Goal: Task Accomplishment & Management: Use online tool/utility

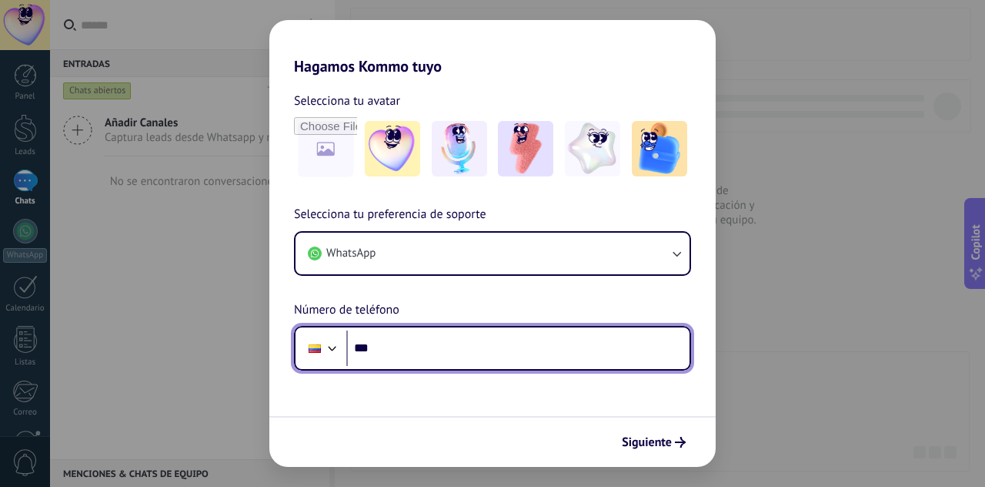
click at [381, 349] on input "***" at bounding box center [517, 347] width 343 height 35
click at [383, 347] on input "***" at bounding box center [517, 347] width 343 height 35
type input "**********"
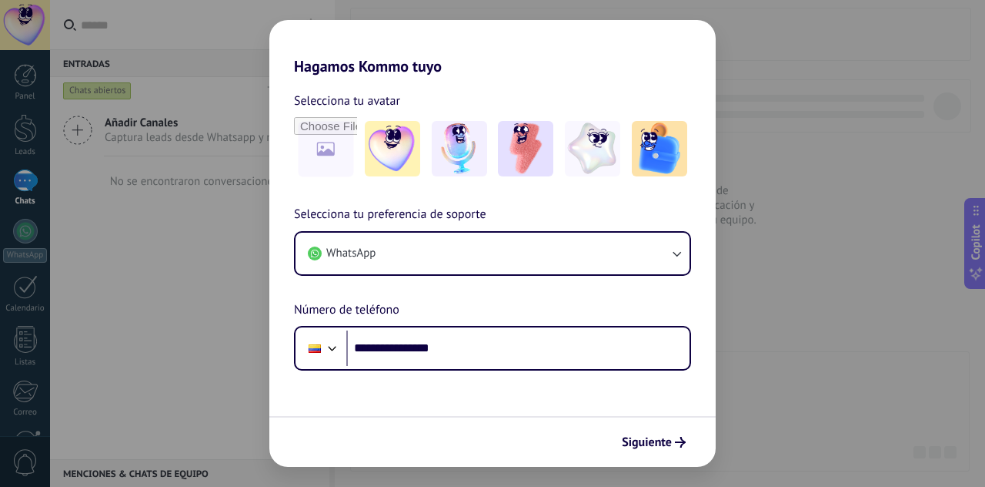
click at [491, 286] on div "**********" at bounding box center [492, 288] width 446 height 166
click at [547, 306] on div "**********" at bounding box center [492, 288] width 446 height 166
click at [583, 383] on form "**********" at bounding box center [492, 270] width 446 height 391
click at [816, 293] on div "**********" at bounding box center [492, 243] width 985 height 487
click at [791, 295] on div "**********" at bounding box center [492, 243] width 985 height 487
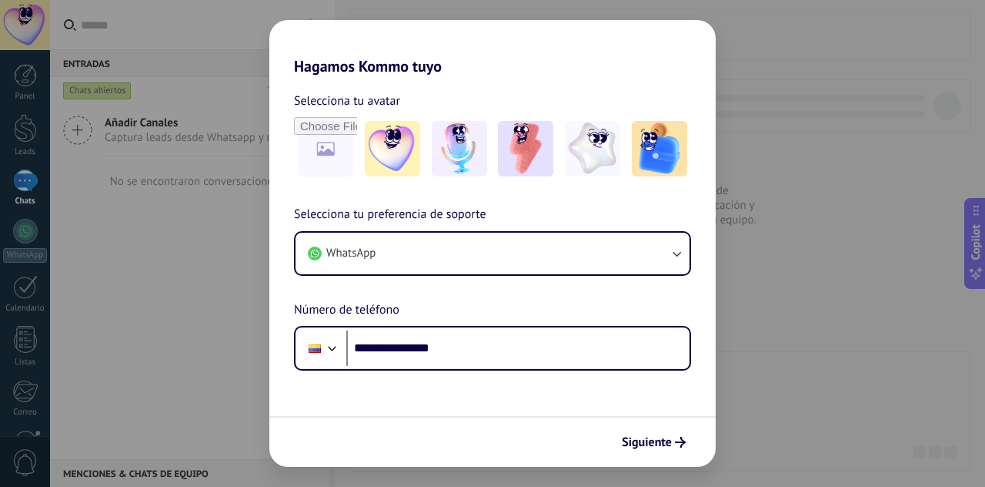
click at [814, 313] on div "**********" at bounding box center [492, 243] width 985 height 487
click at [811, 156] on div "**********" at bounding box center [492, 243] width 985 height 487
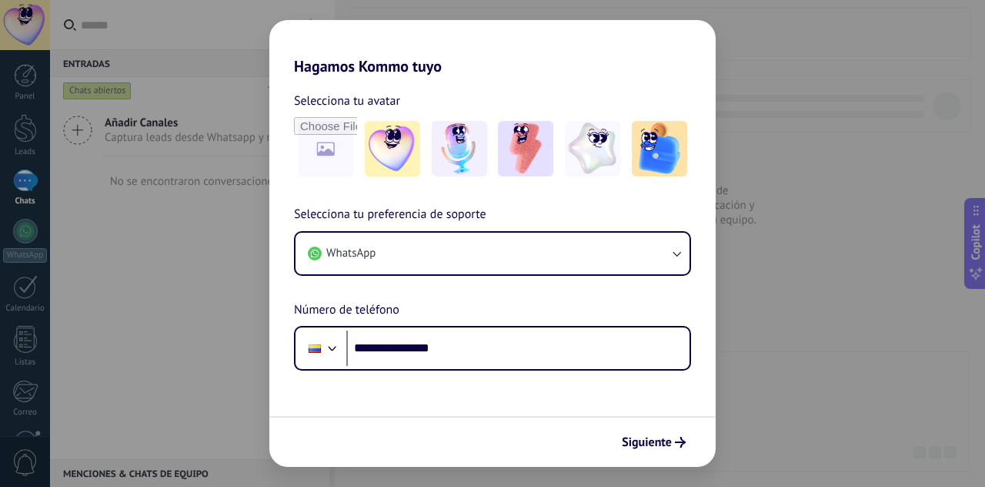
click at [811, 156] on div "**********" at bounding box center [492, 243] width 985 height 487
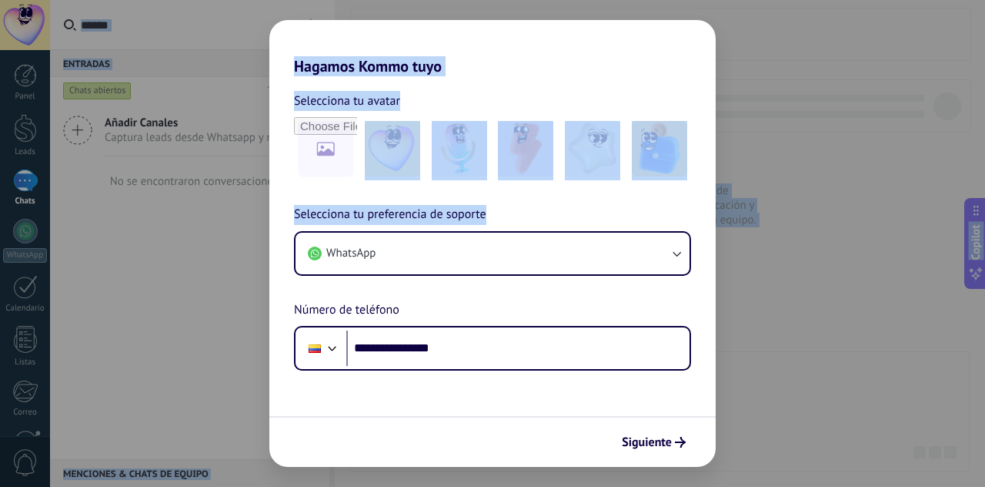
drag, startPoint x: 807, startPoint y: 441, endPoint x: 804, endPoint y: 487, distance: 45.6
click at [804, 486] on html ".abccls-1,.abccls-2{fill-rule:evenodd}.abccls-2{fill:#fff} .abfcls-1{fill:none}…" at bounding box center [492, 243] width 985 height 487
click at [814, 355] on div "**********" at bounding box center [492, 243] width 985 height 487
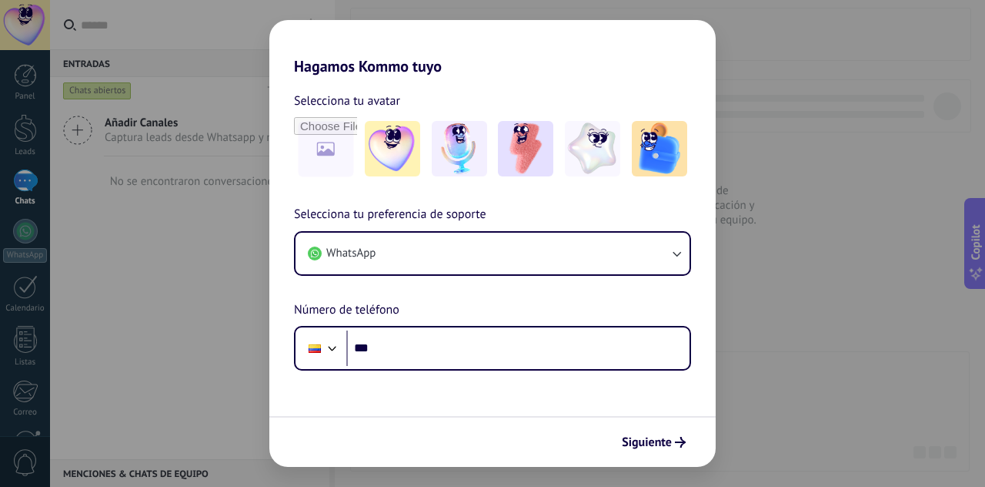
click at [573, 372] on form "Selecciona tu avatar Selecciona tu preferencia de soporte WhatsApp Número de te…" at bounding box center [492, 270] width 446 height 391
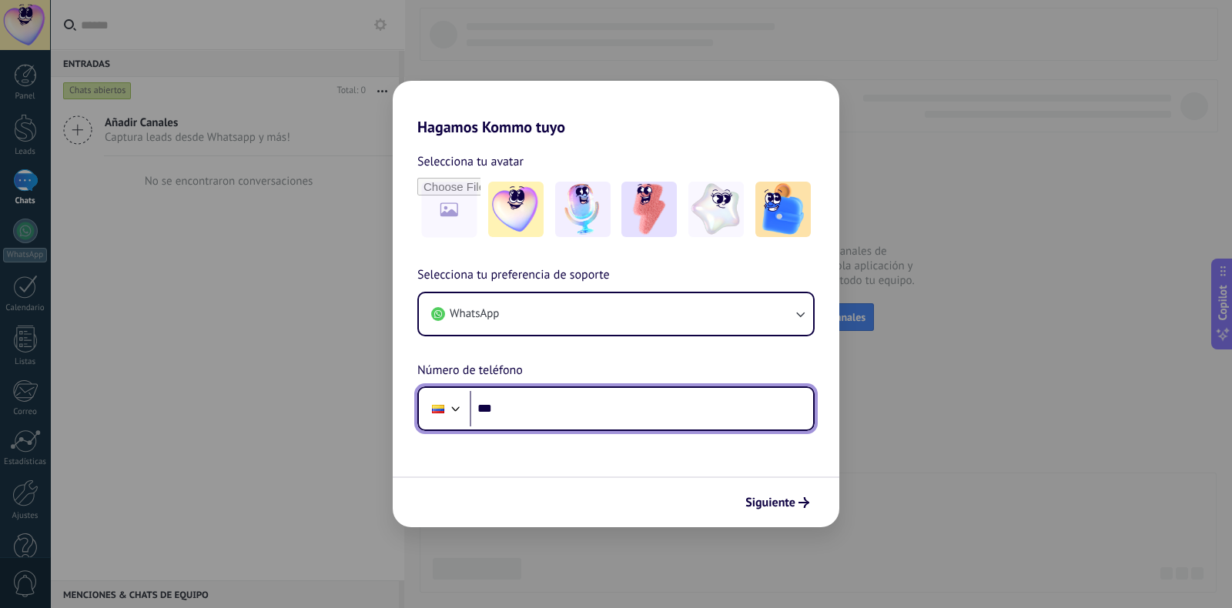
drag, startPoint x: 874, startPoint y: 35, endPoint x: 531, endPoint y: 409, distance: 507.8
click at [531, 409] on input "***" at bounding box center [641, 408] width 343 height 35
click at [530, 408] on input "***" at bounding box center [641, 408] width 343 height 35
type input "**********"
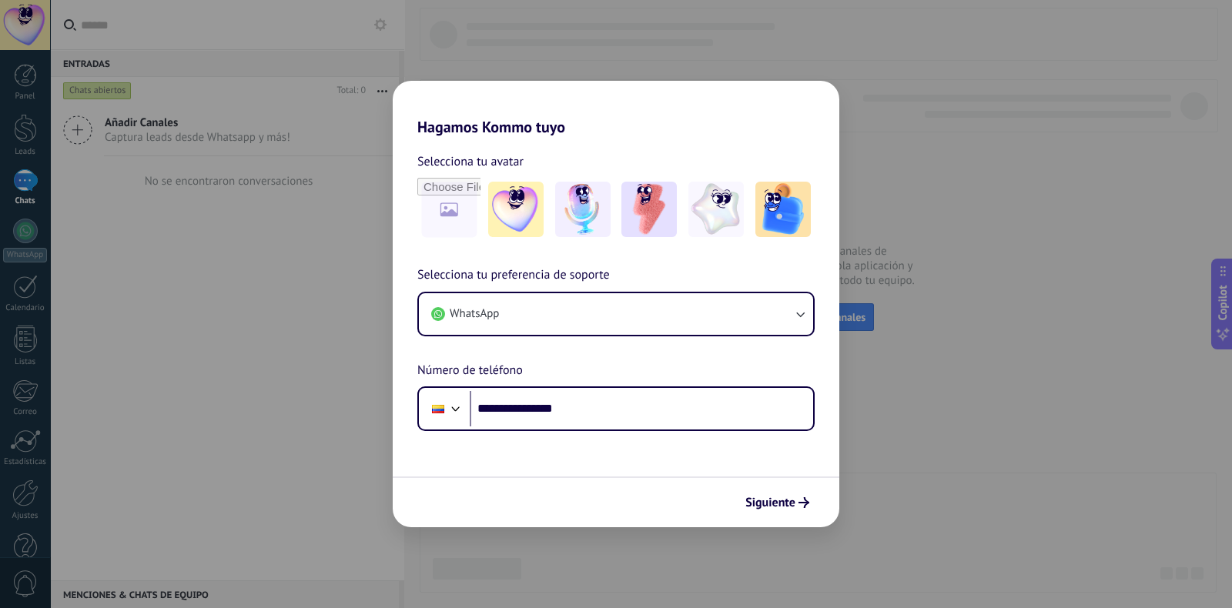
click at [781, 486] on span "Siguiente" at bounding box center [770, 502] width 50 height 11
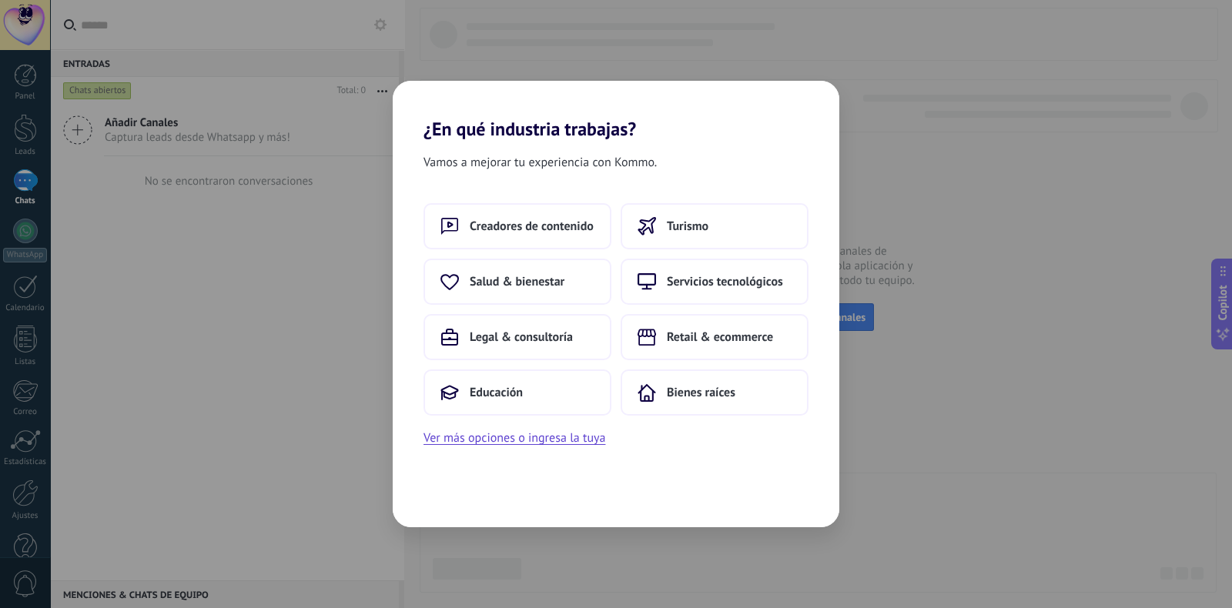
click at [508, 386] on span "Educación" at bounding box center [496, 392] width 53 height 15
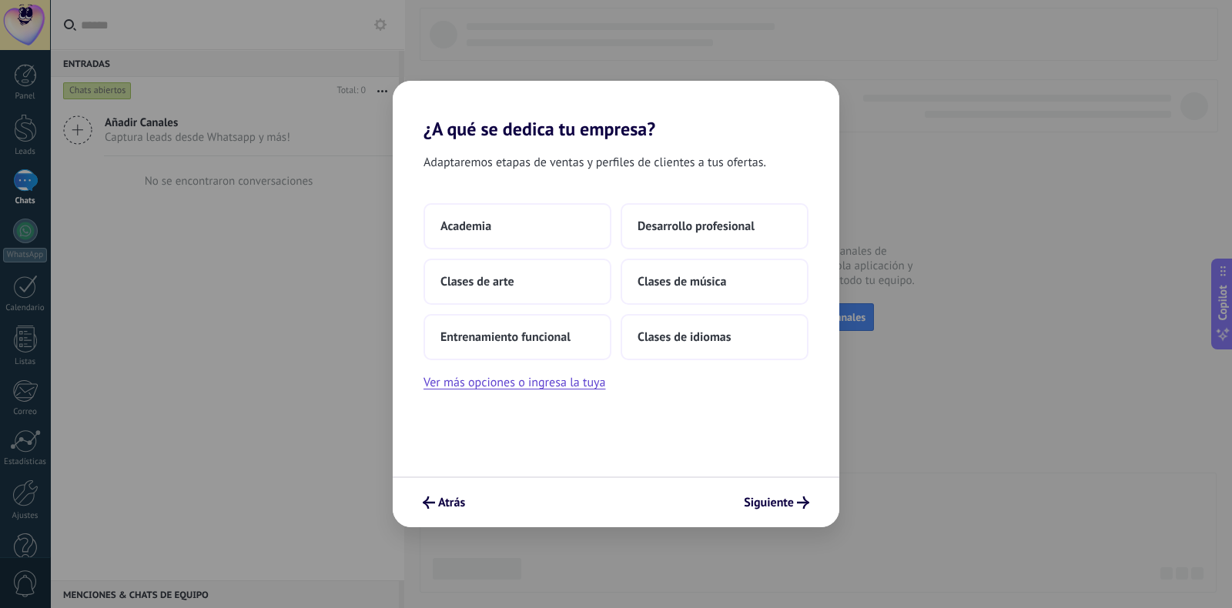
click at [704, 229] on span "Desarrollo profesional" at bounding box center [695, 226] width 117 height 15
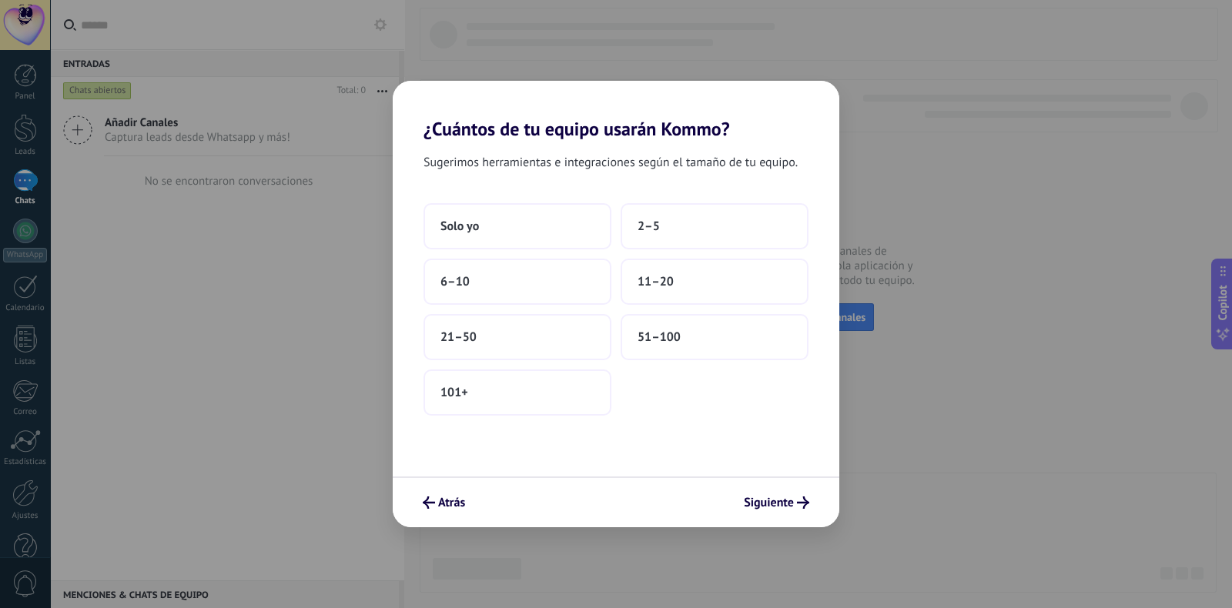
click at [458, 223] on span "Solo yo" at bounding box center [459, 226] width 38 height 15
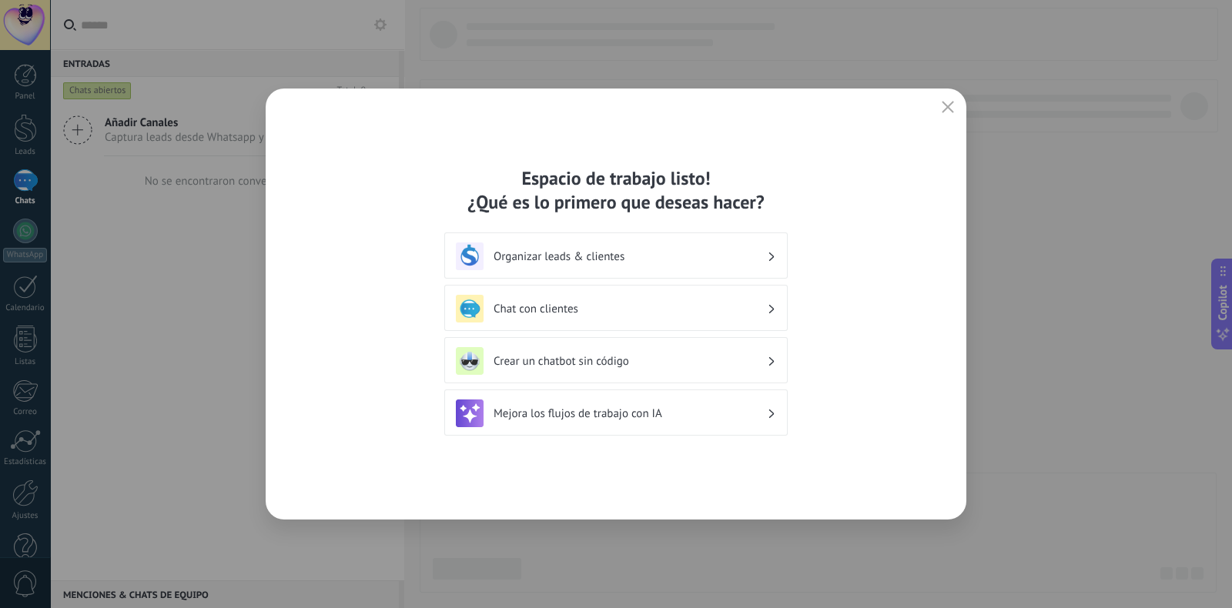
click at [947, 105] on icon "button" at bounding box center [947, 107] width 12 height 12
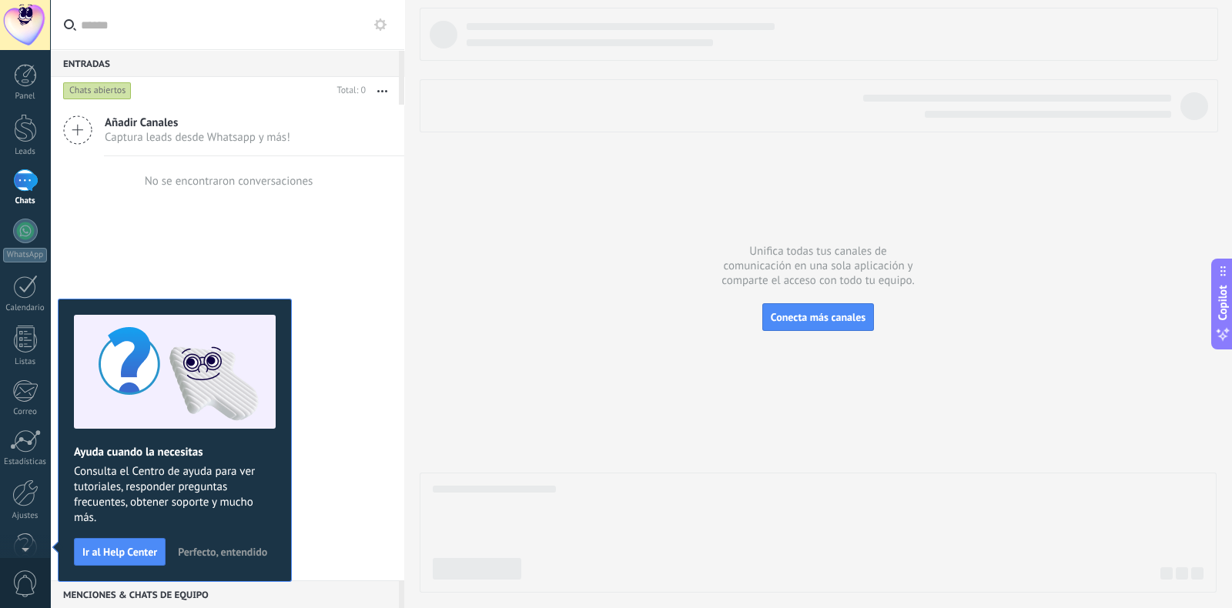
click at [566, 225] on div at bounding box center [818, 300] width 797 height 585
click at [25, 486] on div at bounding box center [25, 493] width 26 height 27
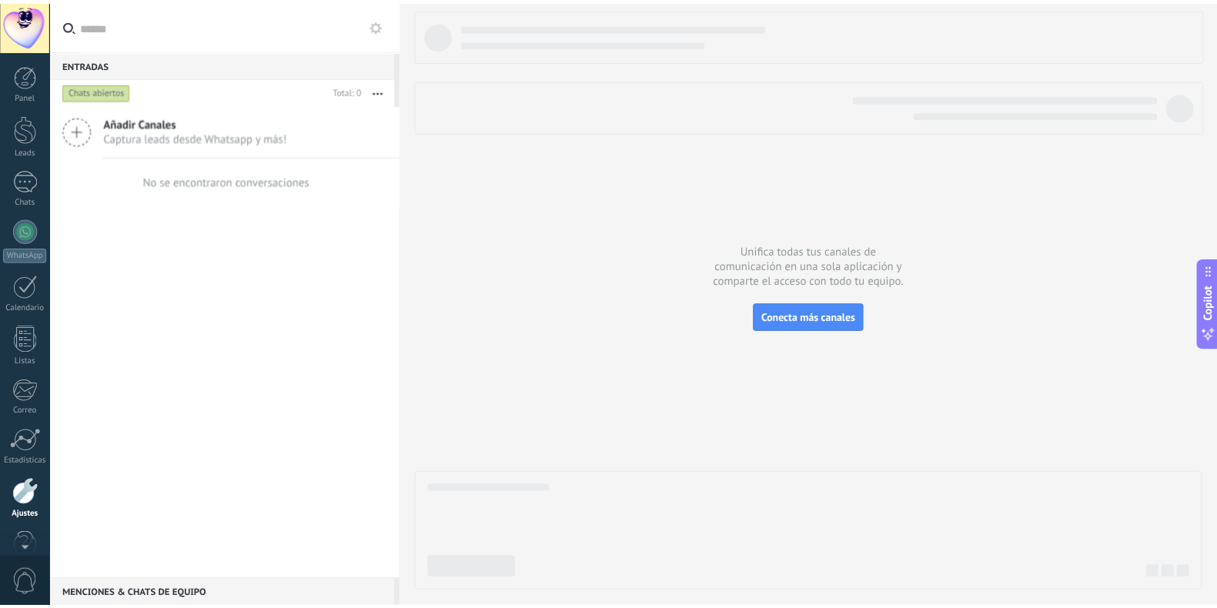
scroll to position [31, 0]
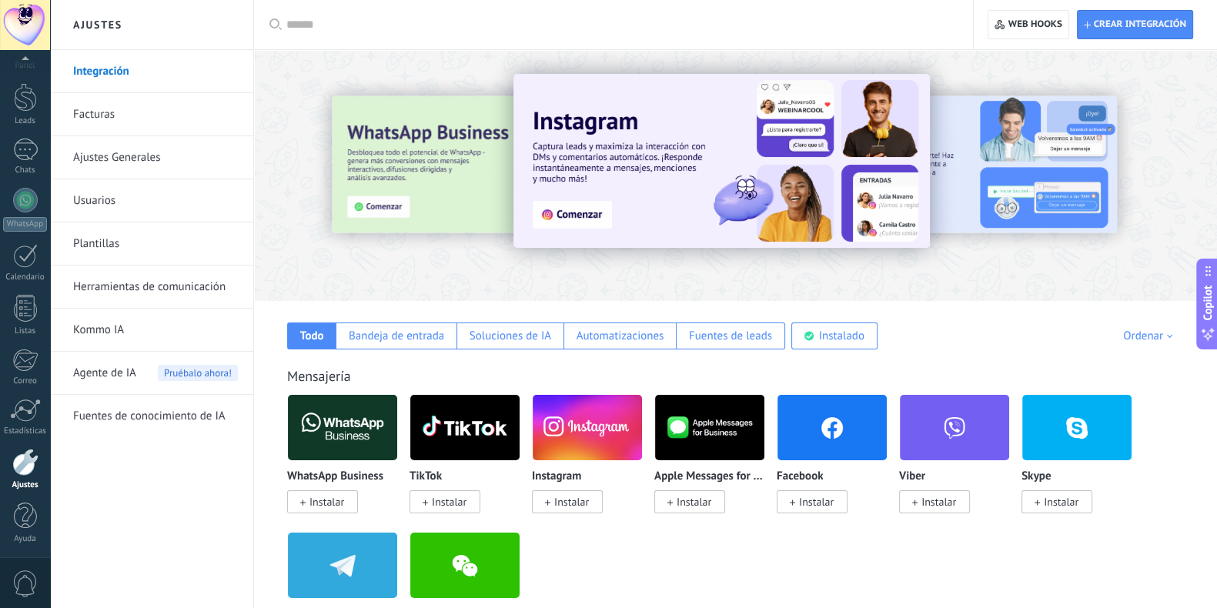
click at [177, 291] on link "Herramientas de comunicación" at bounding box center [155, 287] width 165 height 43
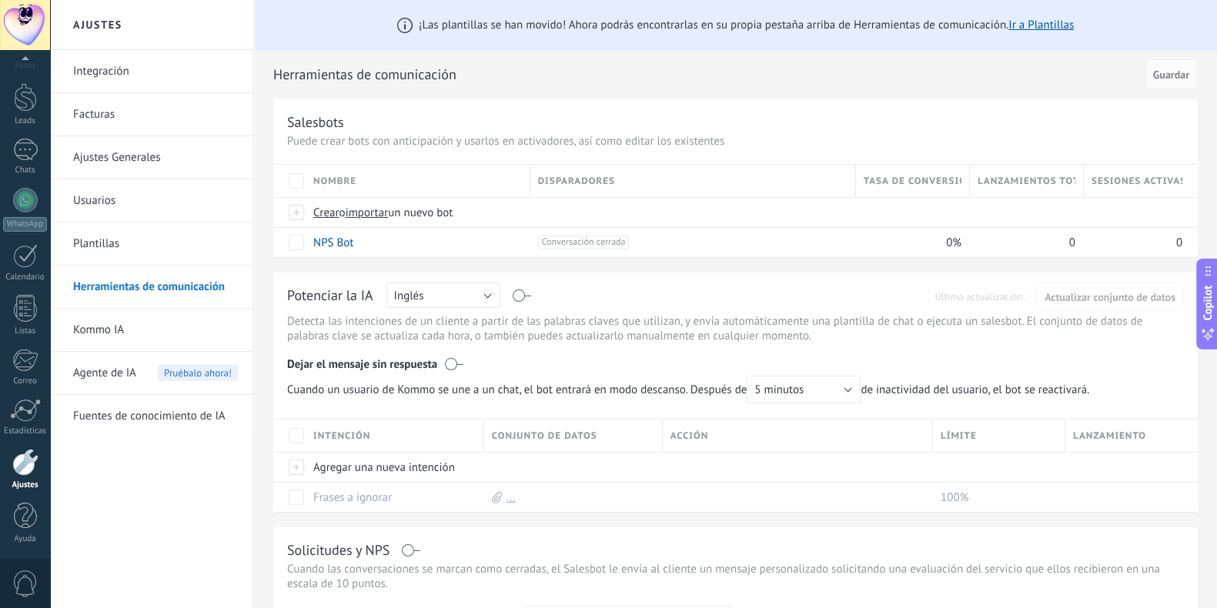
click at [985, 71] on span "Guardar" at bounding box center [1171, 74] width 36 height 11
click at [376, 210] on span "importar" at bounding box center [367, 213] width 43 height 15
click at [0, 0] on input "importar un nuevo bot" at bounding box center [0, 0] width 0 height 0
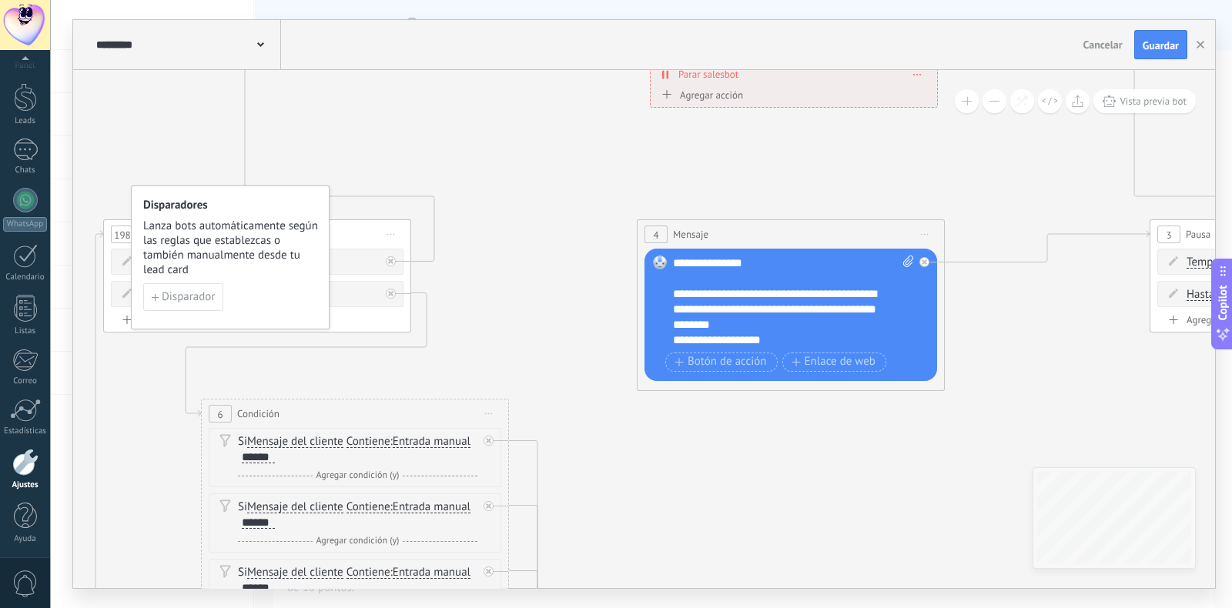
click at [985, 40] on span "Guardar" at bounding box center [1160, 45] width 36 height 11
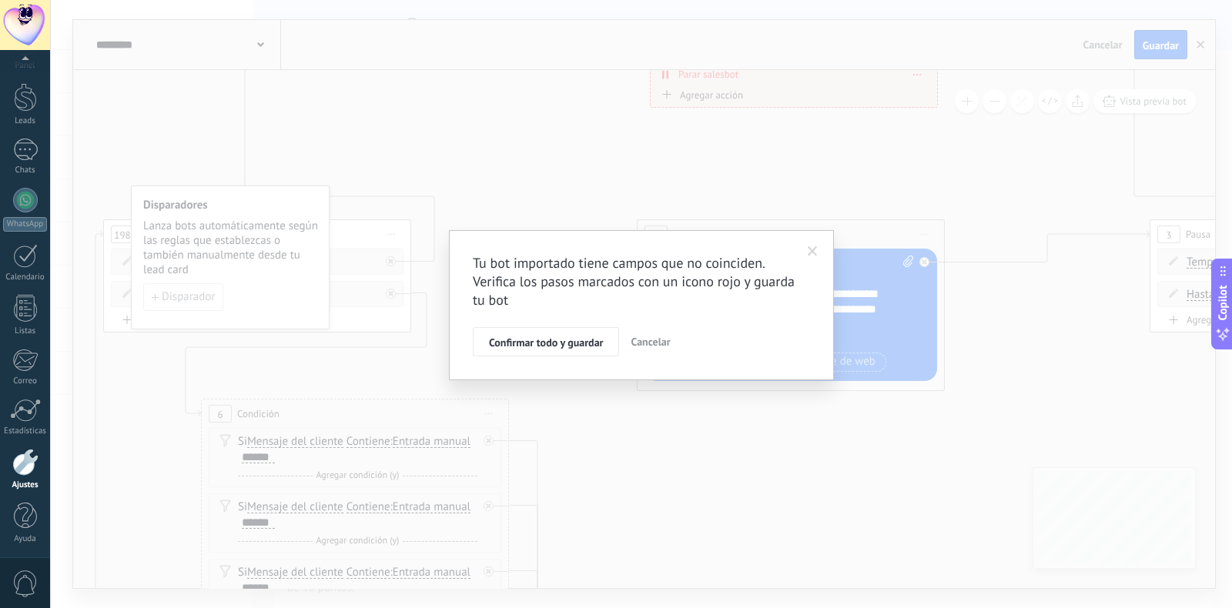
click at [595, 341] on span "Confirmar todo y guardar" at bounding box center [546, 342] width 114 height 11
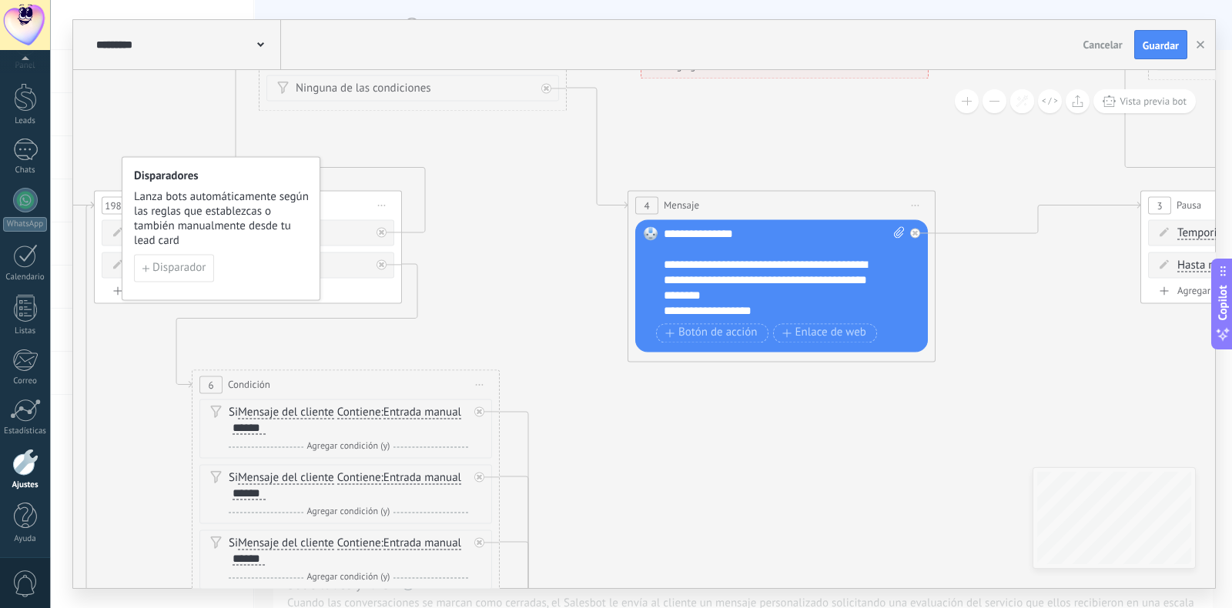
click at [985, 42] on span "Guardar" at bounding box center [1160, 45] width 36 height 11
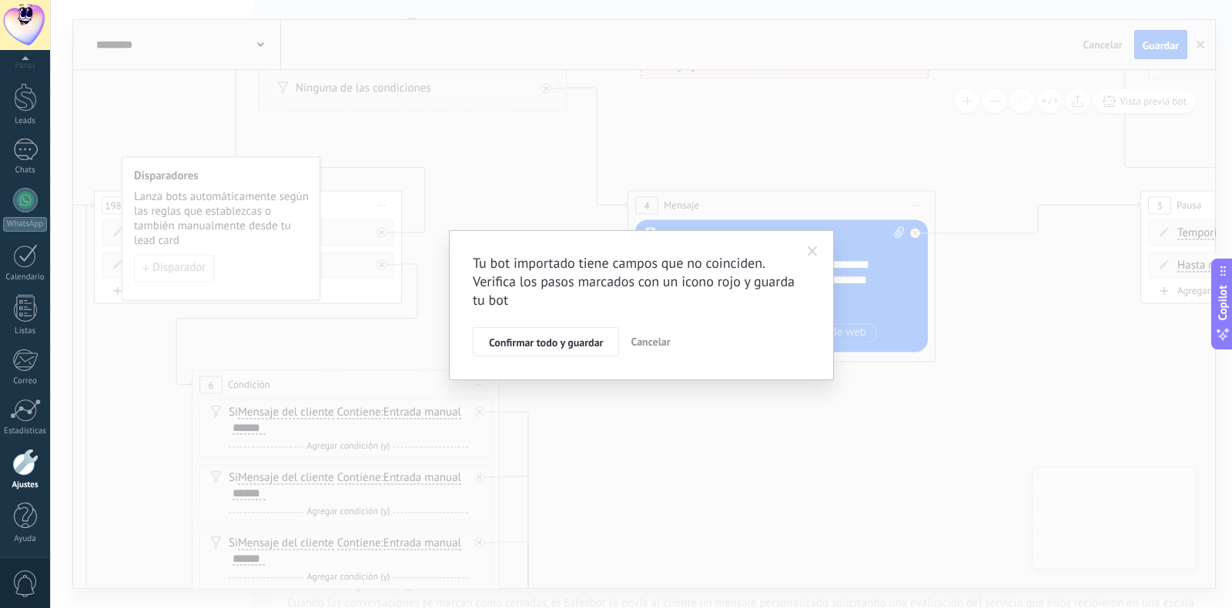
click at [567, 337] on span "Confirmar todo y guardar" at bounding box center [546, 342] width 114 height 11
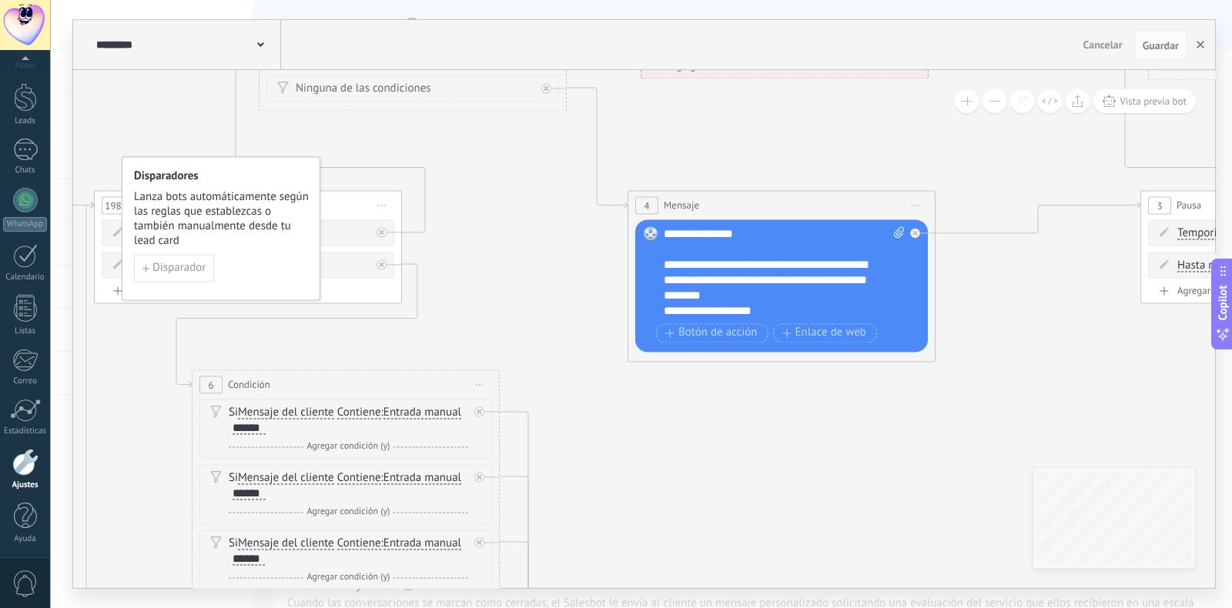
click at [985, 43] on icon "button" at bounding box center [1200, 45] width 8 height 8
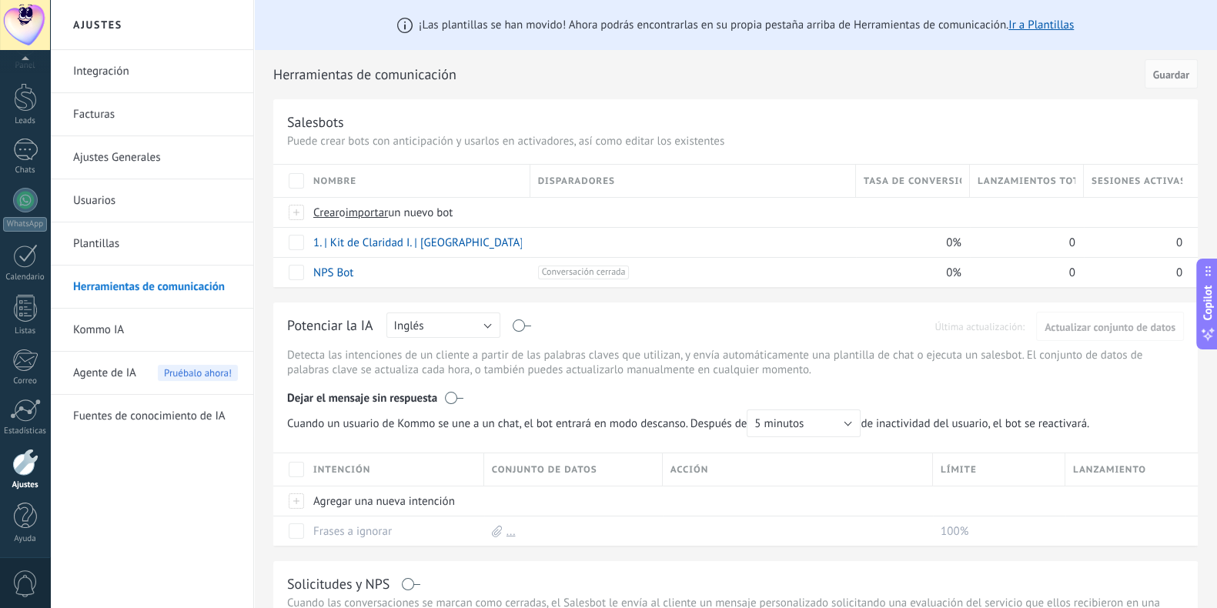
click at [373, 209] on span "importar" at bounding box center [367, 213] width 43 height 15
click at [0, 0] on input "importar un nuevo bot" at bounding box center [0, 0] width 0 height 0
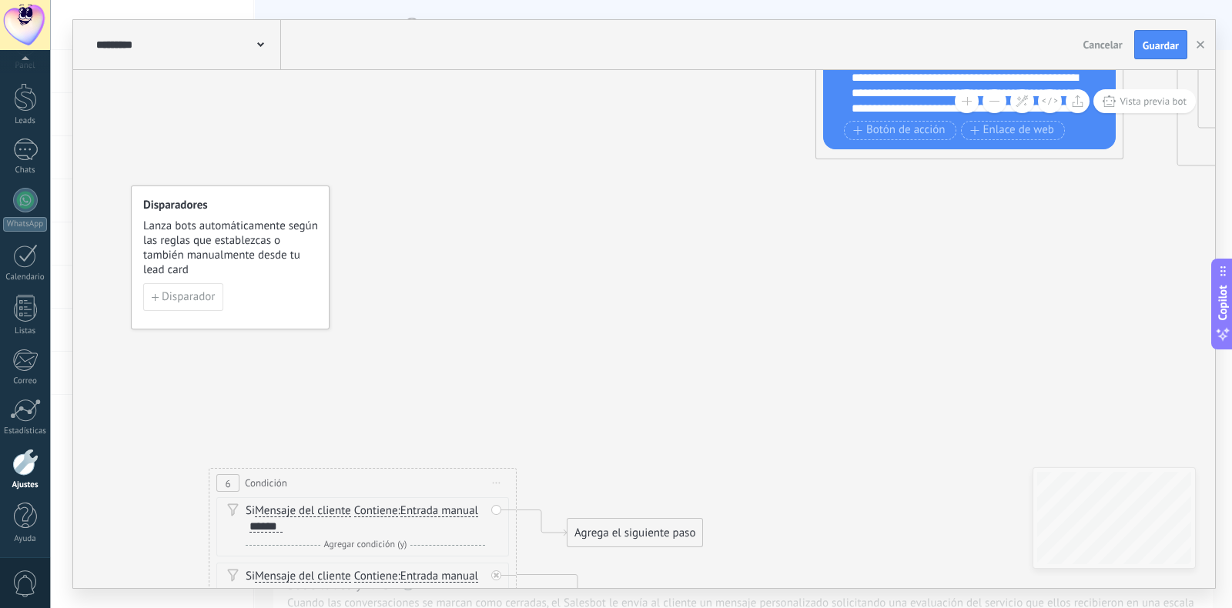
click at [985, 44] on span "Guardar" at bounding box center [1160, 45] width 36 height 11
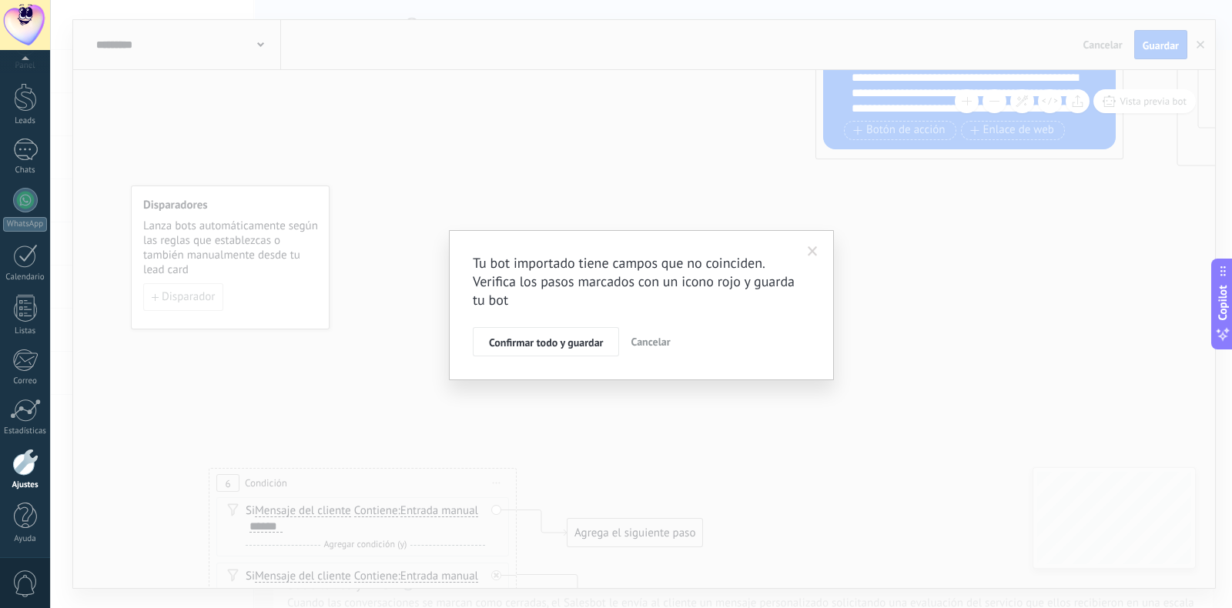
click at [543, 337] on span "Confirmar todo y guardar" at bounding box center [546, 342] width 114 height 11
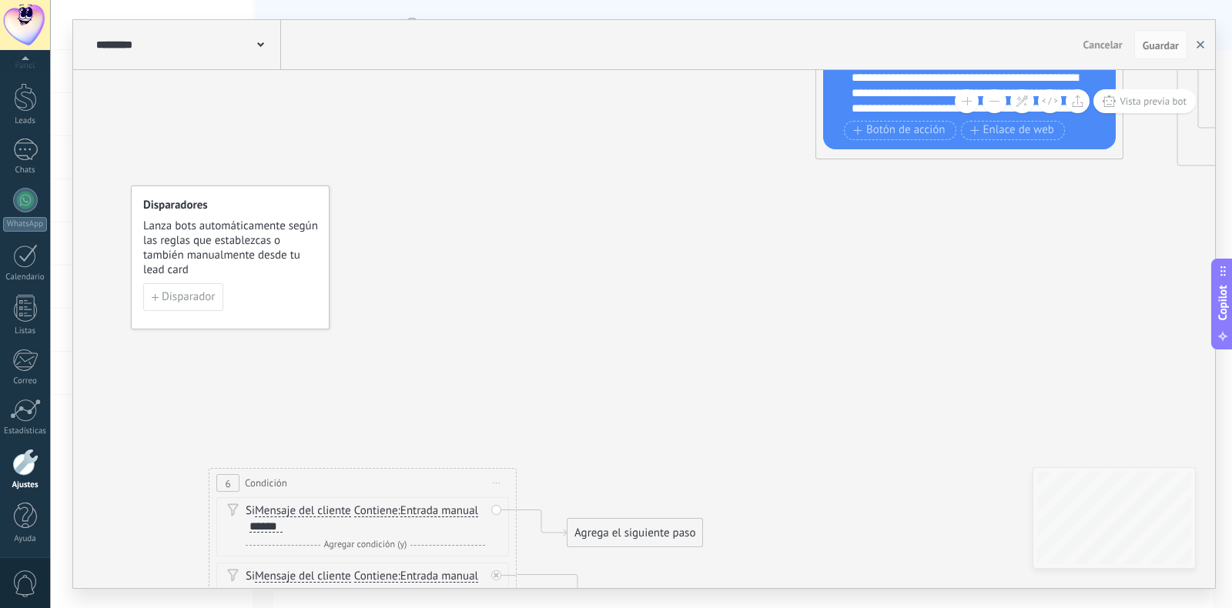
click at [985, 42] on icon "button" at bounding box center [1200, 45] width 8 height 8
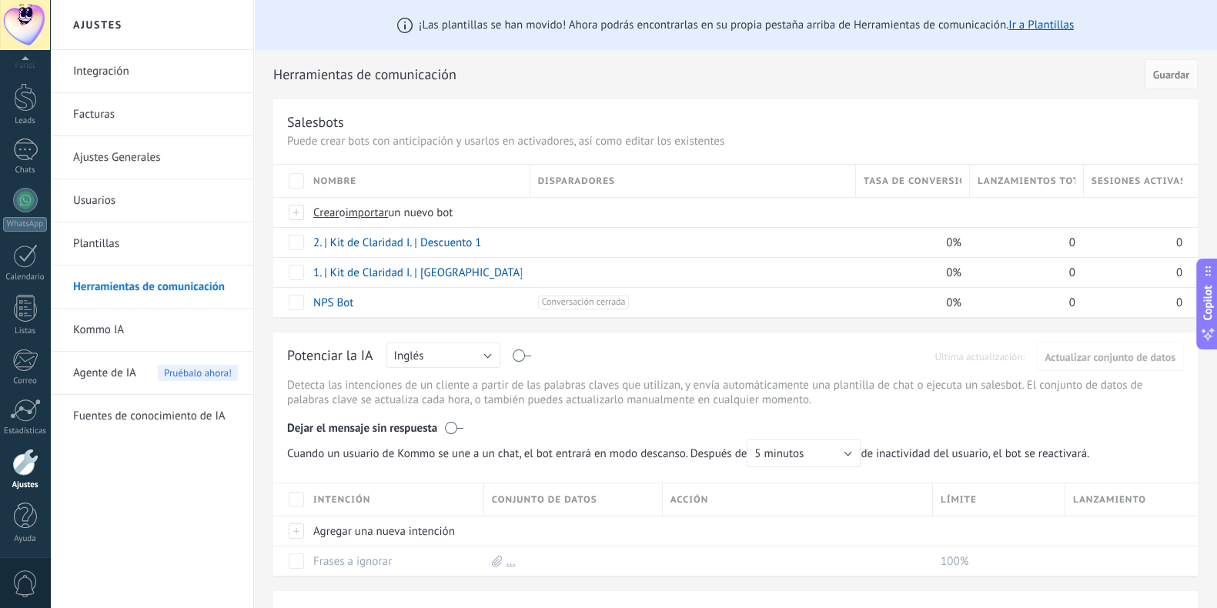
click at [365, 212] on span "importar" at bounding box center [367, 213] width 43 height 15
click at [0, 0] on input "importar un nuevo bot" at bounding box center [0, 0] width 0 height 0
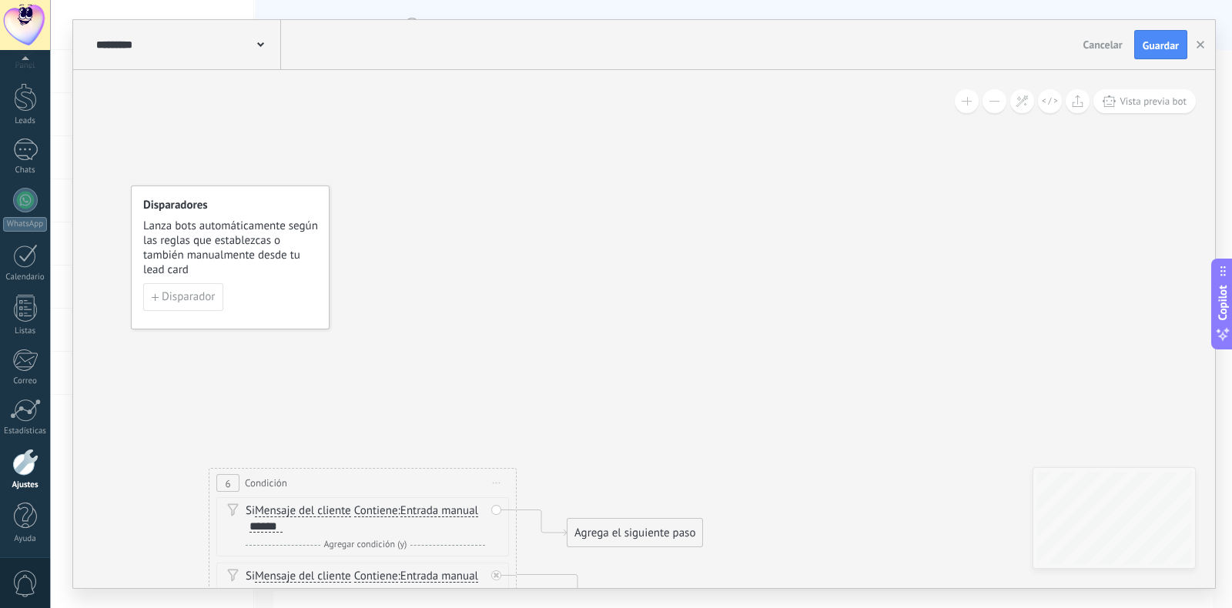
click at [985, 40] on span "Guardar" at bounding box center [1160, 45] width 36 height 11
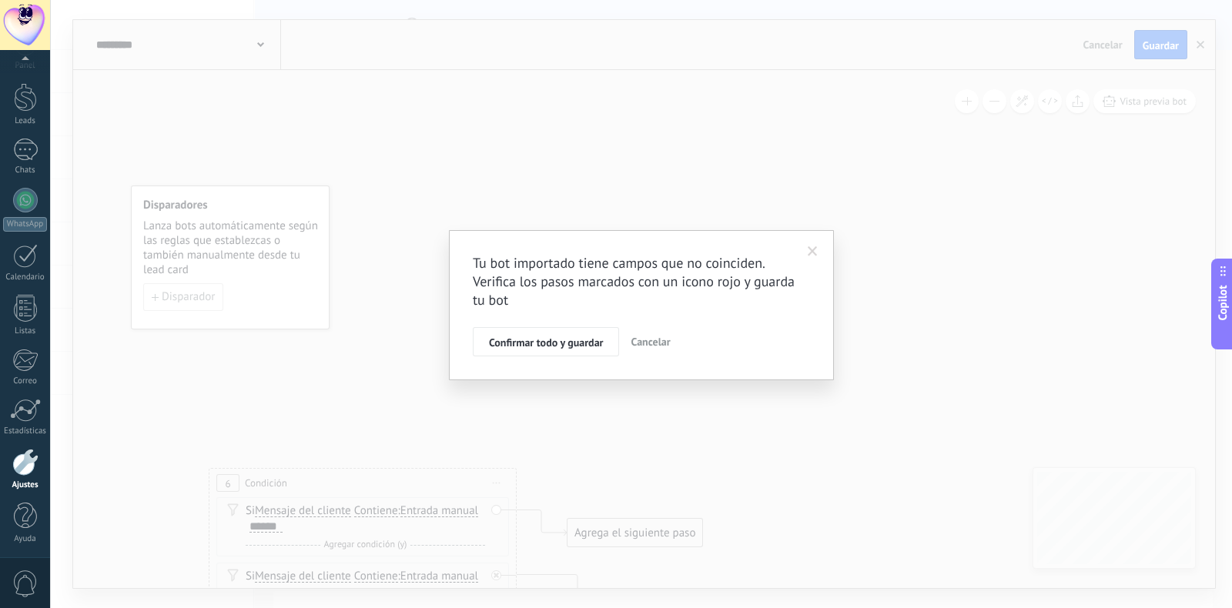
click at [573, 337] on span "Confirmar todo y guardar" at bounding box center [546, 342] width 114 height 11
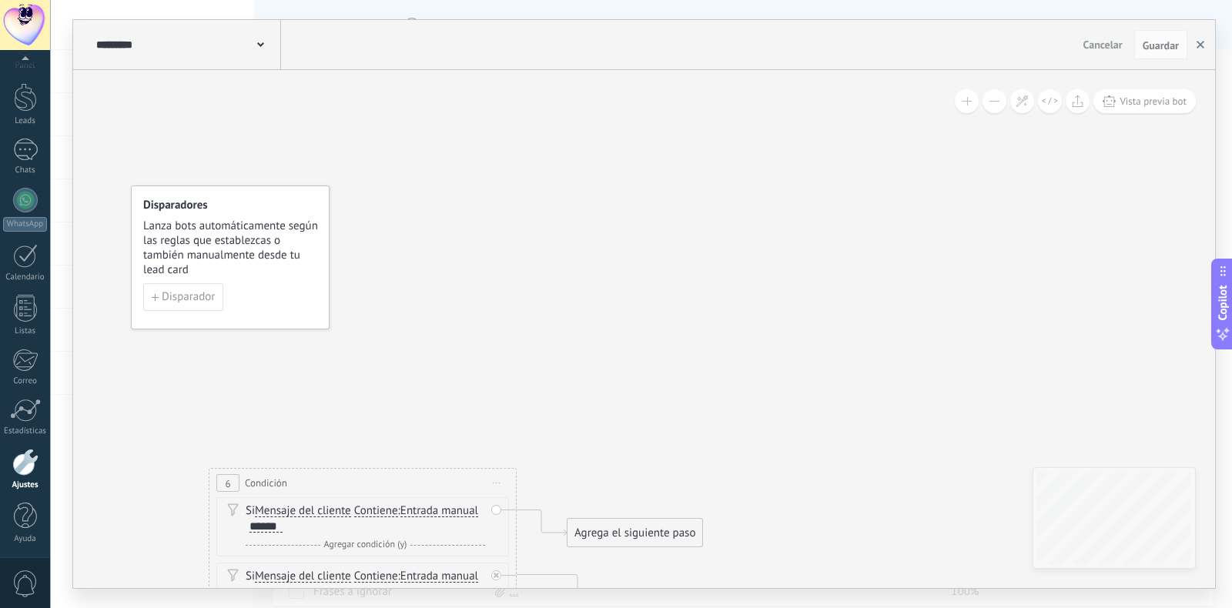
click at [985, 42] on icon "button" at bounding box center [1200, 45] width 8 height 8
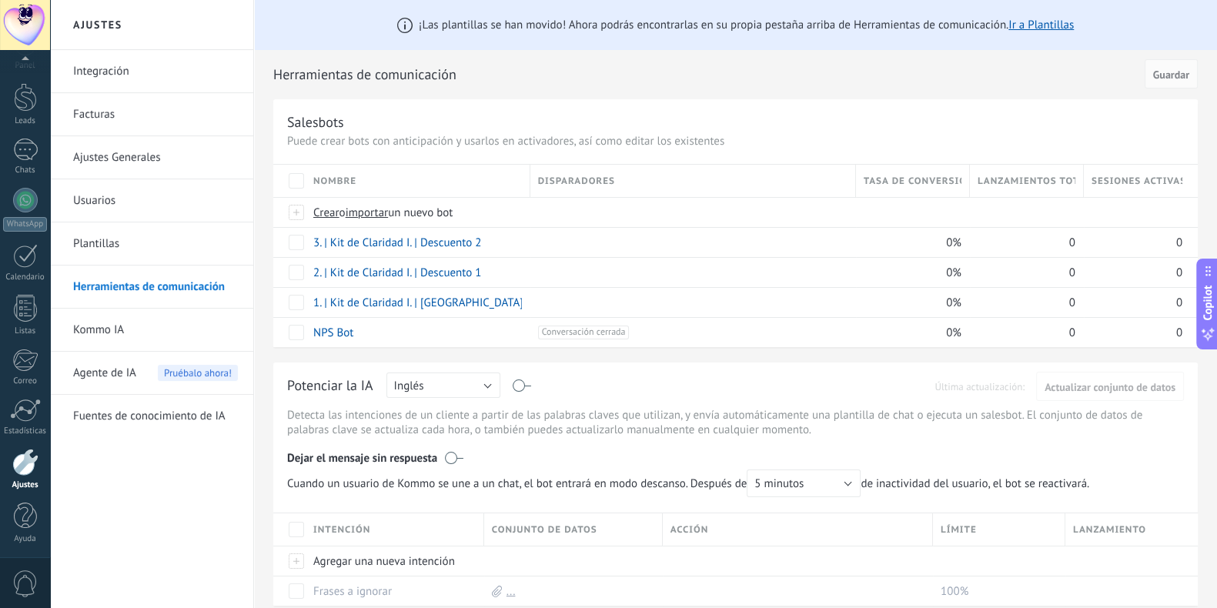
click at [377, 210] on span "importar" at bounding box center [367, 213] width 43 height 15
click at [0, 0] on input "importar un nuevo bot" at bounding box center [0, 0] width 0 height 0
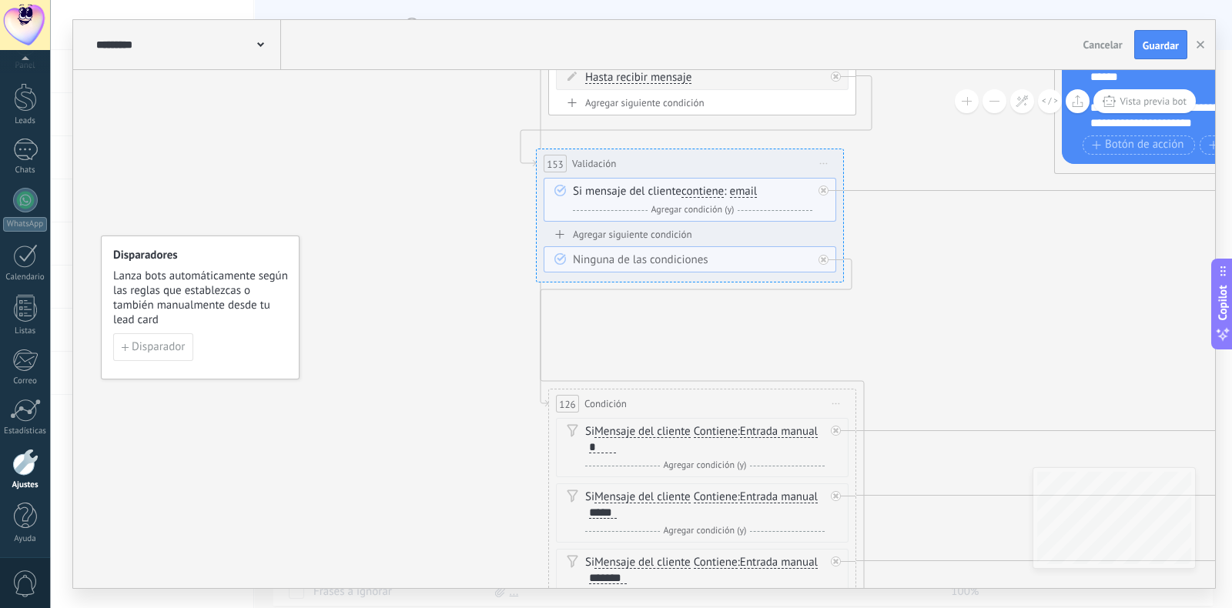
click at [985, 45] on span "Guardar" at bounding box center [1160, 45] width 36 height 11
click at [985, 46] on use "button" at bounding box center [1200, 45] width 8 height 8
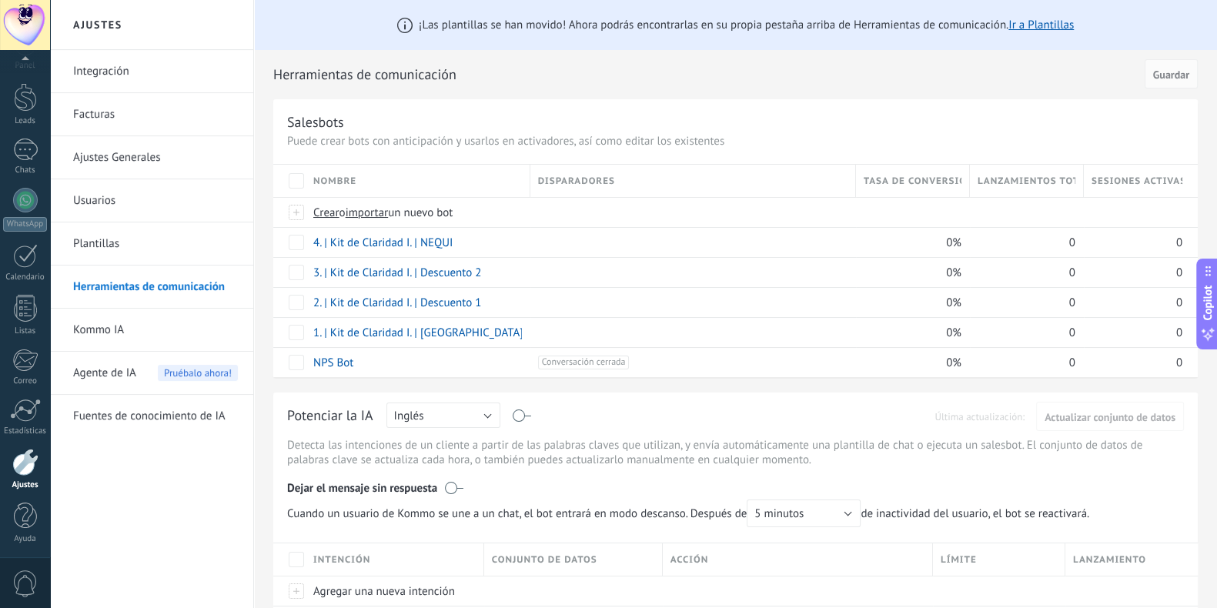
click at [383, 213] on span "importar" at bounding box center [367, 213] width 43 height 15
click at [0, 0] on input "importar un nuevo bot" at bounding box center [0, 0] width 0 height 0
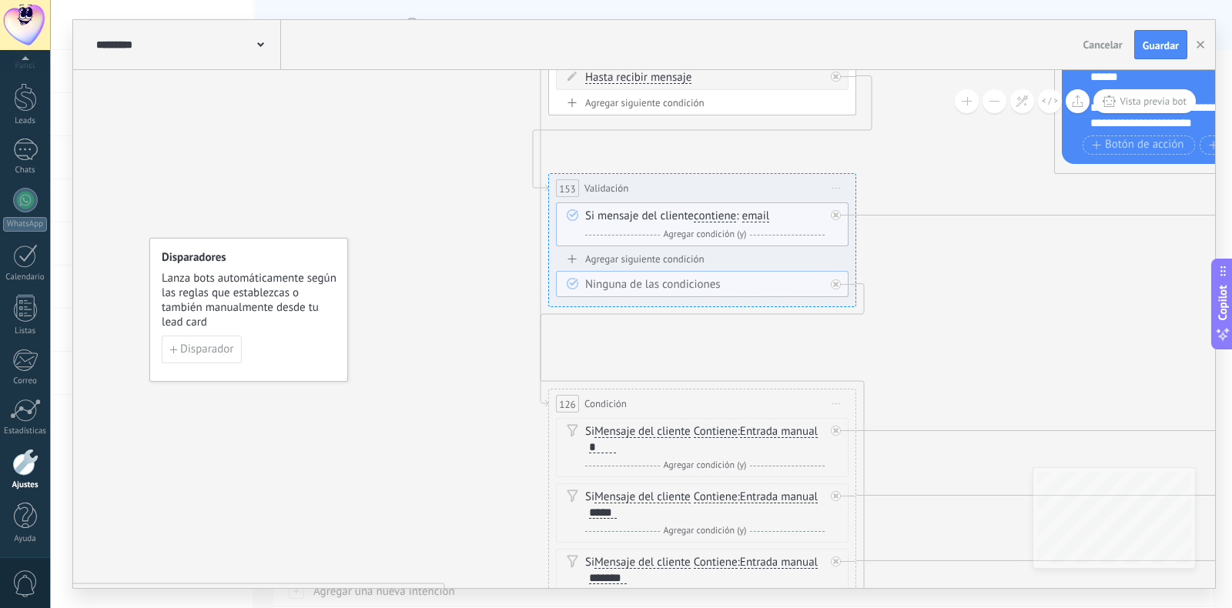
click at [985, 40] on span "Guardar" at bounding box center [1160, 45] width 36 height 11
click at [985, 46] on icon "button" at bounding box center [1200, 45] width 8 height 8
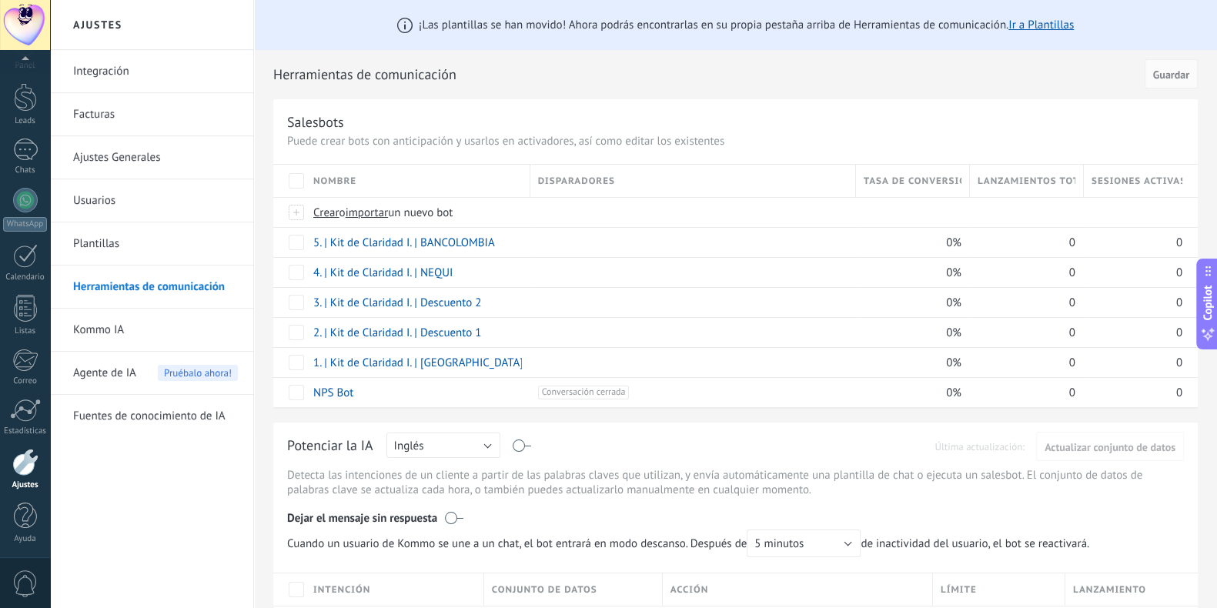
click at [379, 216] on span "importar" at bounding box center [367, 213] width 43 height 15
click at [0, 0] on input "importar un nuevo bot" at bounding box center [0, 0] width 0 height 0
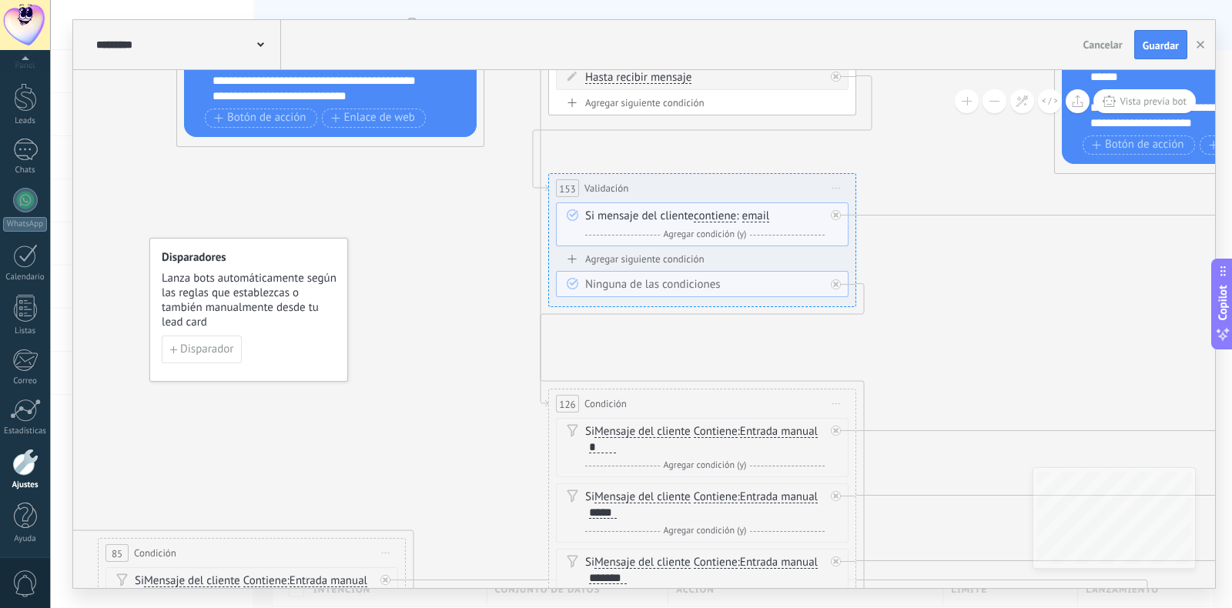
click at [985, 37] on button "Guardar" at bounding box center [1160, 44] width 53 height 29
click at [985, 45] on icon "button" at bounding box center [1200, 45] width 8 height 8
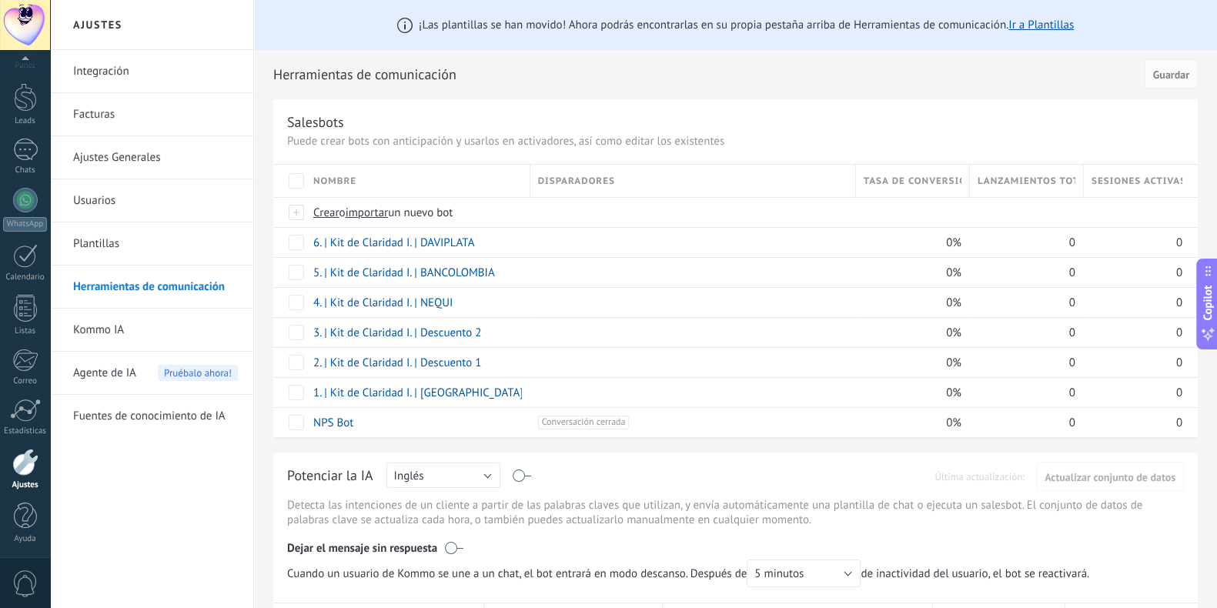
click at [386, 209] on span "importar" at bounding box center [367, 213] width 43 height 15
click at [0, 0] on input "importar un nuevo bot" at bounding box center [0, 0] width 0 height 0
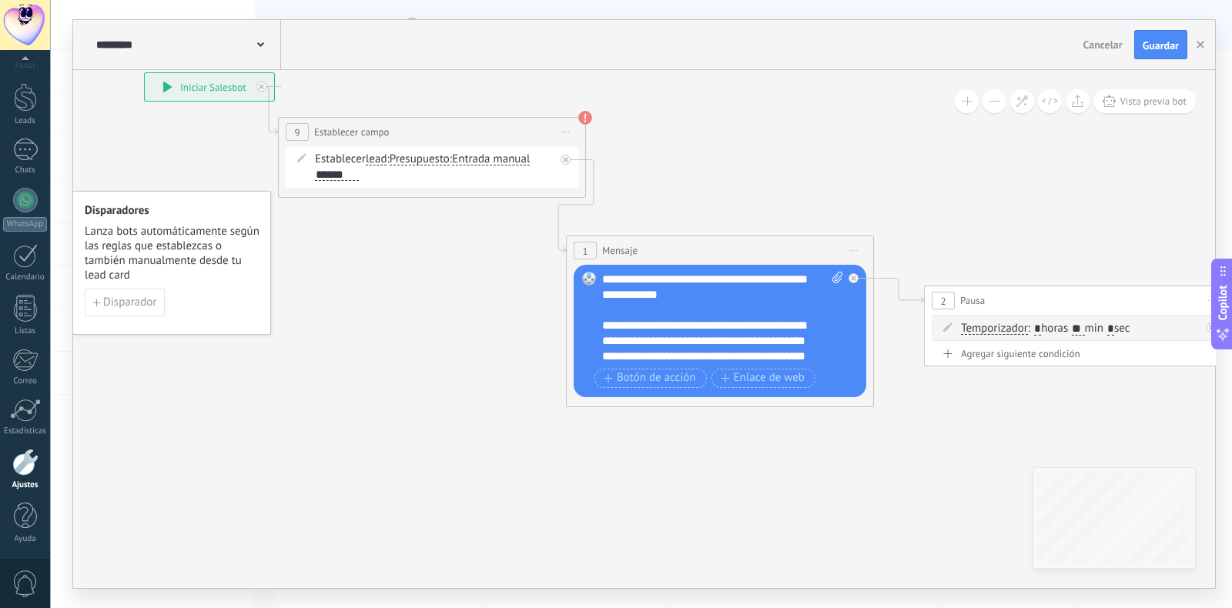
click at [985, 40] on span "Guardar" at bounding box center [1160, 45] width 36 height 11
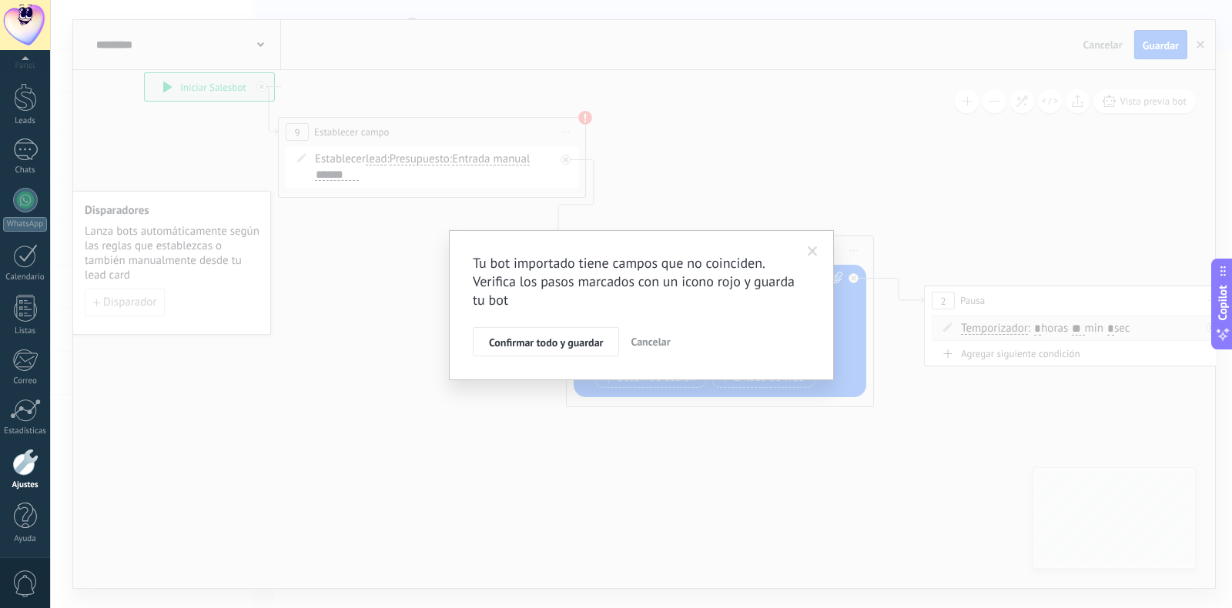
click at [548, 339] on span "Confirmar todo y guardar" at bounding box center [546, 342] width 114 height 11
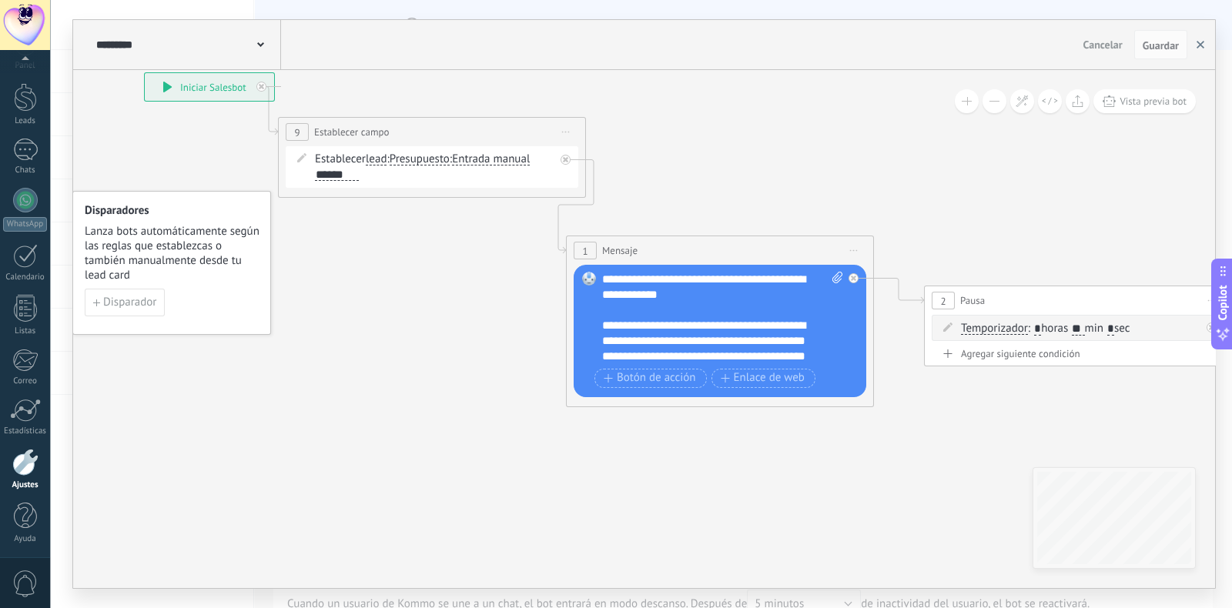
click at [985, 43] on icon "button" at bounding box center [1200, 45] width 8 height 8
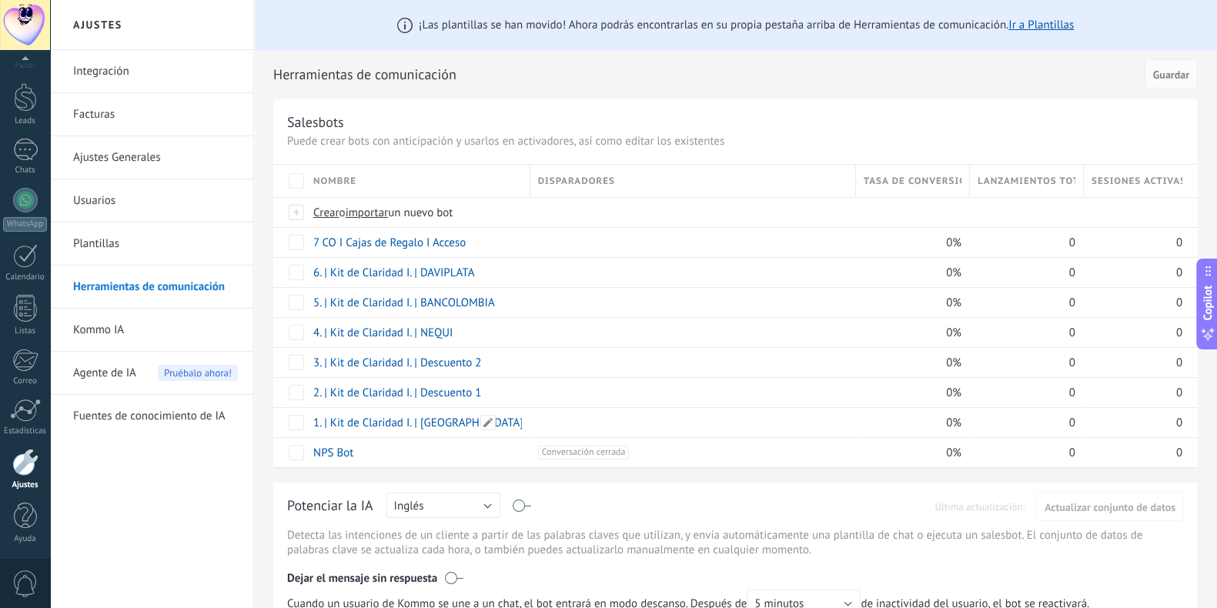
click at [437, 423] on link "1. | Kit de Claridad I. | Bienvenida" at bounding box center [418, 423] width 210 height 15
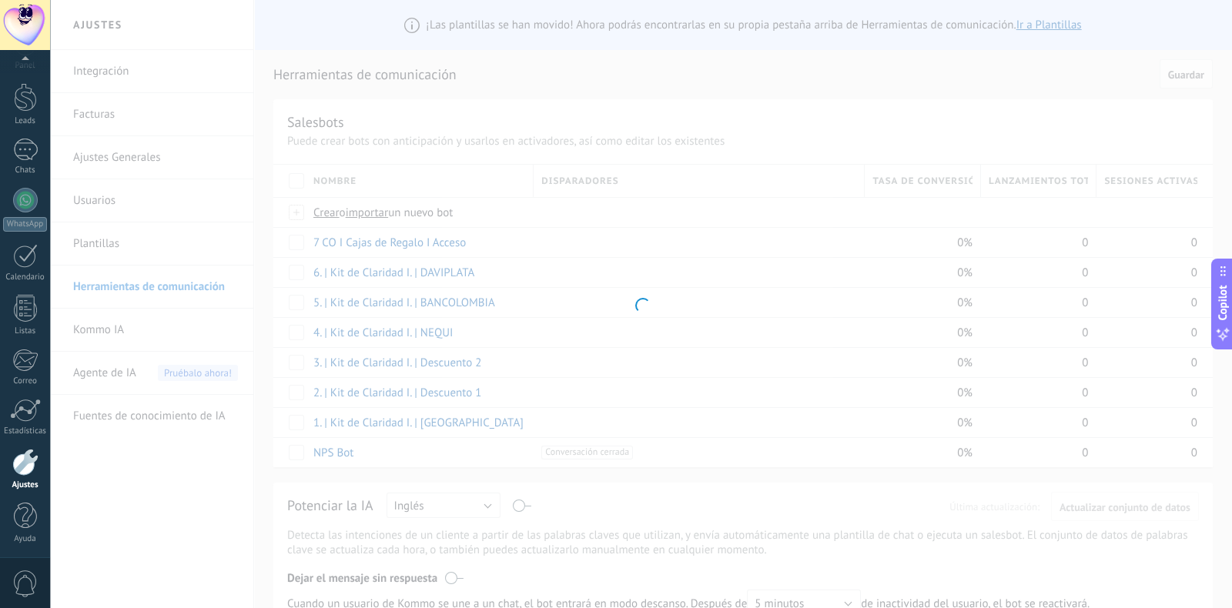
type input "**********"
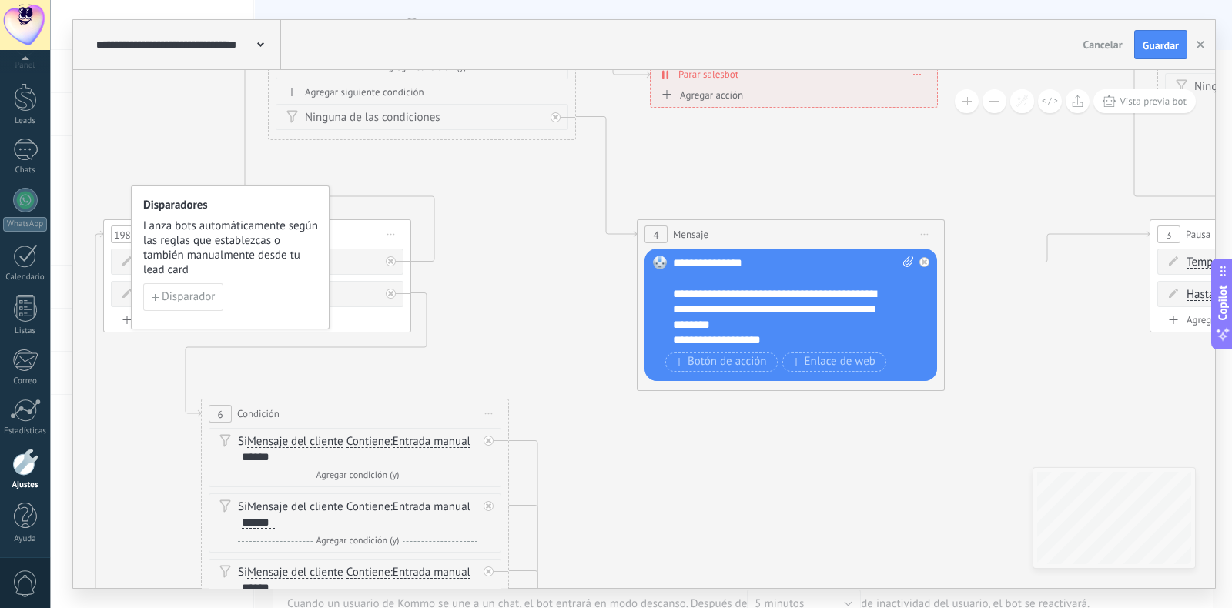
click at [992, 105] on button at bounding box center [994, 101] width 24 height 24
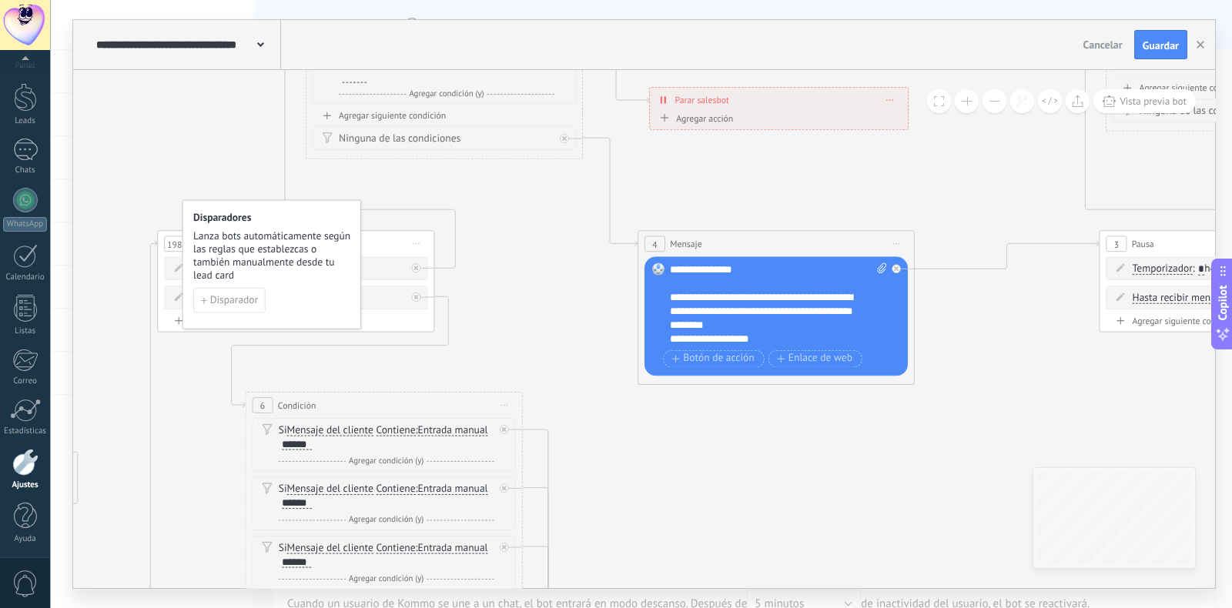
click at [992, 105] on button at bounding box center [994, 101] width 24 height 24
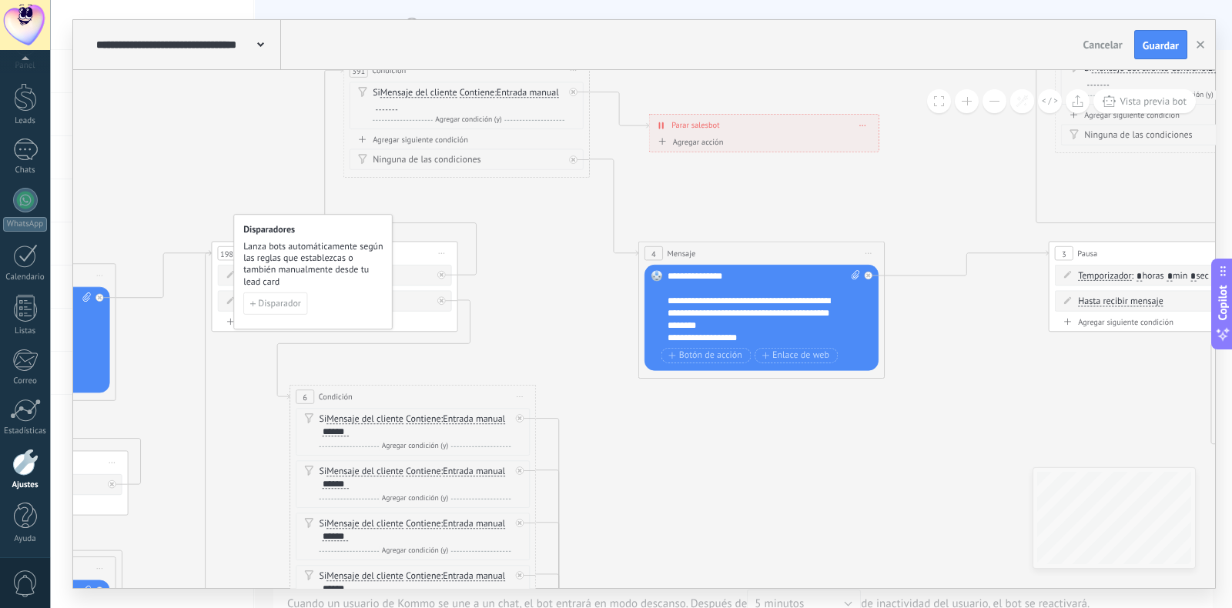
click at [992, 105] on button at bounding box center [994, 101] width 24 height 24
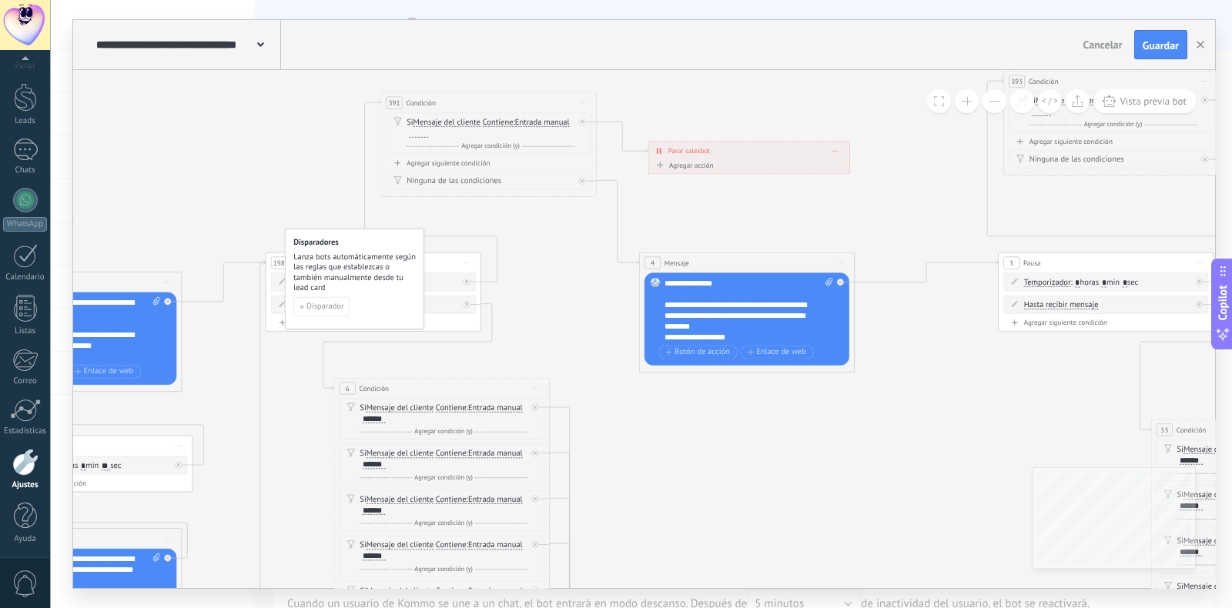
click at [992, 105] on button at bounding box center [994, 101] width 24 height 24
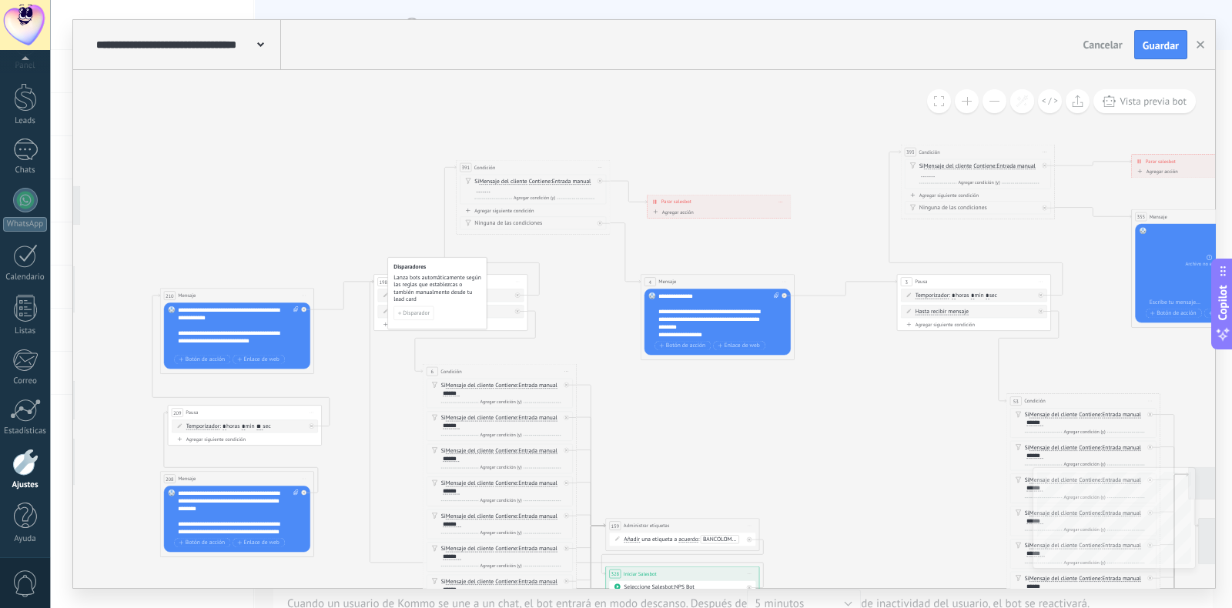
click at [992, 105] on button at bounding box center [994, 101] width 24 height 24
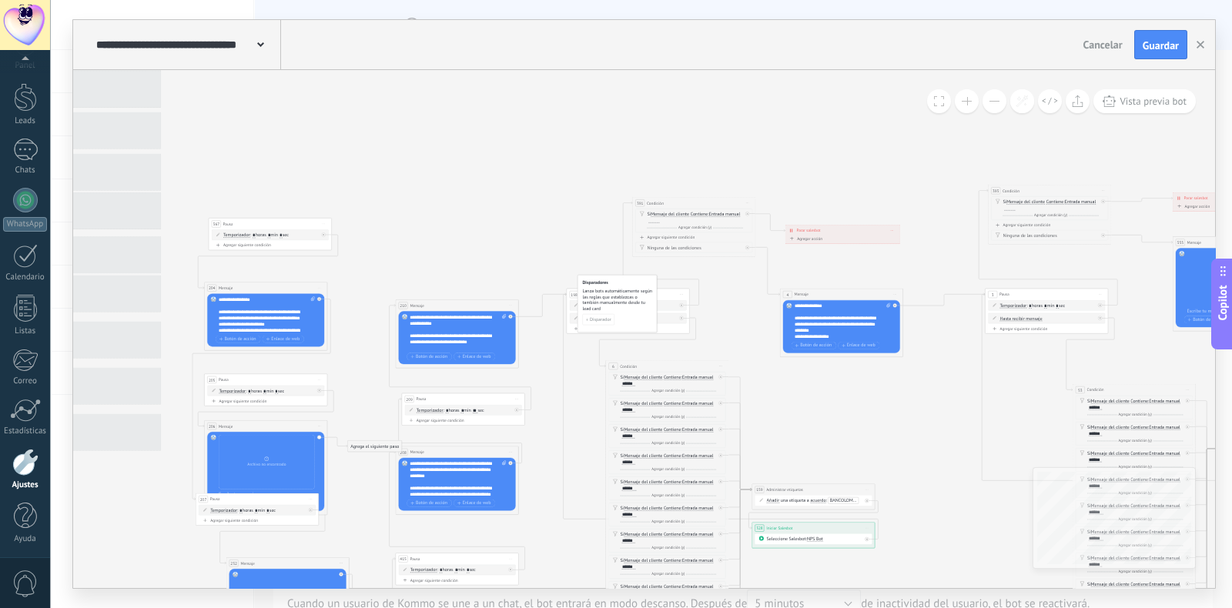
drag, startPoint x: 159, startPoint y: 159, endPoint x: 302, endPoint y: 163, distance: 142.5
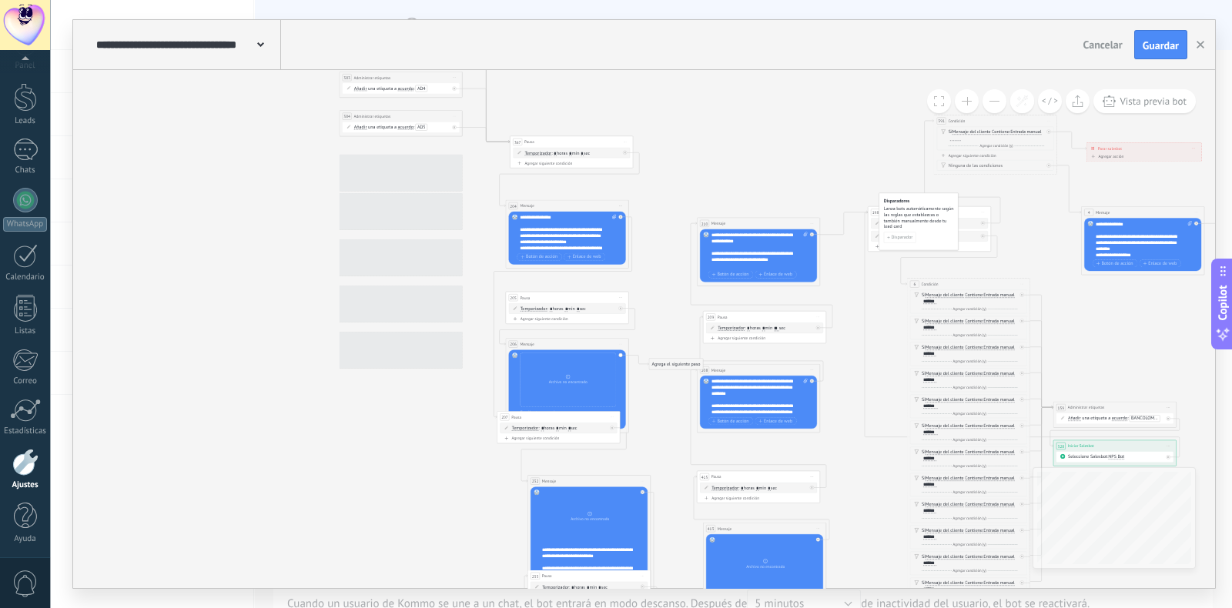
drag, startPoint x: 308, startPoint y: 163, endPoint x: 745, endPoint y: 82, distance: 444.8
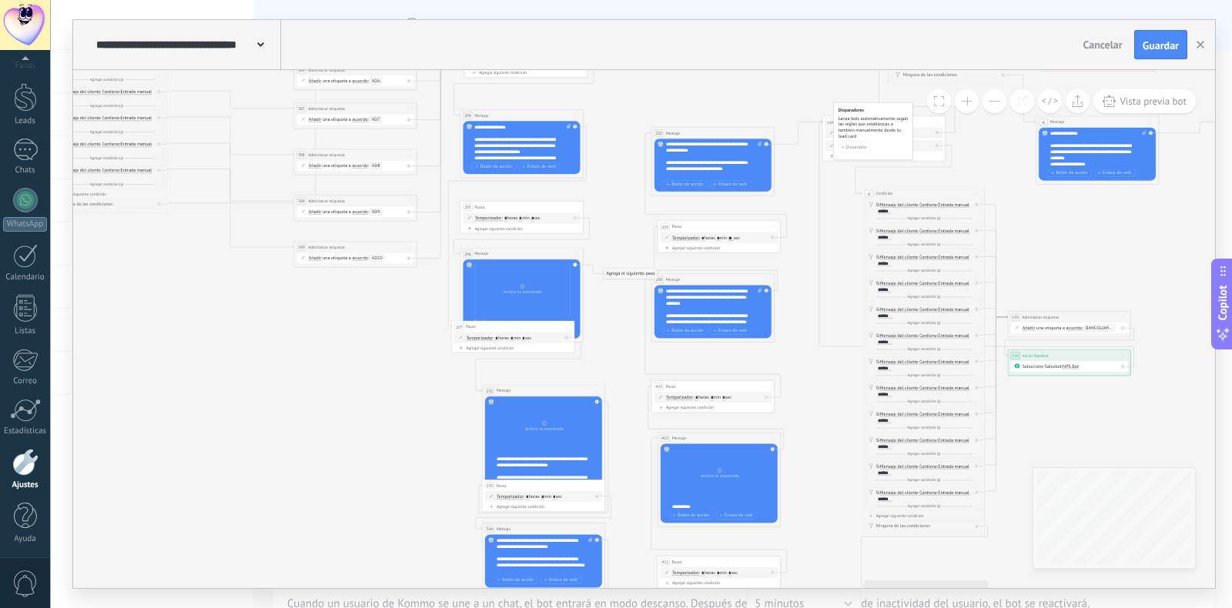
drag, startPoint x: 677, startPoint y: 158, endPoint x: 635, endPoint y: 75, distance: 93.3
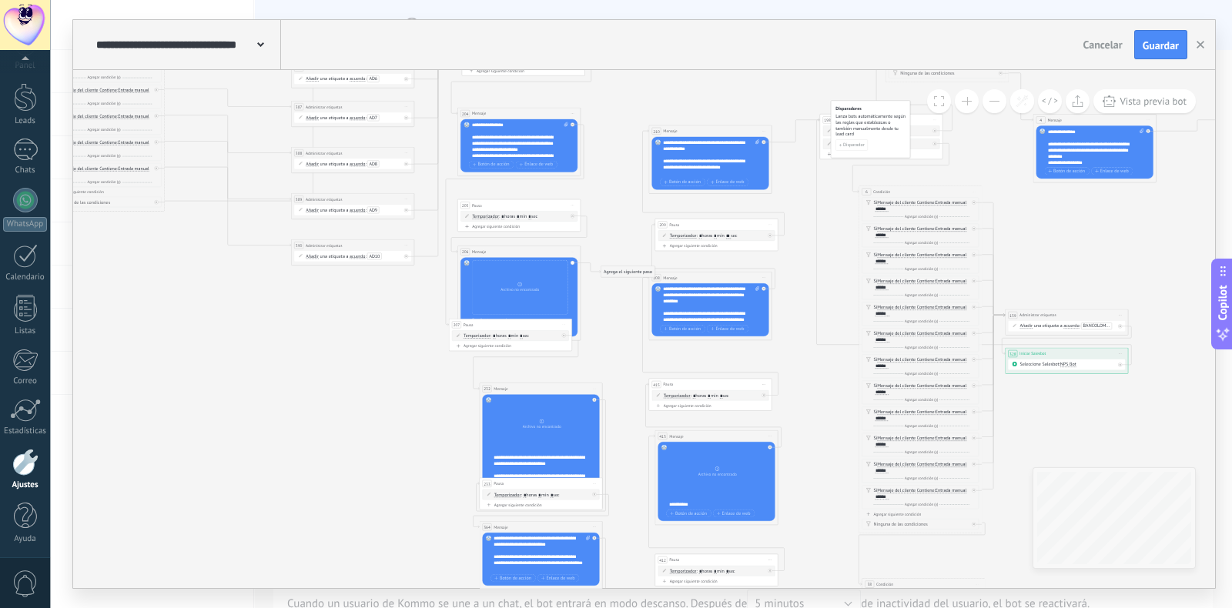
click at [965, 103] on button at bounding box center [967, 101] width 24 height 24
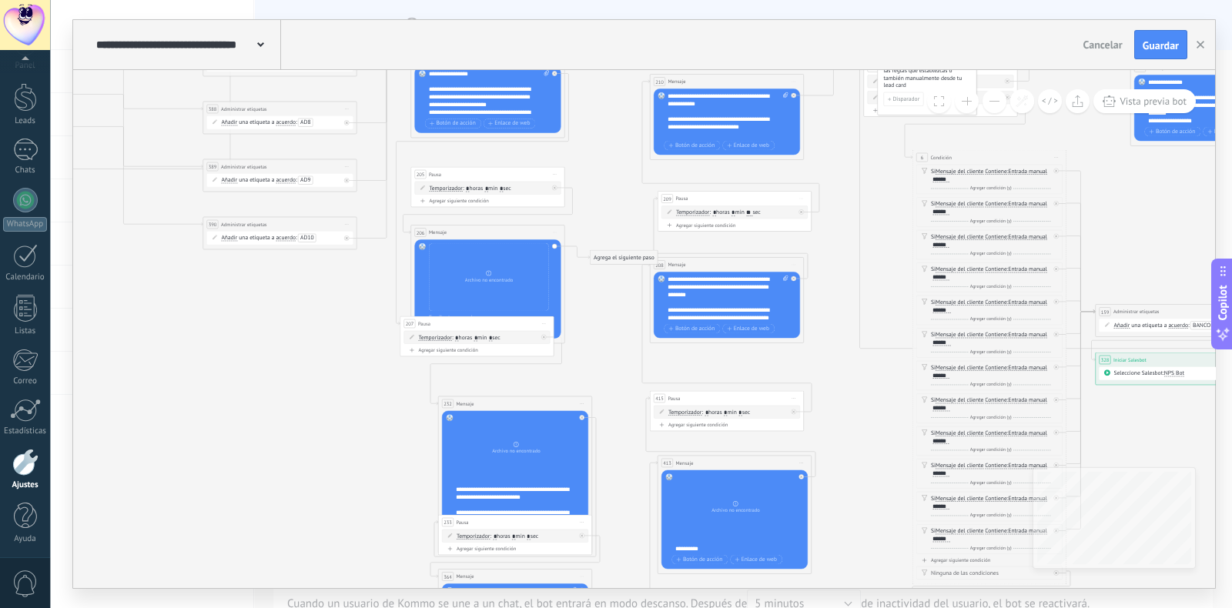
click at [965, 103] on button at bounding box center [967, 101] width 24 height 24
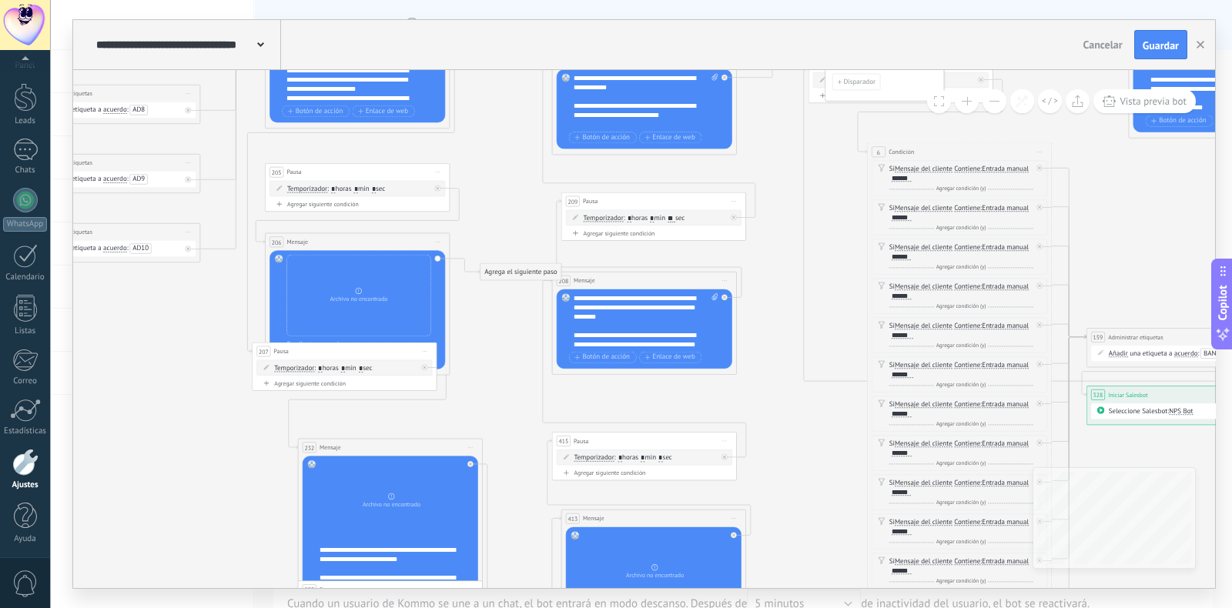
drag, startPoint x: 587, startPoint y: 125, endPoint x: 591, endPoint y: 155, distance: 30.3
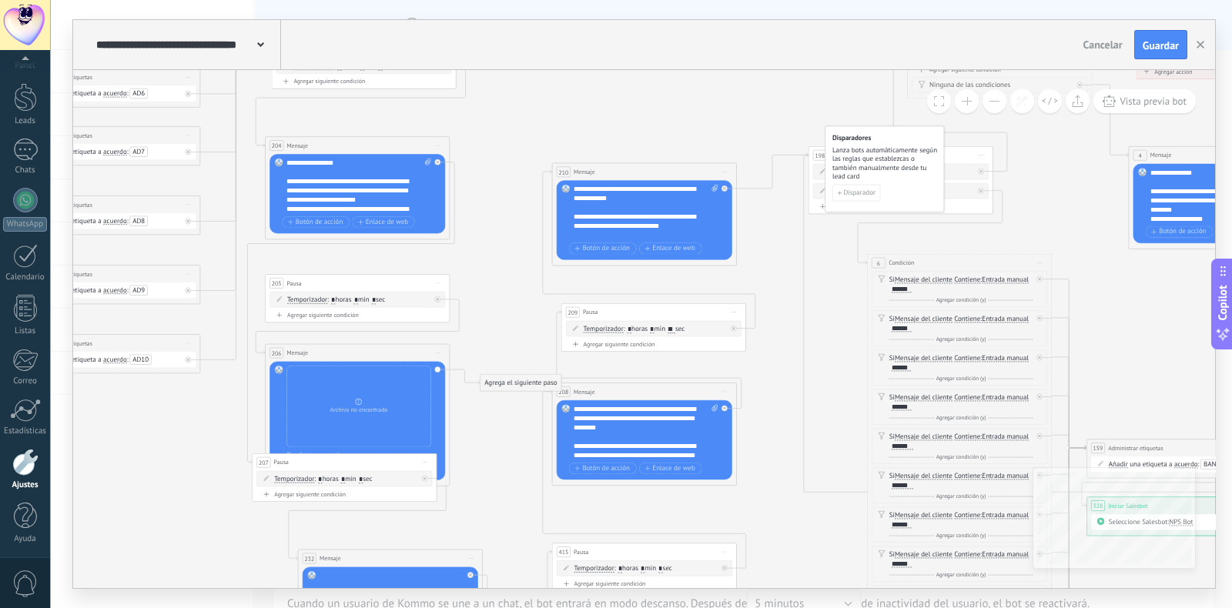
drag, startPoint x: 490, startPoint y: 149, endPoint x: 486, endPoint y: 233, distance: 84.8
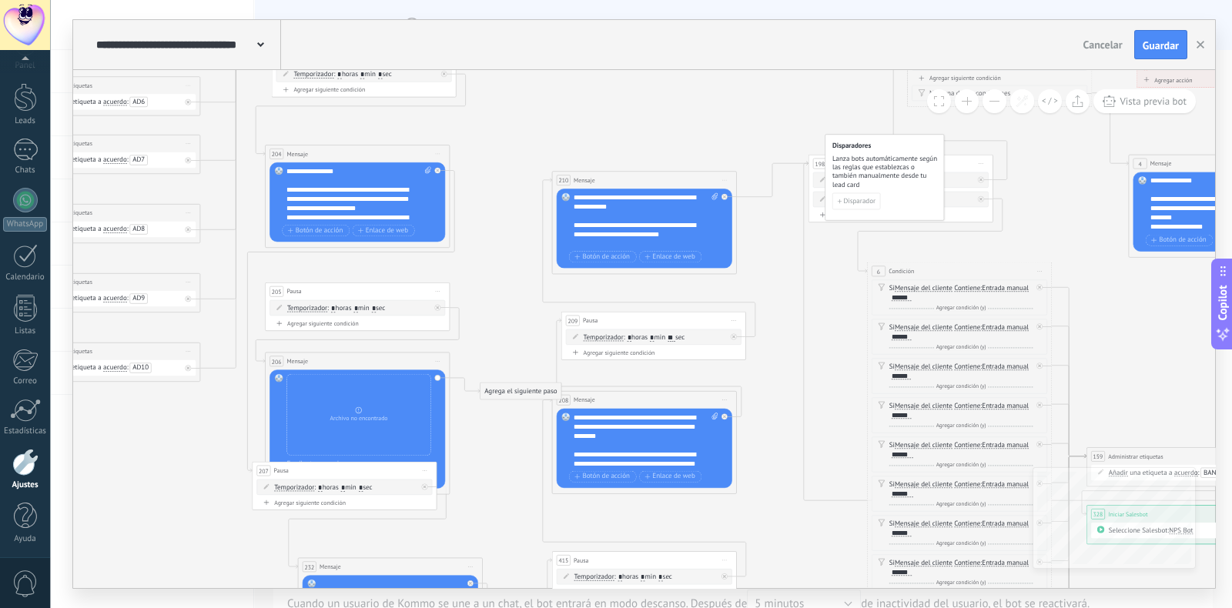
click at [324, 186] on div "**********" at bounding box center [358, 193] width 145 height 55
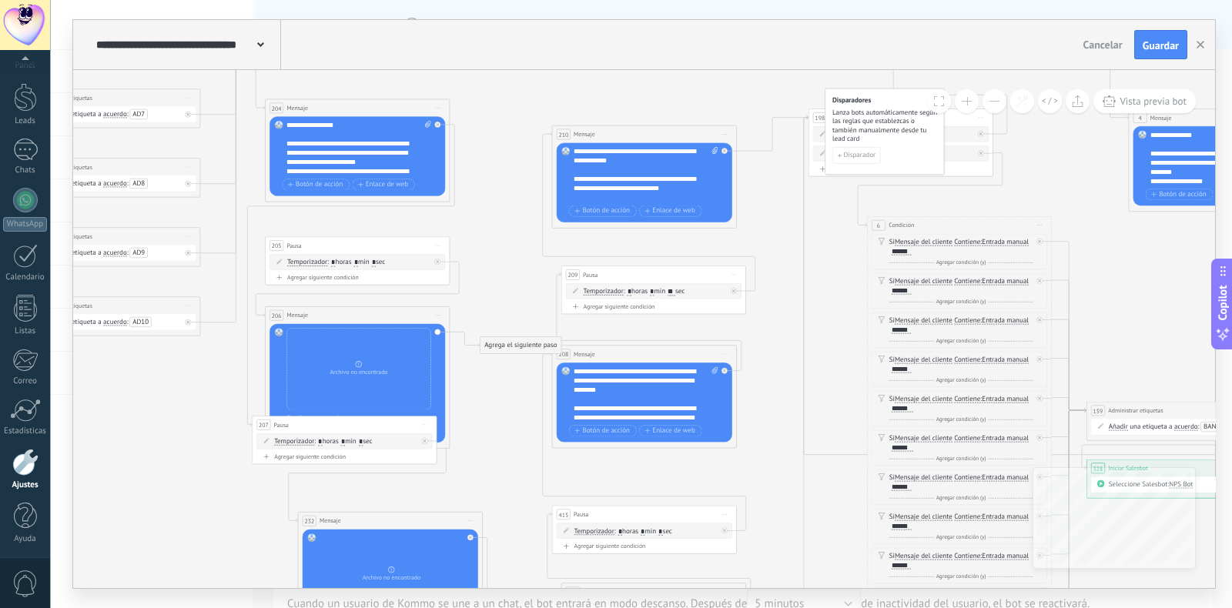
click at [437, 242] on span "Iniciar vista previa aquí Cambiar nombre Duplicar Borrar" at bounding box center [437, 245] width 15 height 13
click at [458, 302] on div "Borrar" at bounding box center [480, 305] width 92 height 15
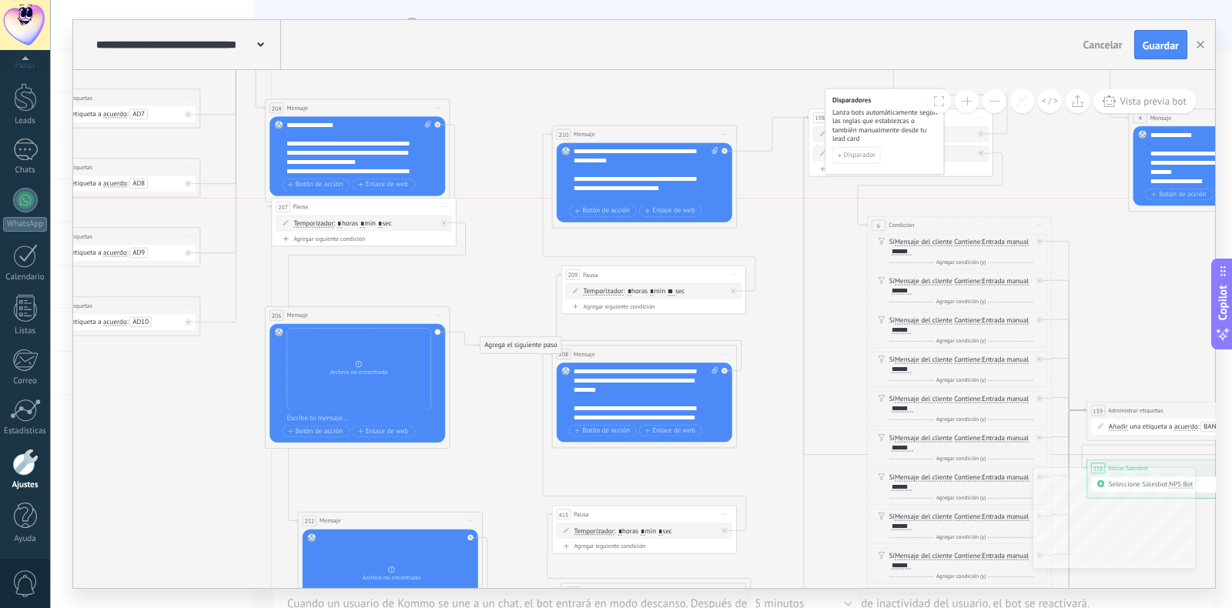
drag, startPoint x: 313, startPoint y: 425, endPoint x: 331, endPoint y: 205, distance: 220.9
click at [331, 205] on div "207 Pausa ***** Iniciar vista previa aquí Cambiar nombre Duplicar Borrar" at bounding box center [364, 207] width 184 height 17
click at [433, 314] on span "Iniciar vista previa aquí Cambiar nombre Duplicar Borrar" at bounding box center [437, 315] width 15 height 13
click at [459, 371] on div "Borrar" at bounding box center [480, 375] width 92 height 15
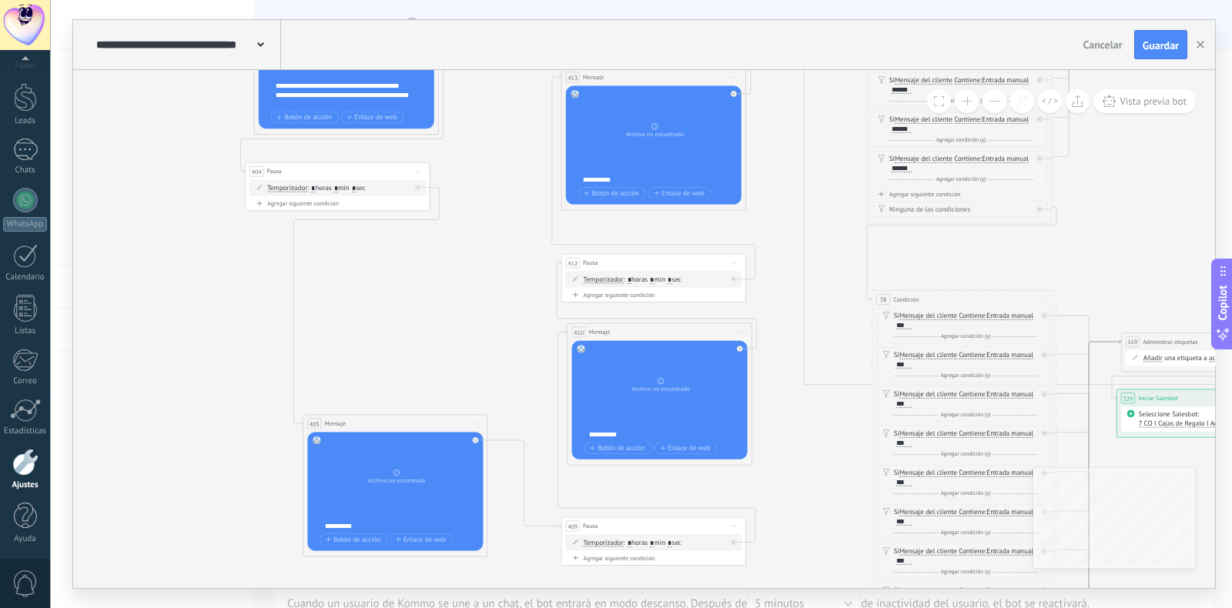
click at [351, 172] on div "404 Pausa ***** Iniciar vista previa aquí Cambiar nombre Duplicar Borrar" at bounding box center [338, 171] width 184 height 17
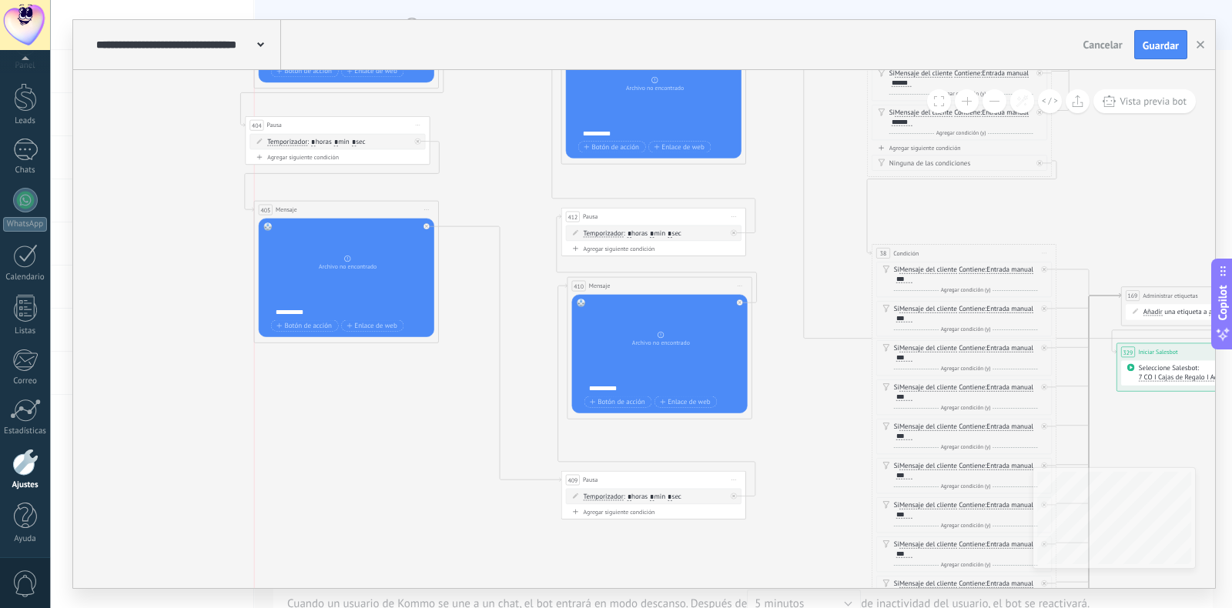
drag, startPoint x: 397, startPoint y: 363, endPoint x: 363, endPoint y: 212, distance: 155.4
click at [363, 212] on div "405 Mensaje ******* (a): Todos los contactos - canales seleccionados Todos los …" at bounding box center [346, 209] width 184 height 17
drag, startPoint x: 617, startPoint y: 476, endPoint x: 396, endPoint y: 424, distance: 226.3
click at [396, 424] on div "409 Pausa ***** Iniciar vista previa aquí Cambiar nombre Duplicar Borrar" at bounding box center [433, 428] width 184 height 17
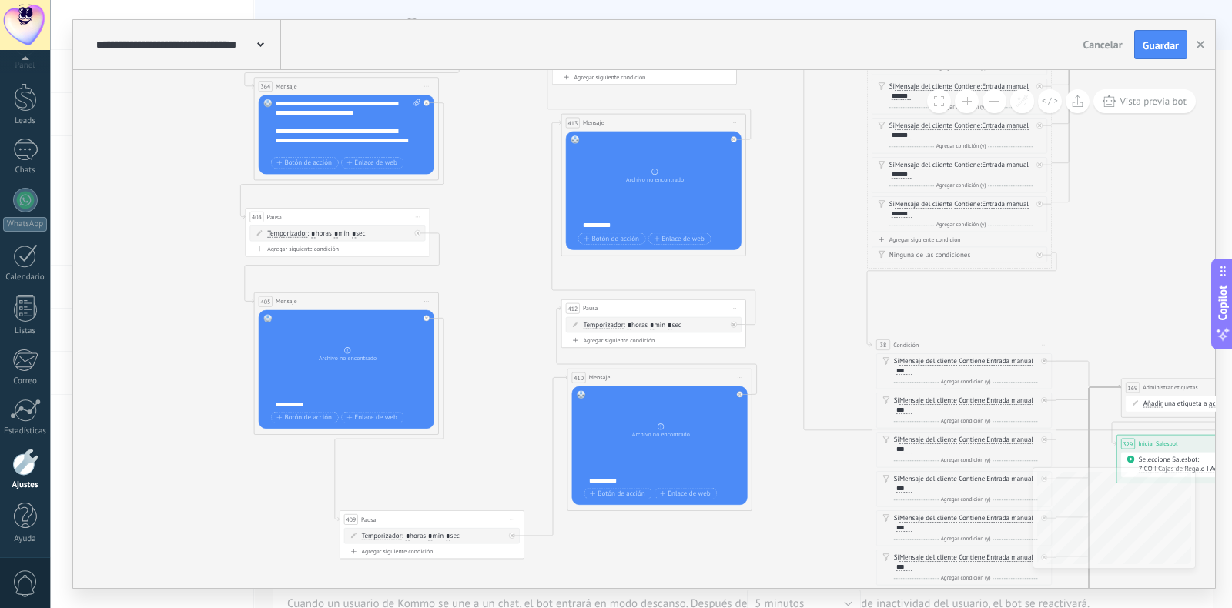
click at [607, 225] on div "**********" at bounding box center [660, 225] width 154 height 9
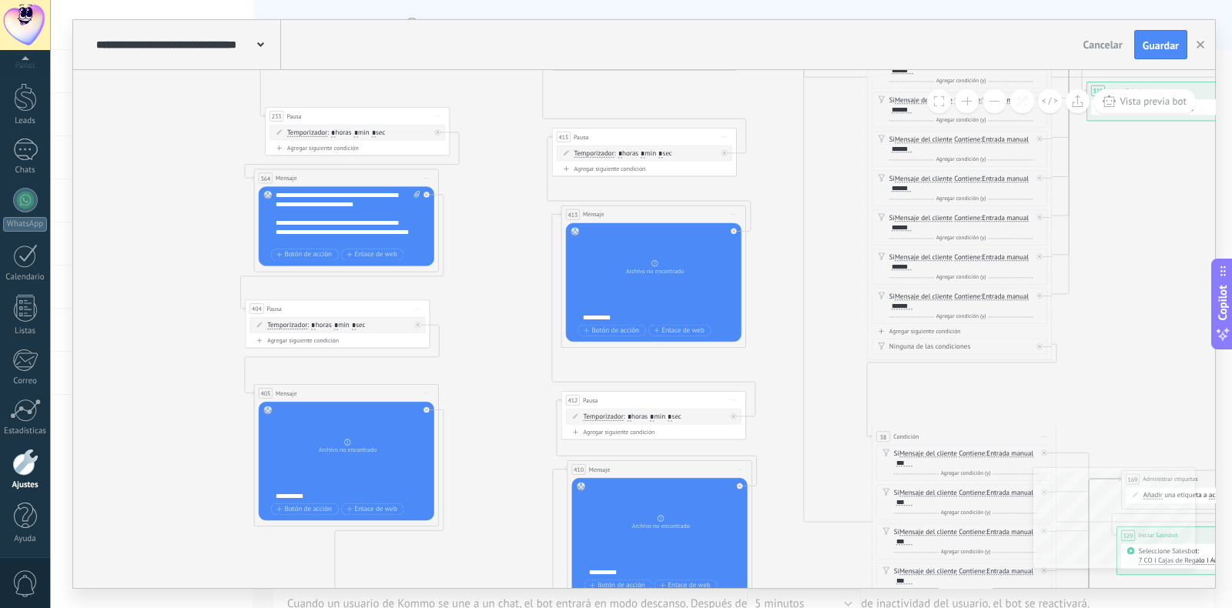
click at [300, 212] on div "**********" at bounding box center [348, 218] width 145 height 55
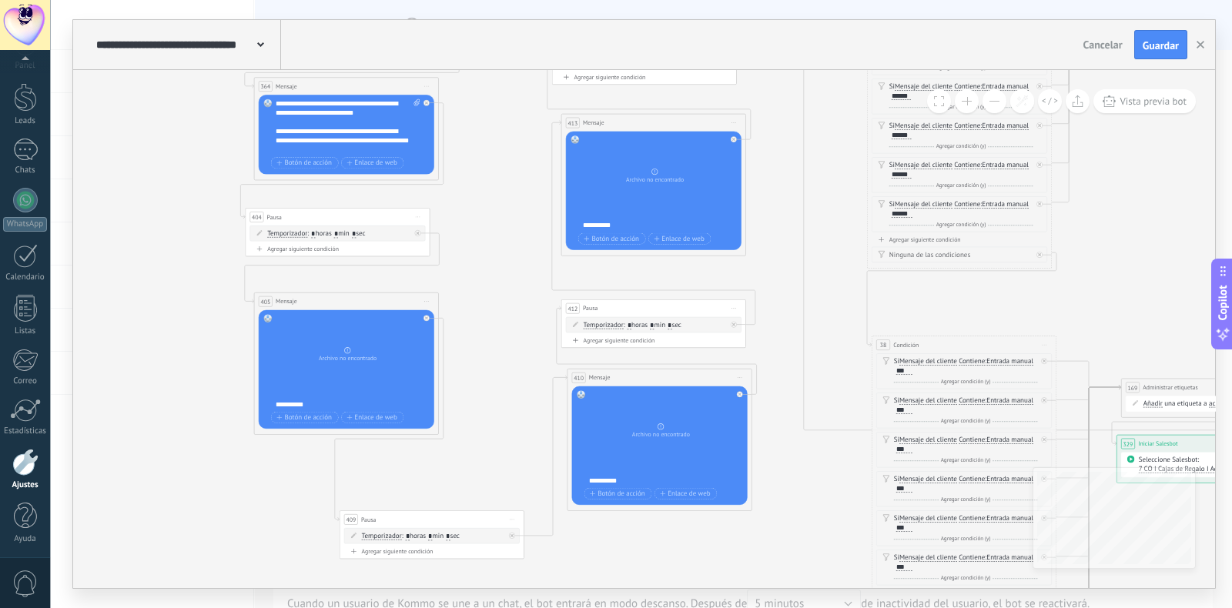
click at [424, 301] on icon at bounding box center [426, 301] width 5 height 1
click at [454, 364] on div "Borrar" at bounding box center [469, 361] width 92 height 15
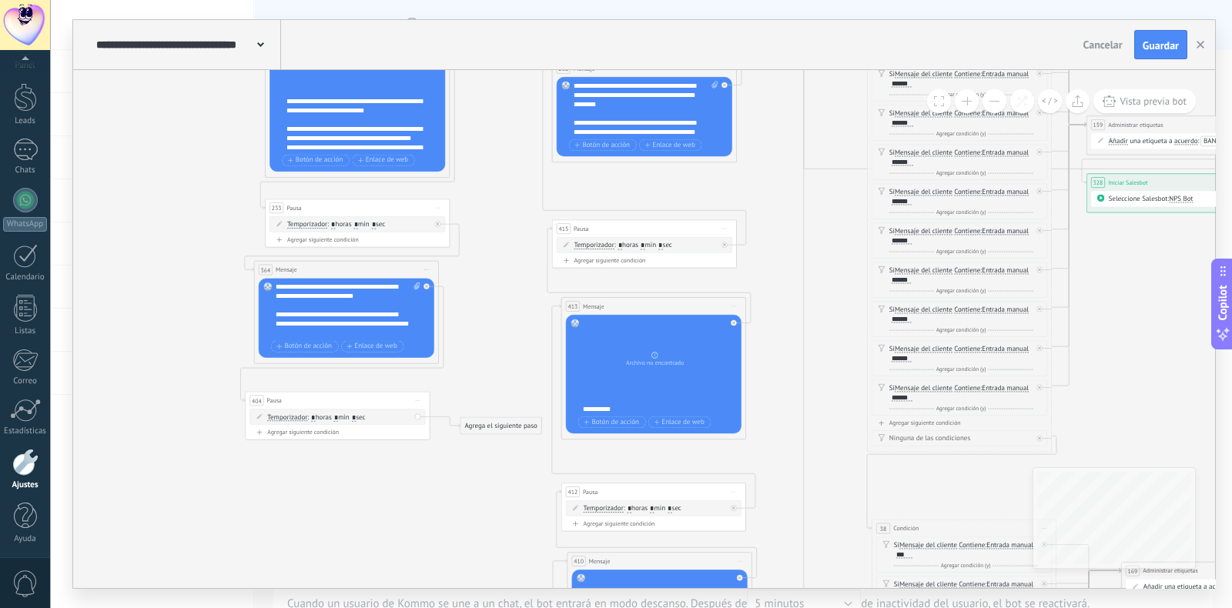
click at [731, 306] on span "Iniciar vista previa aquí Cambiar nombre Duplicar Borrar" at bounding box center [734, 305] width 15 height 13
click at [750, 356] on div "Duplicar" at bounding box center [776, 350] width 92 height 15
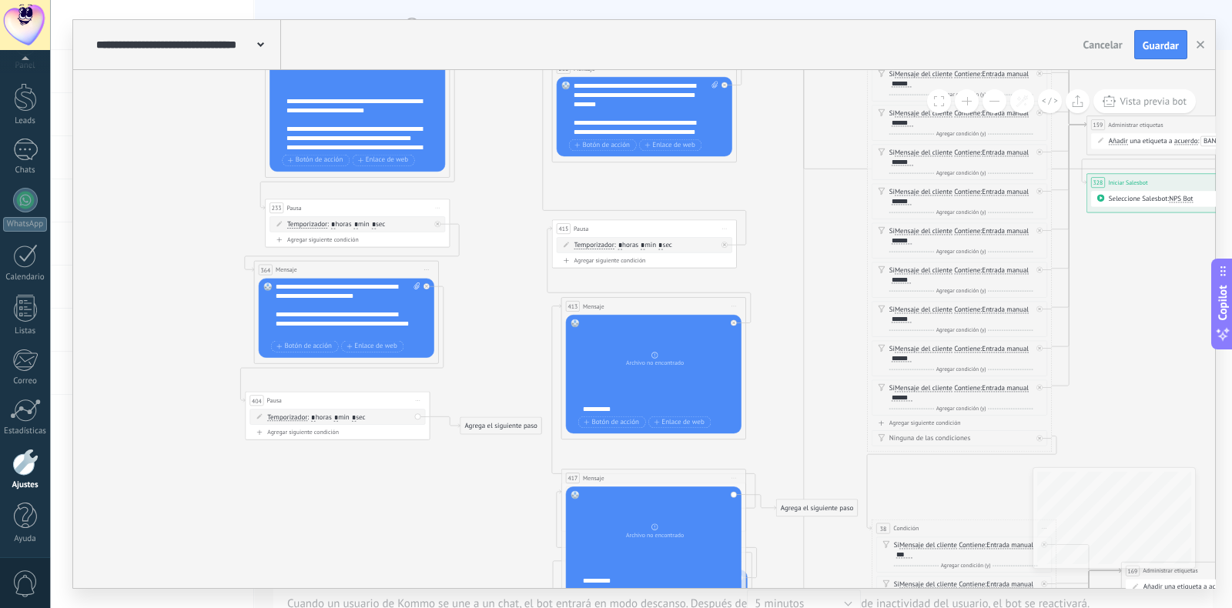
click at [720, 229] on span "Iniciar vista previa aquí Cambiar nombre Duplicar Borrar" at bounding box center [724, 228] width 15 height 13
click at [744, 284] on div "Borrar" at bounding box center [767, 288] width 92 height 15
click at [728, 306] on span "Iniciar vista previa aquí Cambiar nombre Duplicar Borrar" at bounding box center [734, 305] width 15 height 13
click at [755, 366] on div "Borrar" at bounding box center [776, 366] width 92 height 15
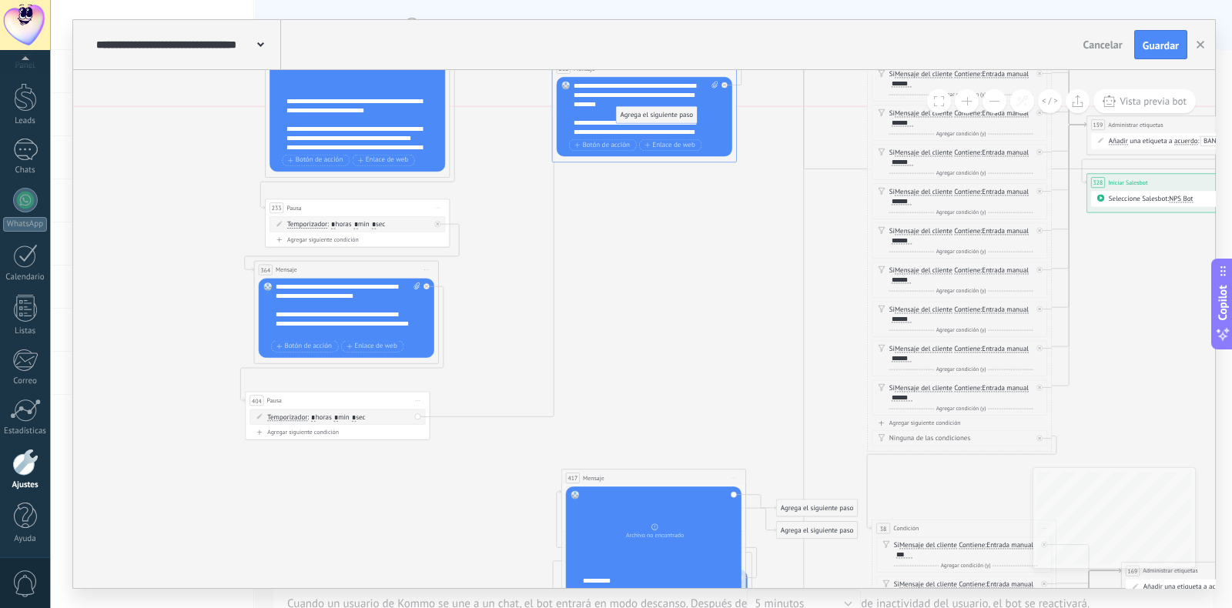
drag, startPoint x: 510, startPoint y: 422, endPoint x: 666, endPoint y: 114, distance: 345.3
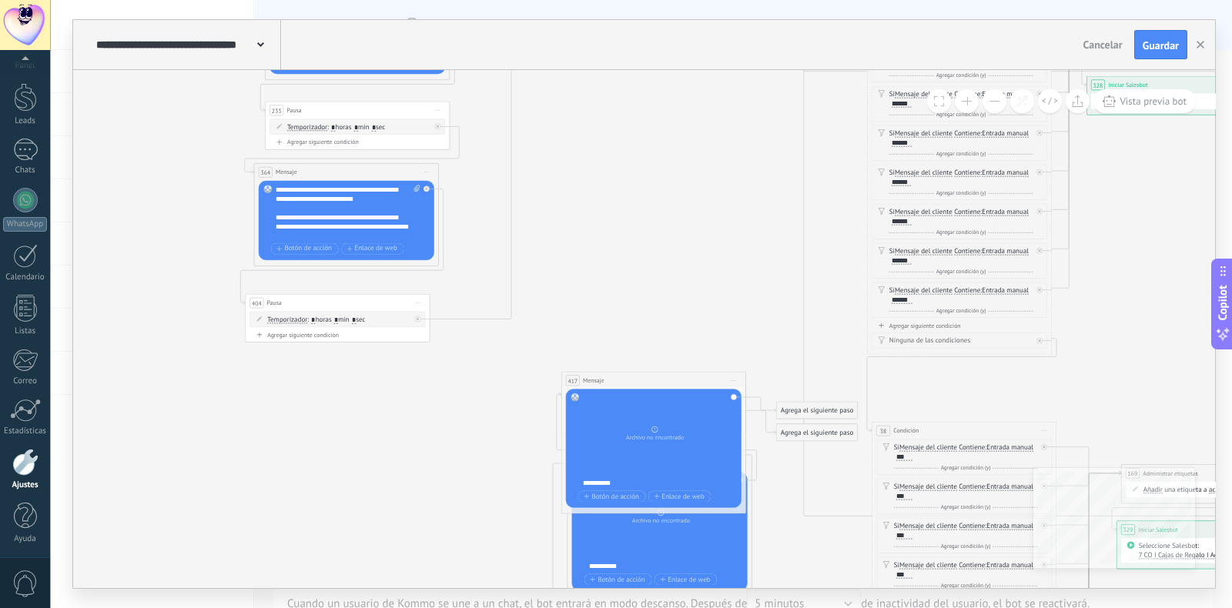
click at [729, 380] on span "Iniciar vista previa aquí Cambiar nombre Duplicar Borrar" at bounding box center [734, 380] width 15 height 13
click at [750, 436] on div "Borrar" at bounding box center [776, 440] width 92 height 15
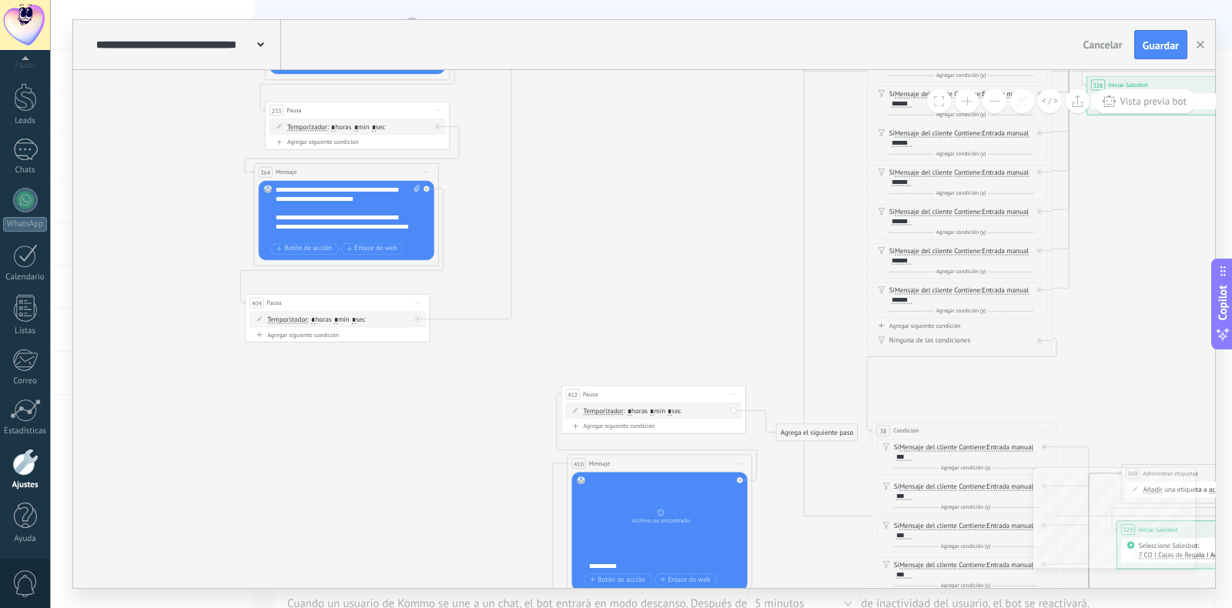
click at [731, 394] on icon at bounding box center [733, 394] width 5 height 1
click at [741, 449] on div "Borrar" at bounding box center [776, 453] width 92 height 15
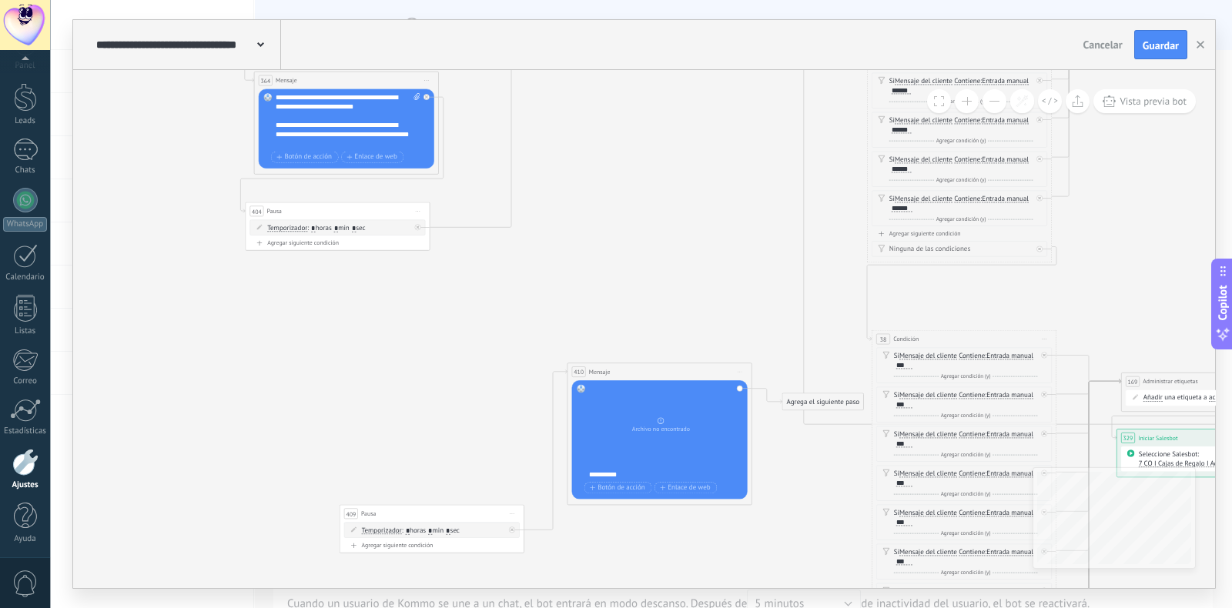
click at [737, 369] on span "Iniciar vista previa aquí Cambiar nombre Duplicar Borrar" at bounding box center [739, 371] width 15 height 13
click at [758, 429] on div "Borrar" at bounding box center [782, 431] width 92 height 15
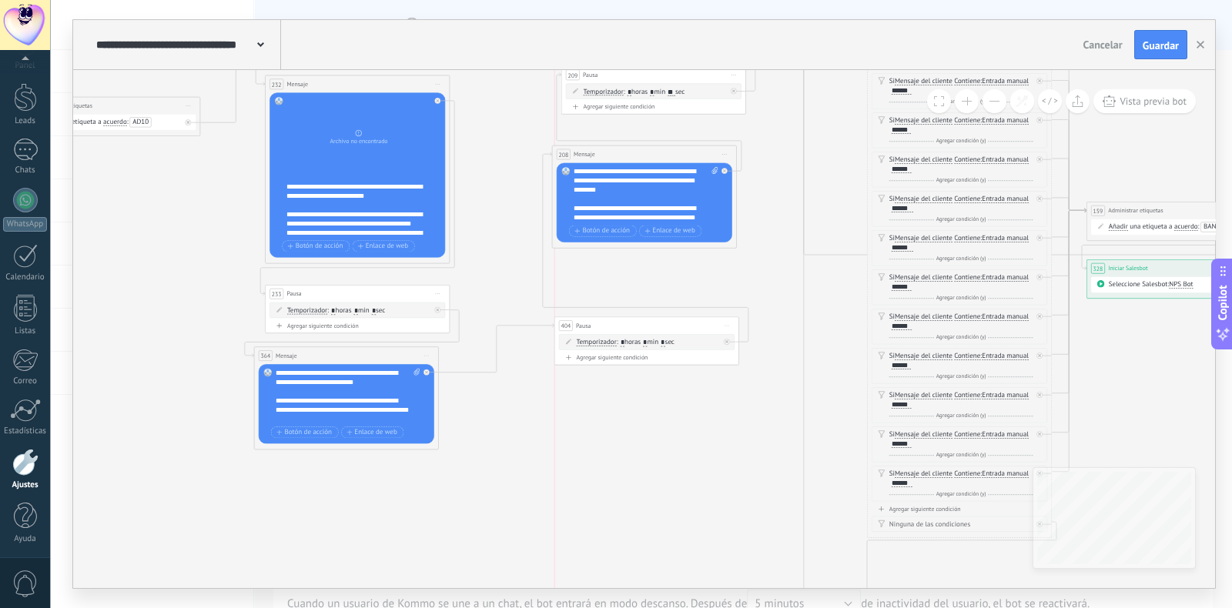
drag, startPoint x: 376, startPoint y: 483, endPoint x: 672, endPoint y: 327, distance: 334.7
click at [672, 327] on div "404 Pausa ***** Iniciar vista previa aquí Cambiar nombre Duplicar Borrar" at bounding box center [646, 325] width 184 height 17
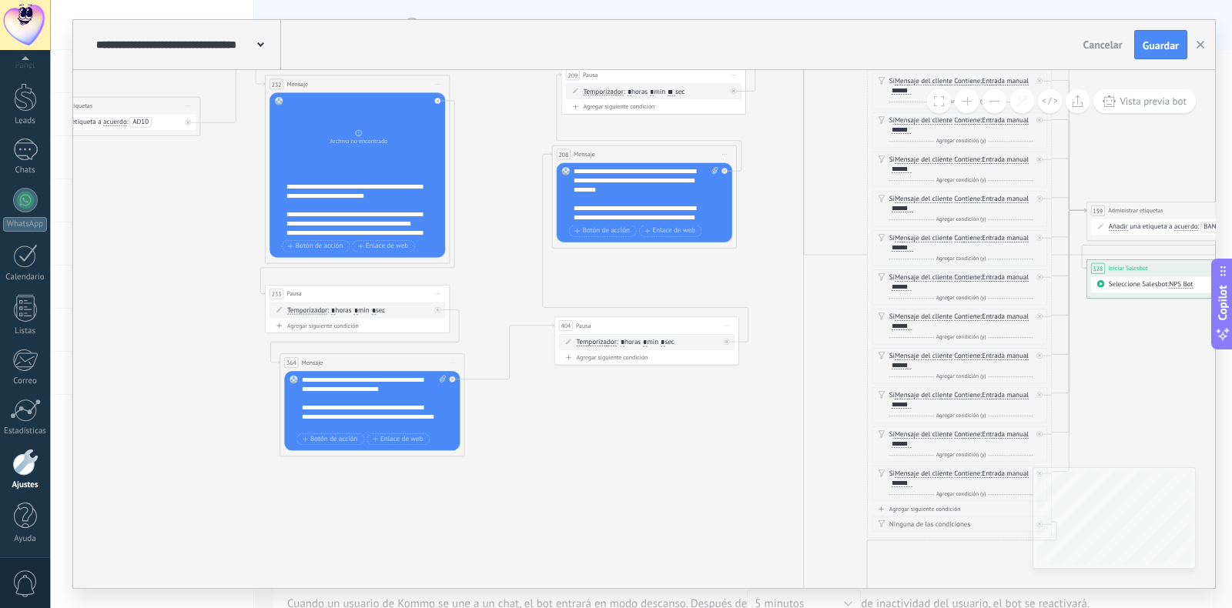
drag, startPoint x: 368, startPoint y: 356, endPoint x: 385, endPoint y: 375, distance: 25.6
click at [392, 363] on div "364 Mensaje ******* (a): Todos los contactos - canales seleccionados Todos los …" at bounding box center [372, 362] width 184 height 17
click at [335, 394] on div "**********" at bounding box center [374, 403] width 145 height 55
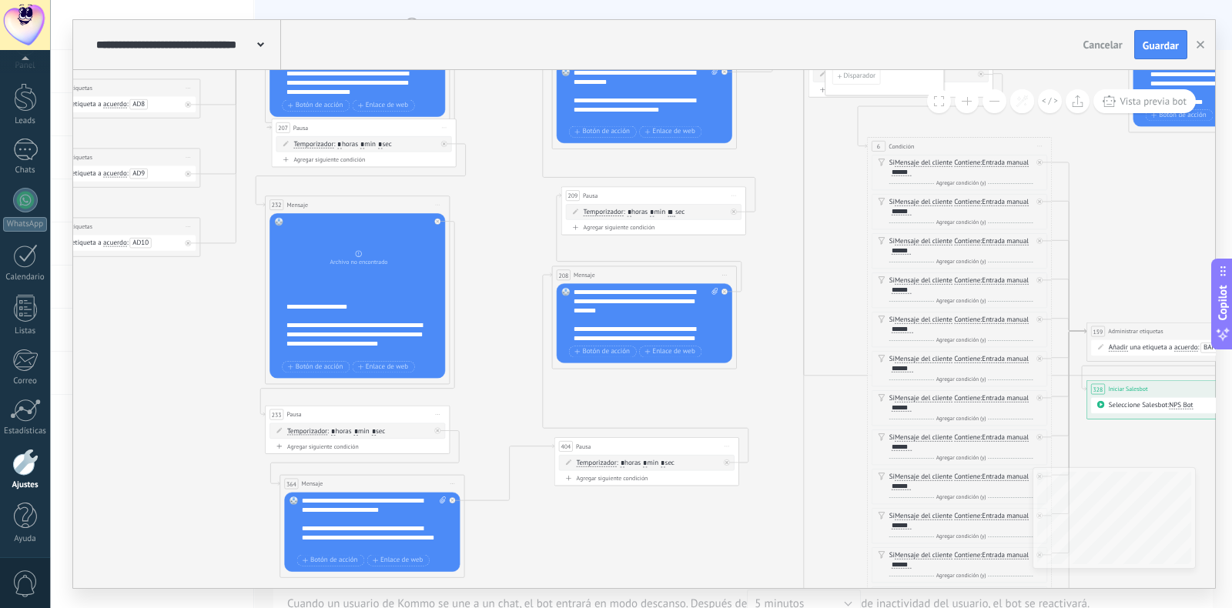
scroll to position [338, 0]
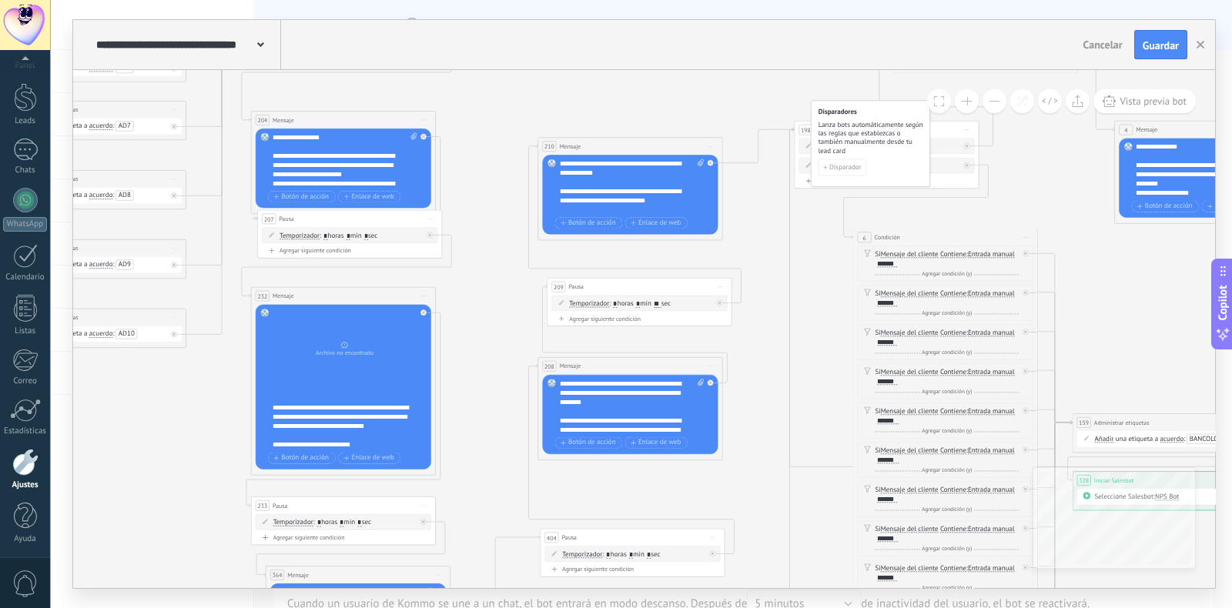
drag, startPoint x: 784, startPoint y: 135, endPoint x: 770, endPoint y: 212, distance: 79.1
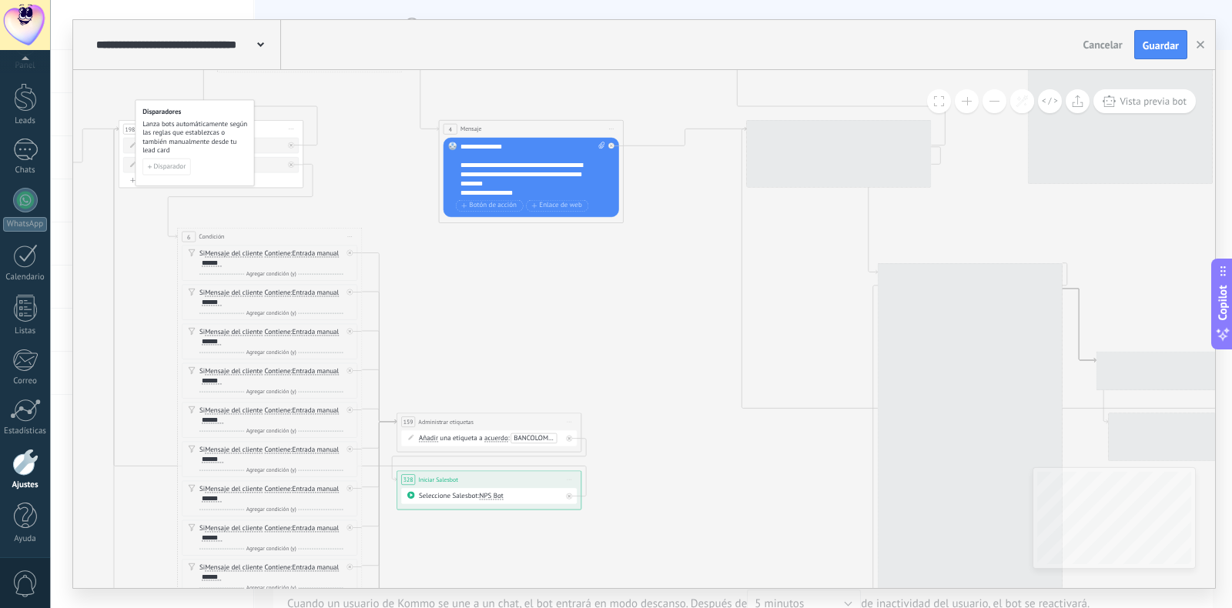
drag, startPoint x: 1042, startPoint y: 209, endPoint x: 256, endPoint y: 202, distance: 786.0
click at [244, 204] on icon at bounding box center [1180, 620] width 5080 height 2222
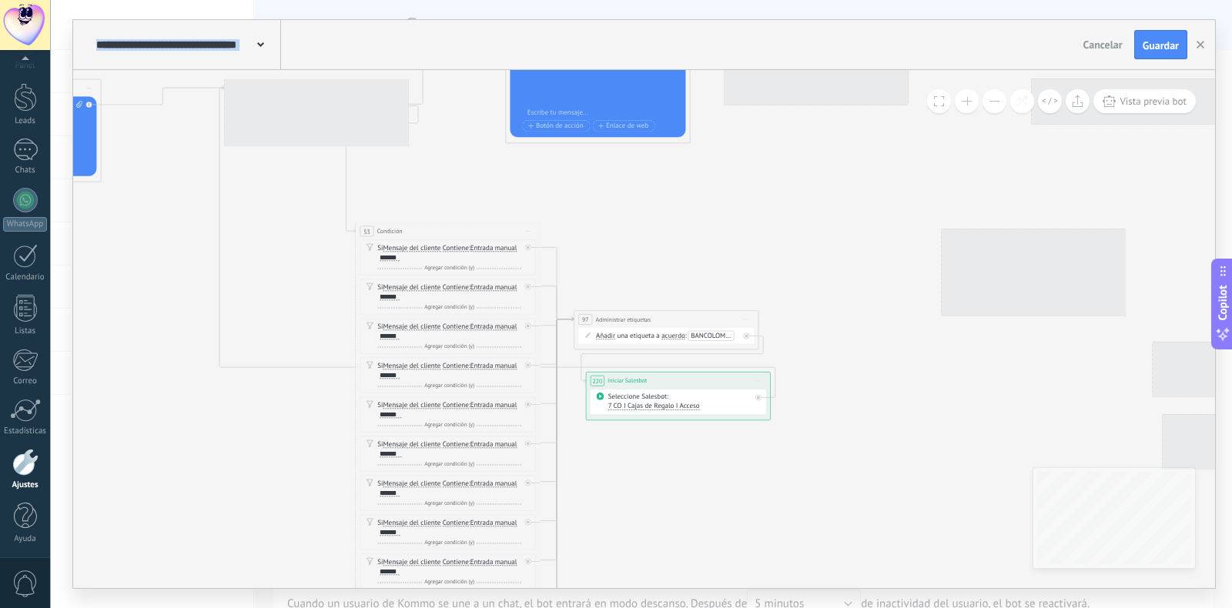
drag, startPoint x: 1021, startPoint y: 274, endPoint x: 670, endPoint y: 239, distance: 353.6
click at [670, 239] on icon at bounding box center [658, 579] width 5080 height 2222
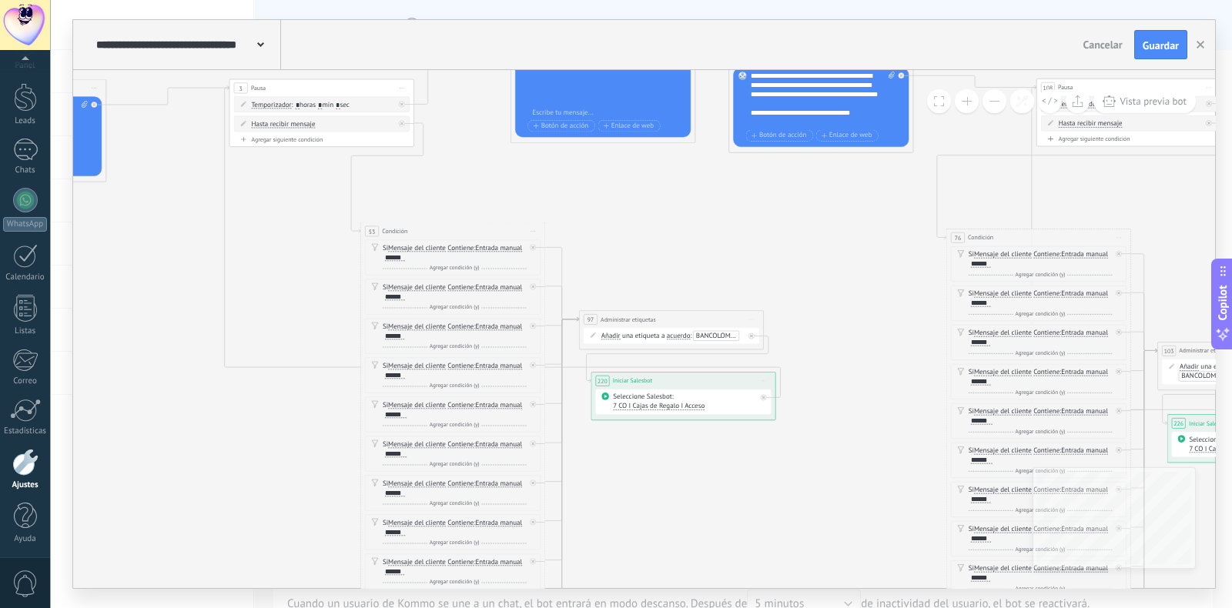
click at [300, 230] on icon at bounding box center [663, 579] width 5080 height 2222
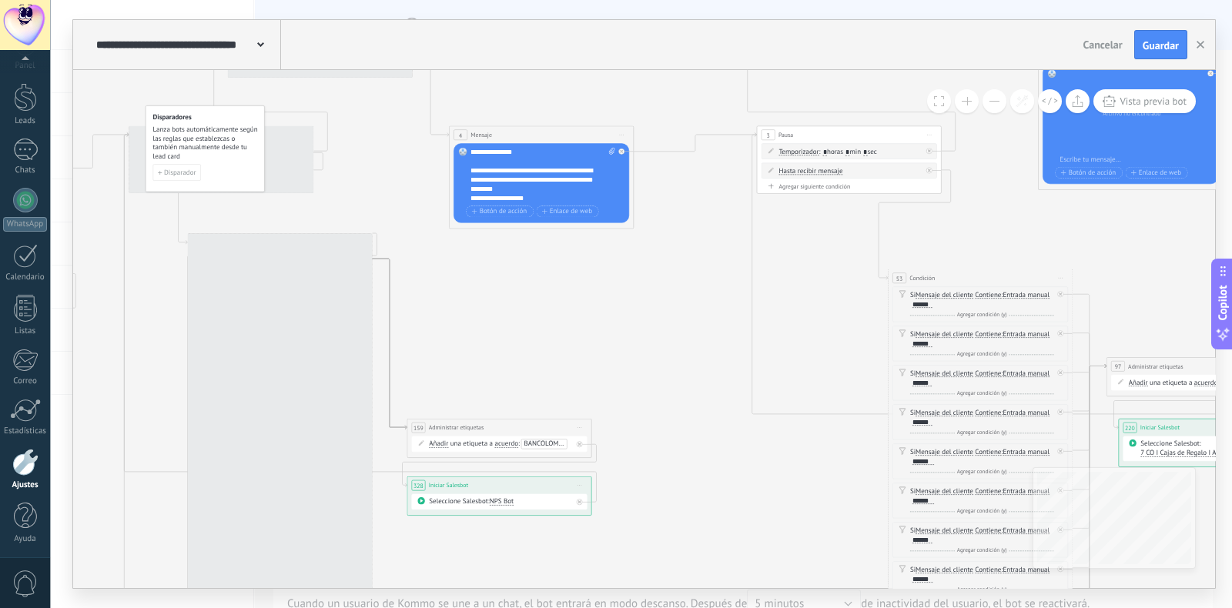
drag, startPoint x: 279, startPoint y: 223, endPoint x: 797, endPoint y: 275, distance: 520.6
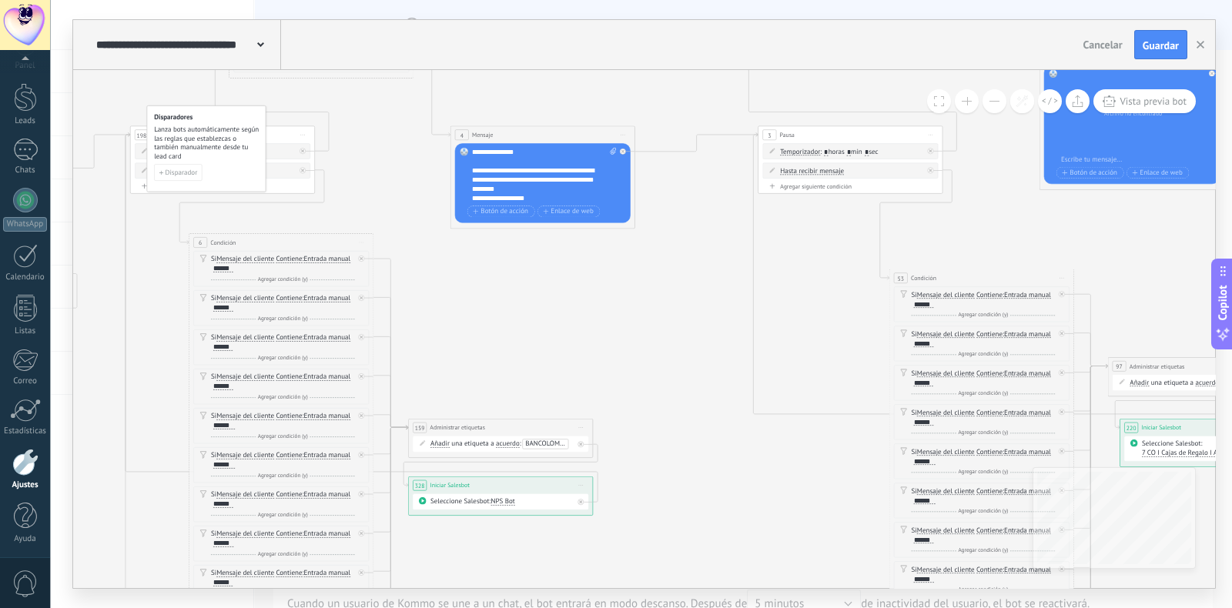
drag, startPoint x: 252, startPoint y: 289, endPoint x: 314, endPoint y: 286, distance: 61.6
click at [314, 286] on div "Si Mensaje del cliente Mensaje del cliente Comentario del cliente El cliente Có…" at bounding box center [281, 486] width 176 height 471
click at [530, 183] on div "**********" at bounding box center [544, 175] width 145 height 55
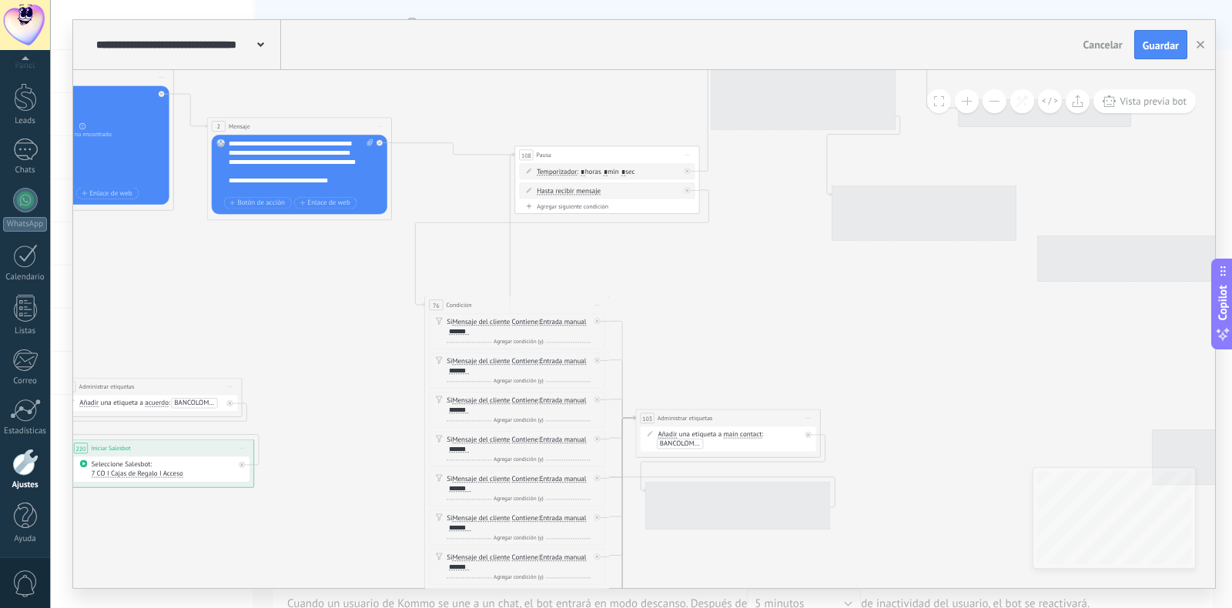
drag, startPoint x: 988, startPoint y: 258, endPoint x: 731, endPoint y: 248, distance: 257.3
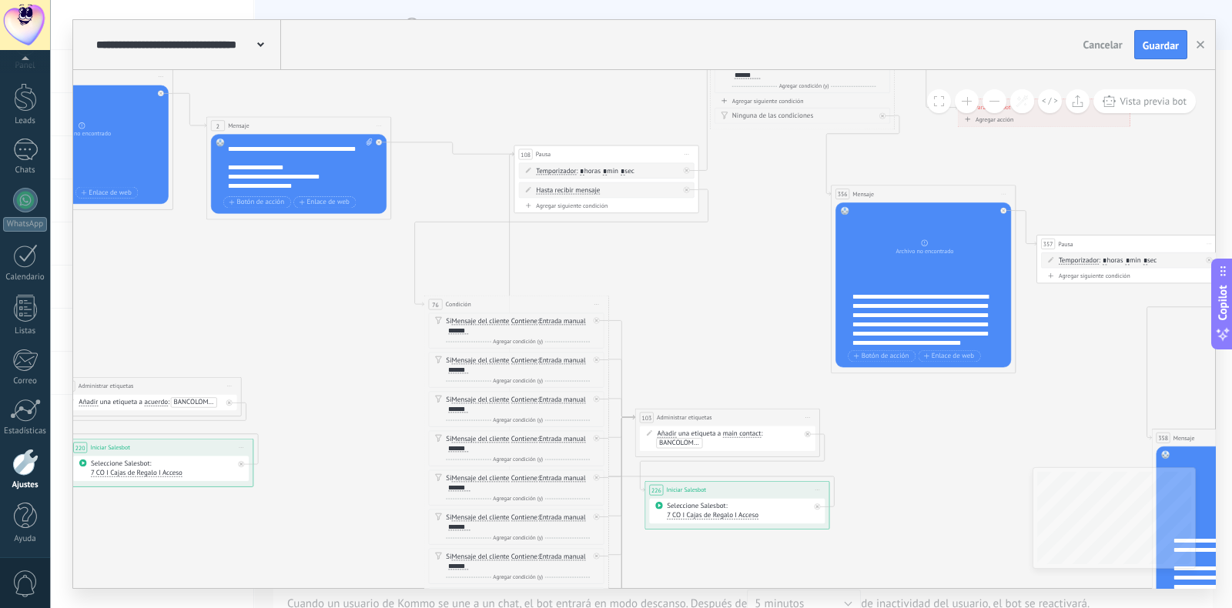
scroll to position [200, 0]
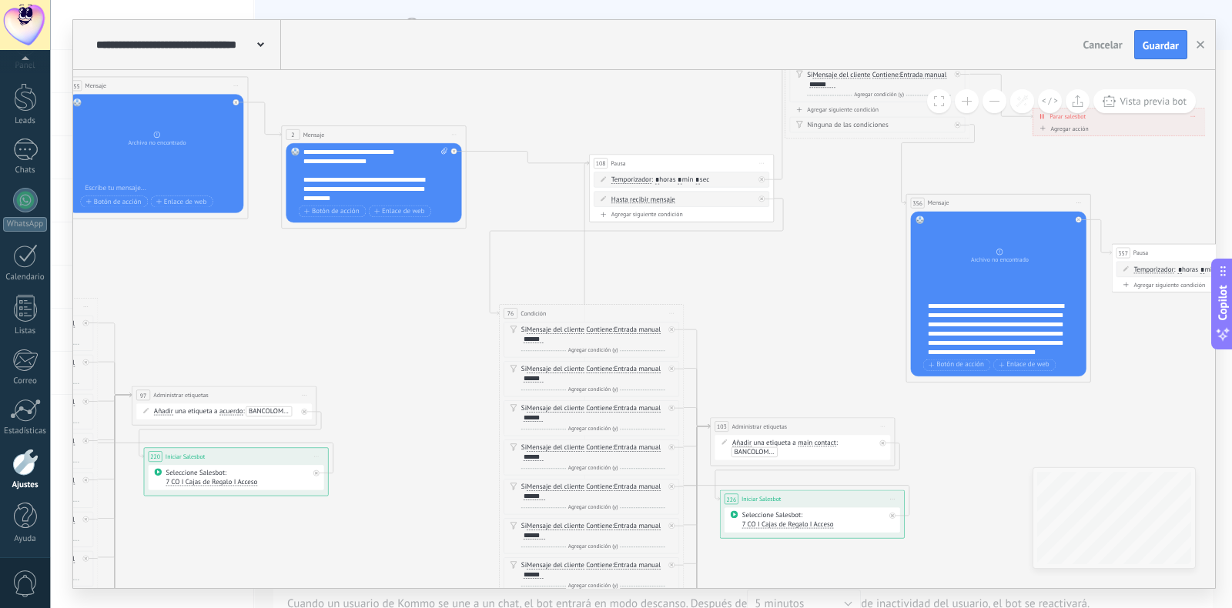
drag, startPoint x: 196, startPoint y: 306, endPoint x: 232, endPoint y: 311, distance: 35.7
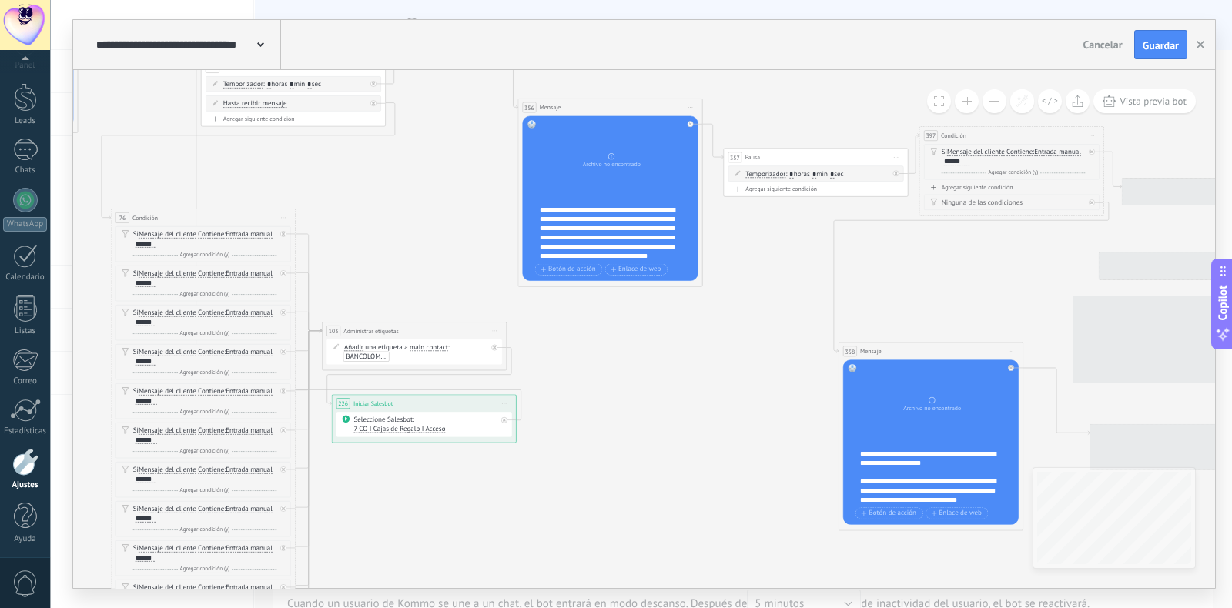
drag, startPoint x: 757, startPoint y: 302, endPoint x: 331, endPoint y: 205, distance: 437.3
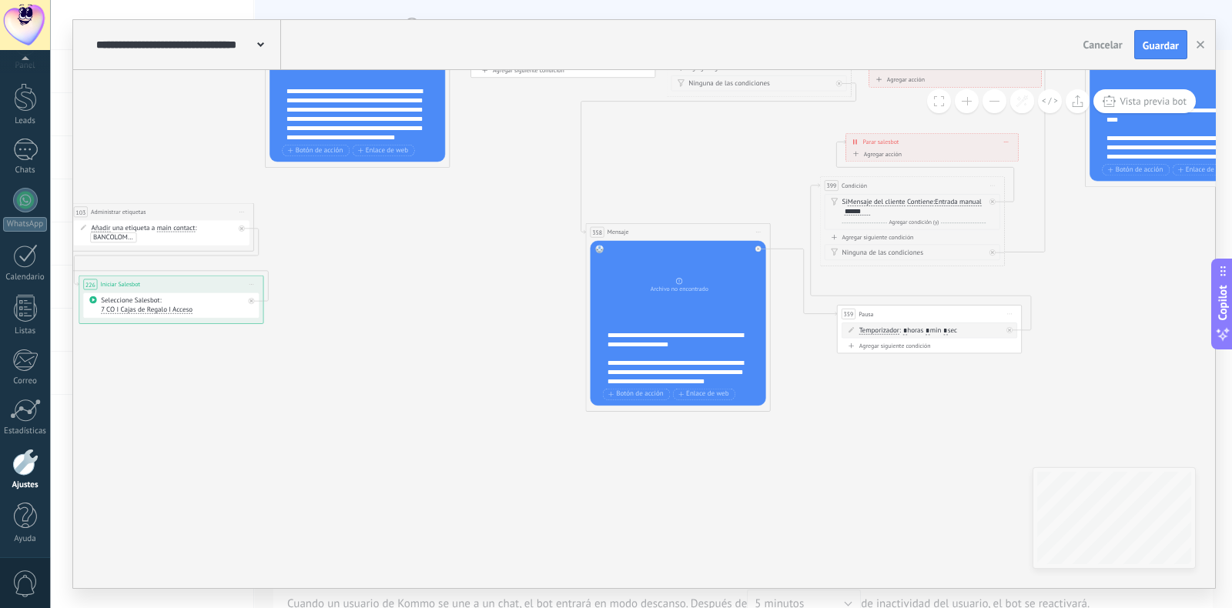
drag, startPoint x: 737, startPoint y: 252, endPoint x: 458, endPoint y: 338, distance: 292.4
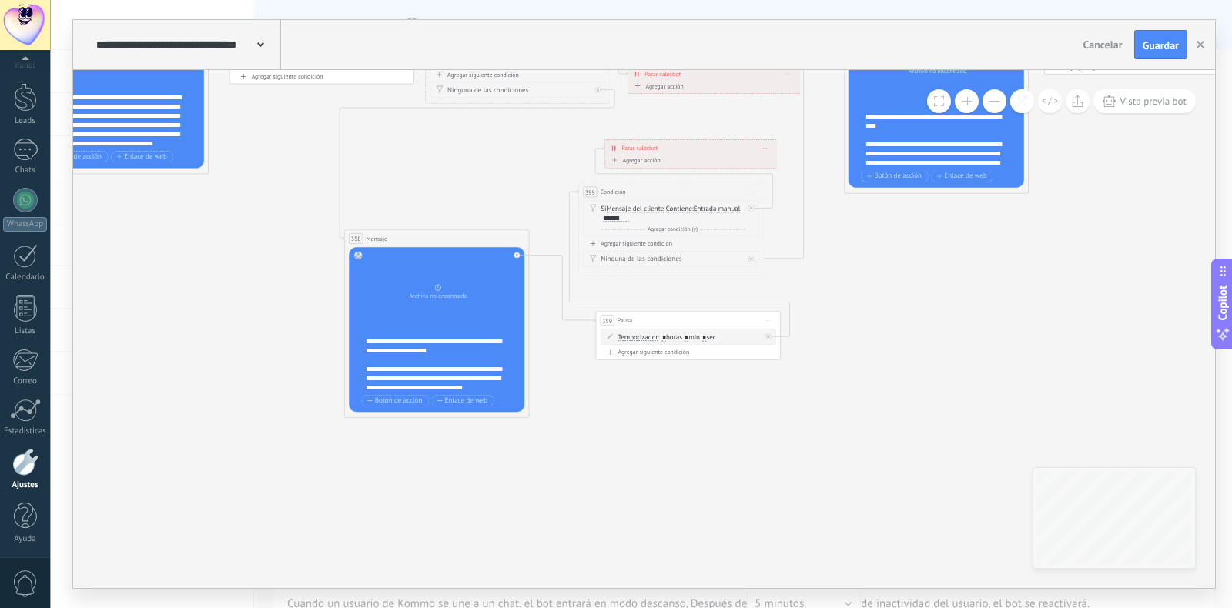
drag, startPoint x: 971, startPoint y: 367, endPoint x: 832, endPoint y: 376, distance: 139.6
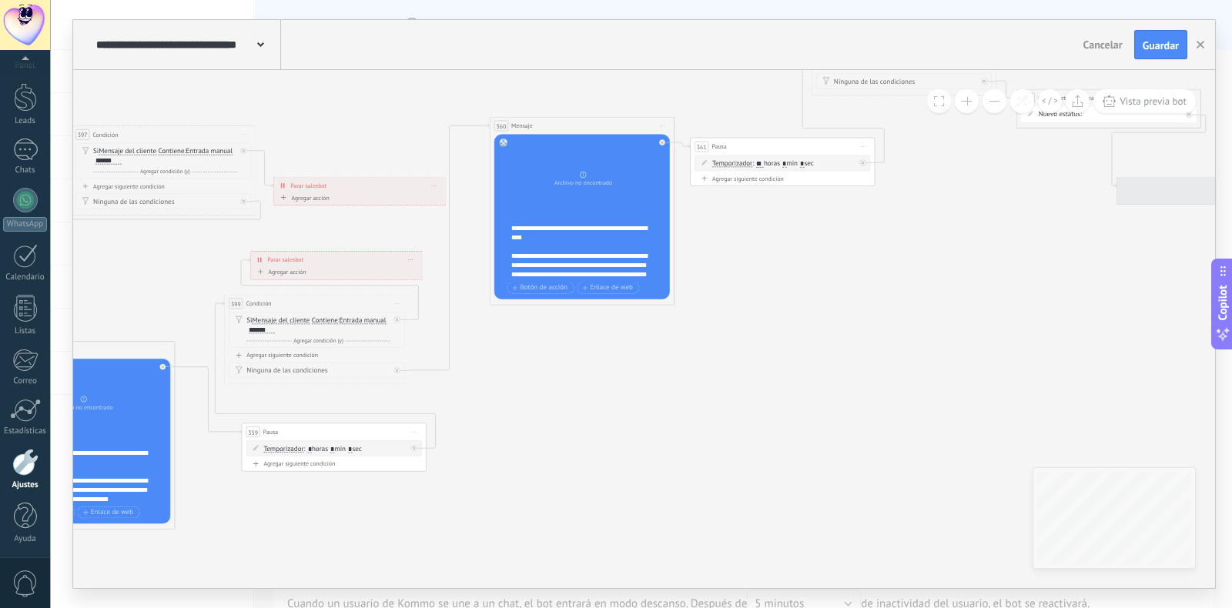
drag, startPoint x: 1056, startPoint y: 260, endPoint x: 634, endPoint y: 398, distance: 443.8
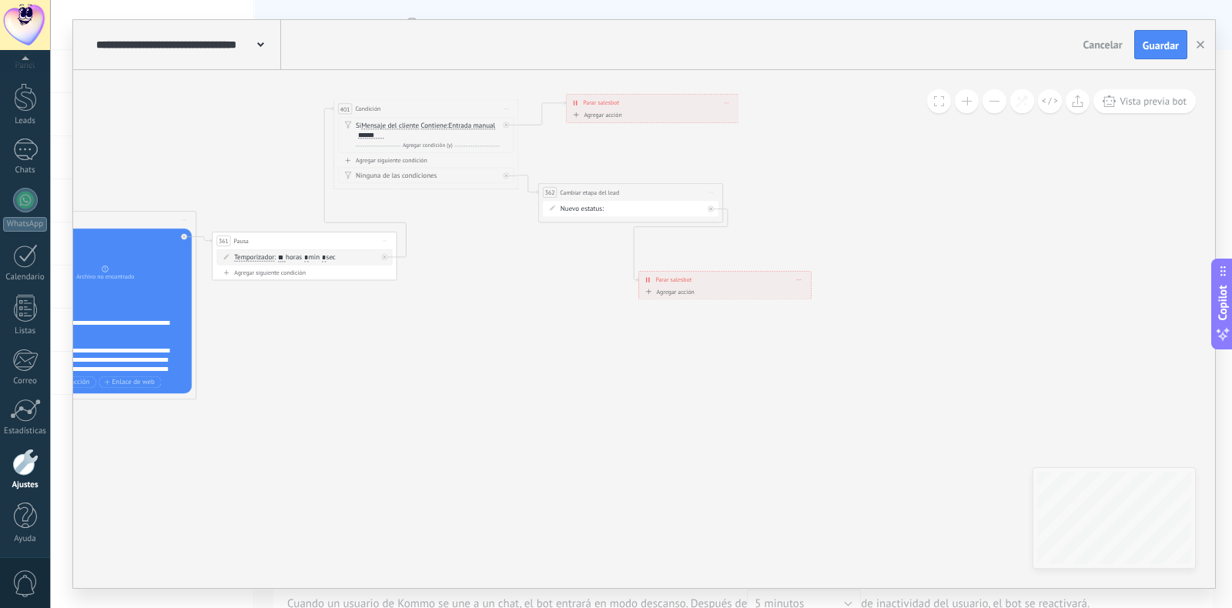
drag, startPoint x: 1128, startPoint y: 271, endPoint x: 747, endPoint y: 336, distance: 385.9
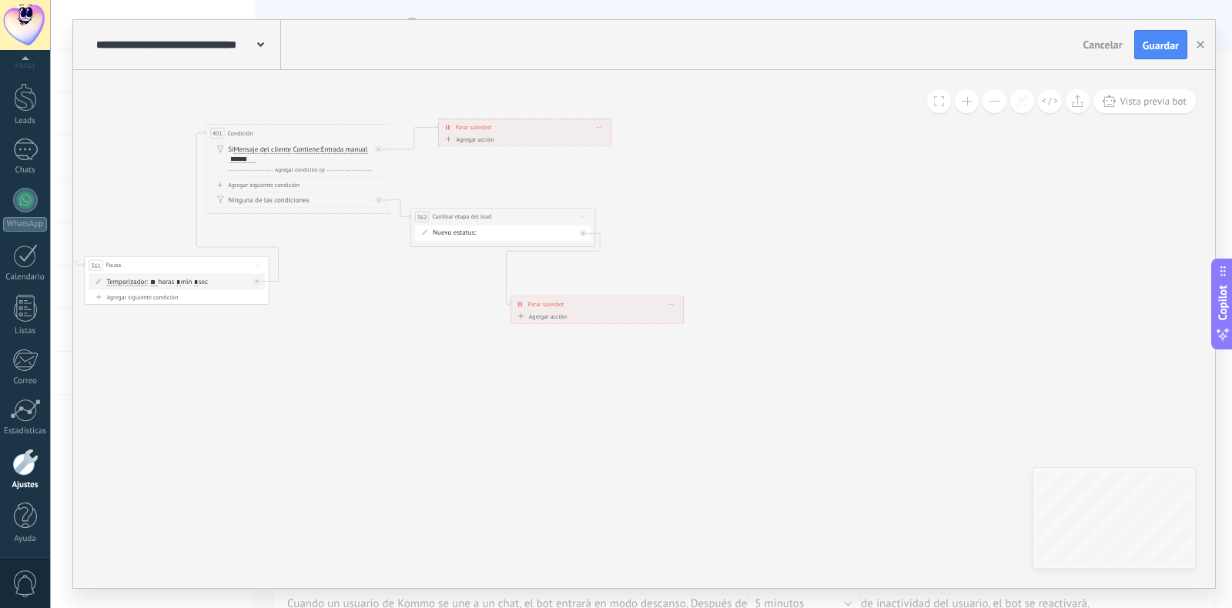
drag, startPoint x: 748, startPoint y: 354, endPoint x: 618, endPoint y: 376, distance: 131.9
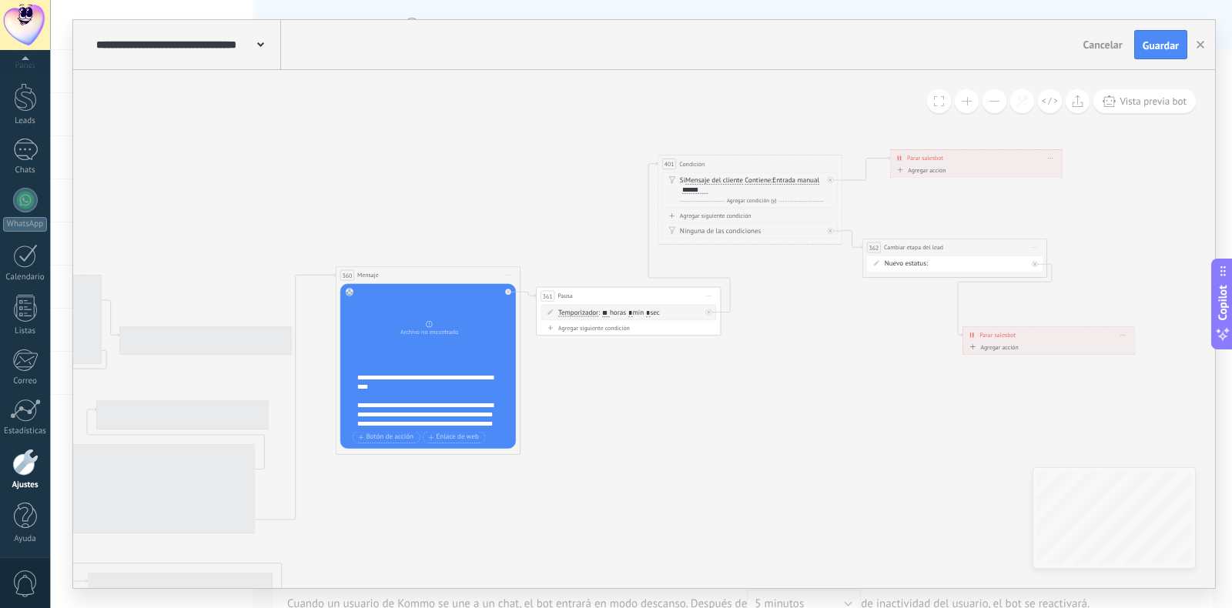
drag, startPoint x: 583, startPoint y: 379, endPoint x: 1101, endPoint y: 398, distance: 517.6
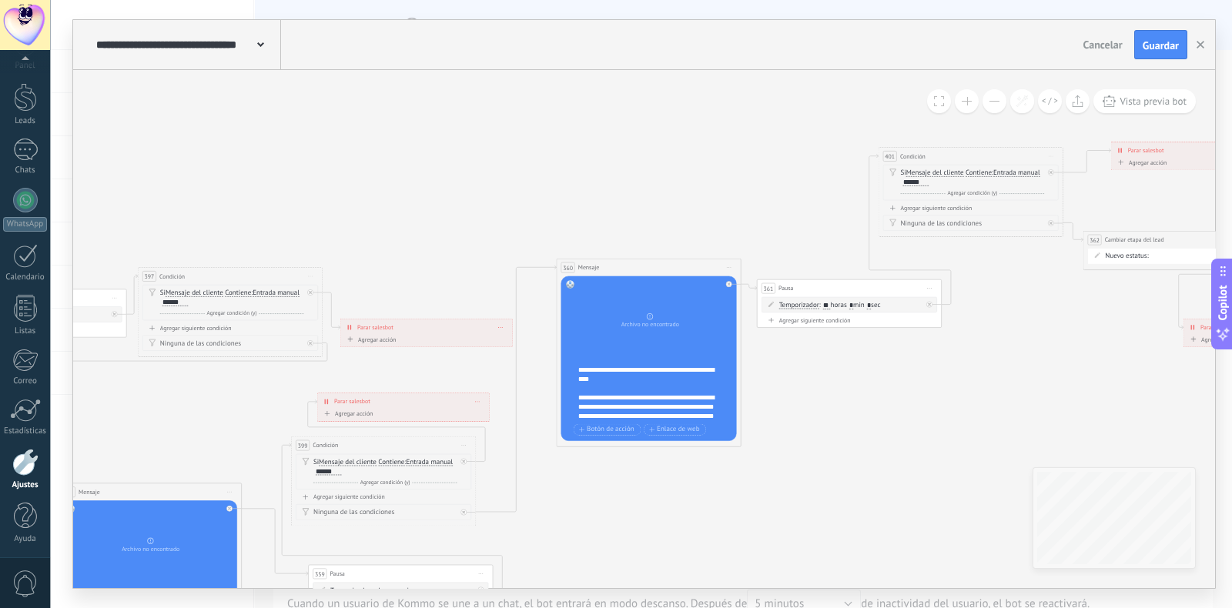
drag, startPoint x: 182, startPoint y: 132, endPoint x: 322, endPoint y: 125, distance: 139.5
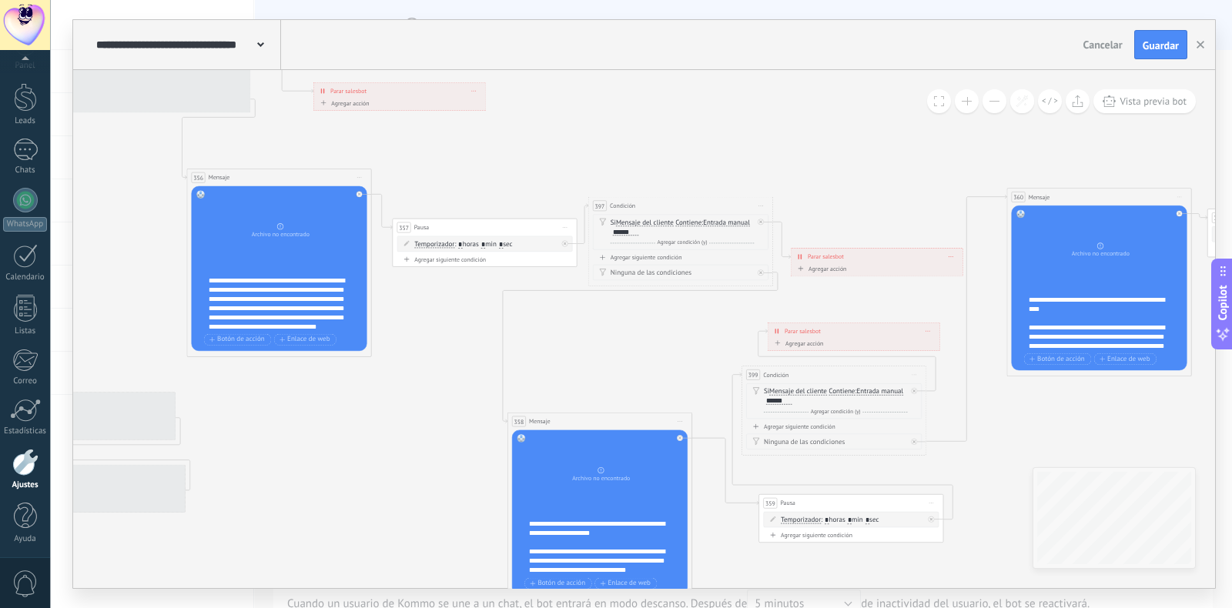
drag, startPoint x: 613, startPoint y: 404, endPoint x: 978, endPoint y: 317, distance: 375.1
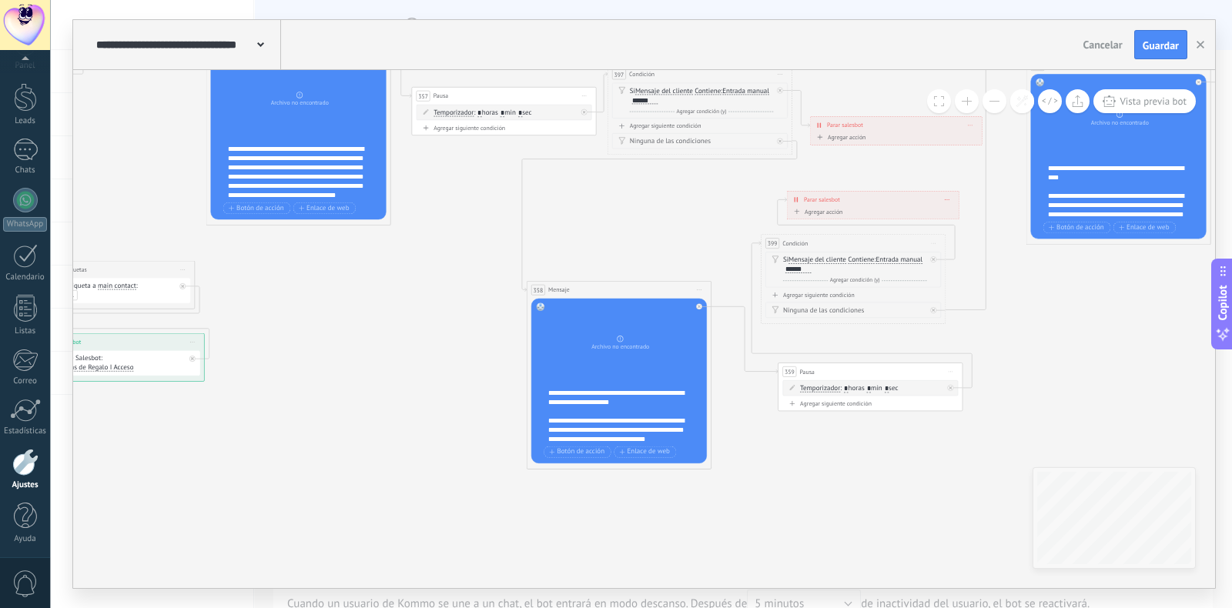
drag, startPoint x: 350, startPoint y: 444, endPoint x: 375, endPoint y: 329, distance: 117.3
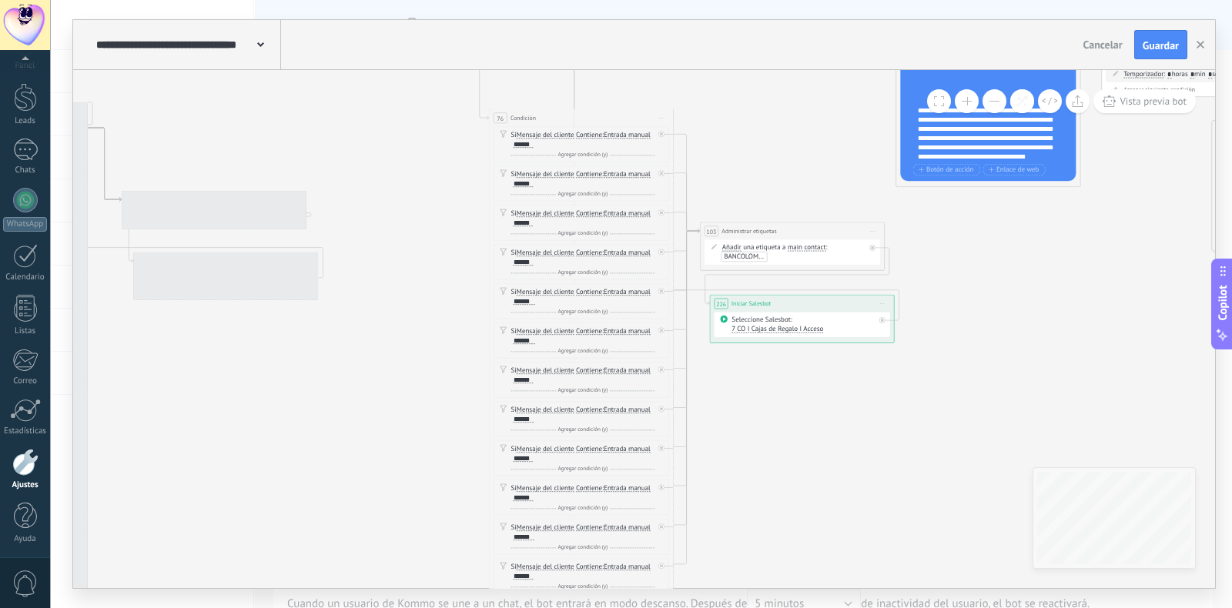
drag, startPoint x: 484, startPoint y: 272, endPoint x: 1192, endPoint y: 202, distance: 711.7
click at [1187, 205] on icon at bounding box center [206, 459] width 5080 height 2222
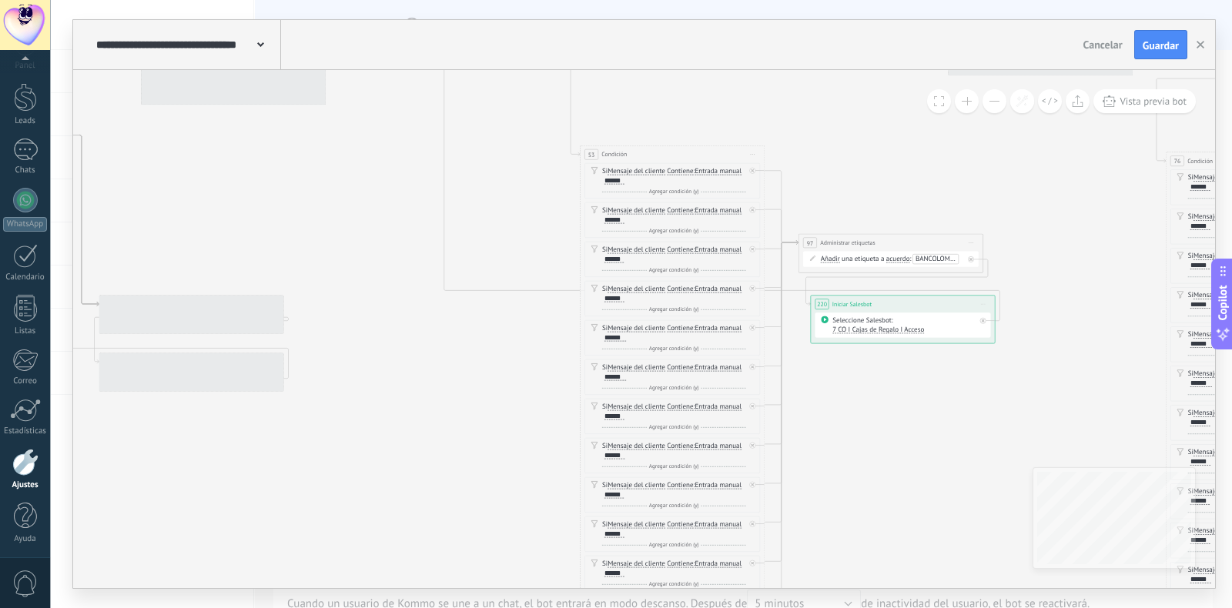
drag, startPoint x: 339, startPoint y: 158, endPoint x: 904, endPoint y: 219, distance: 568.4
click at [904, 219] on icon at bounding box center [883, 502] width 5080 height 2222
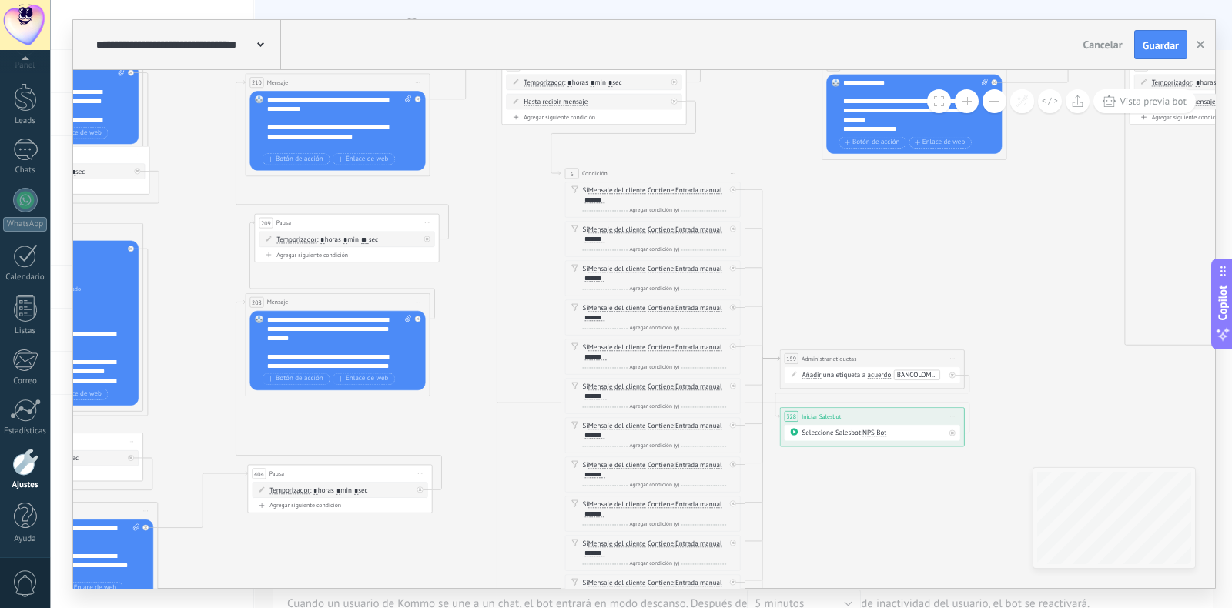
click at [1150, 52] on button "Guardar" at bounding box center [1160, 44] width 53 height 29
click at [1201, 45] on use "button" at bounding box center [1200, 45] width 8 height 8
